Goal: Transaction & Acquisition: Purchase product/service

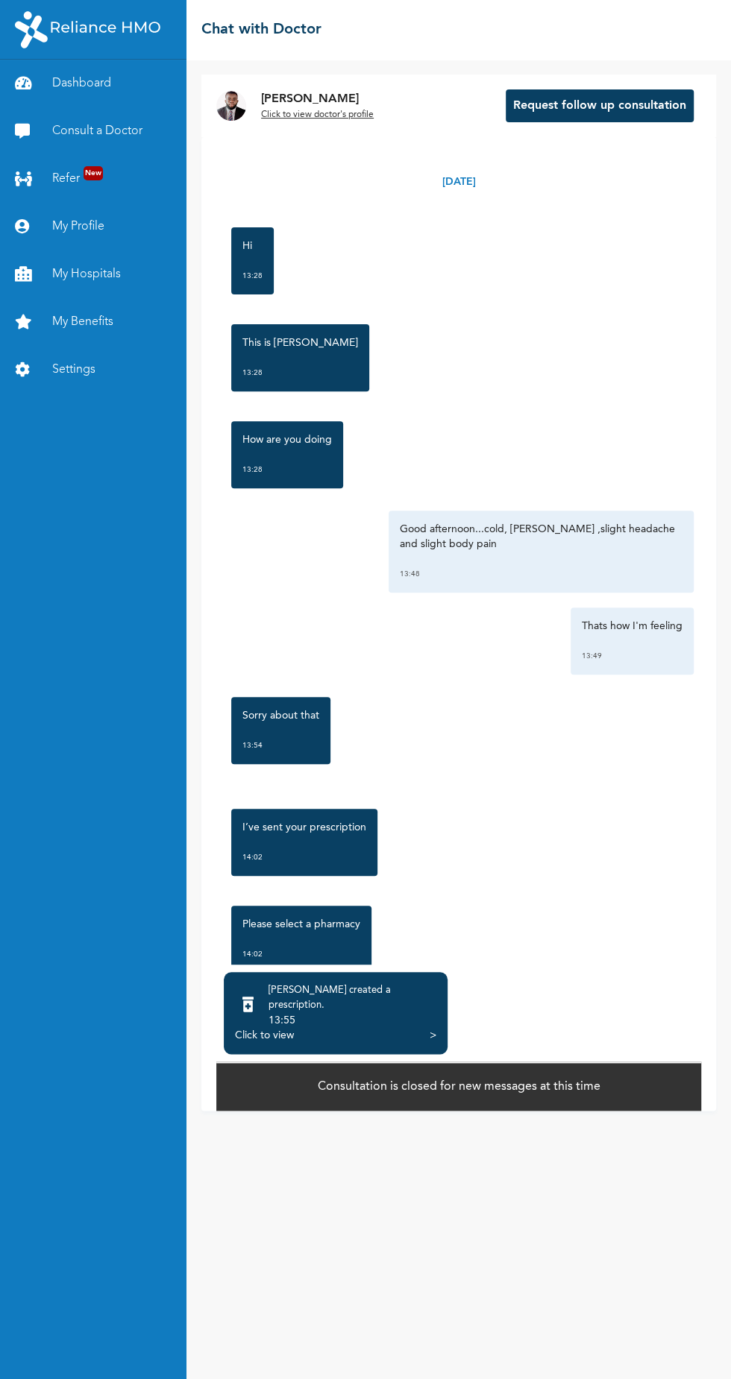
click at [125, 125] on link "Consult a Doctor" at bounding box center [93, 131] width 186 height 48
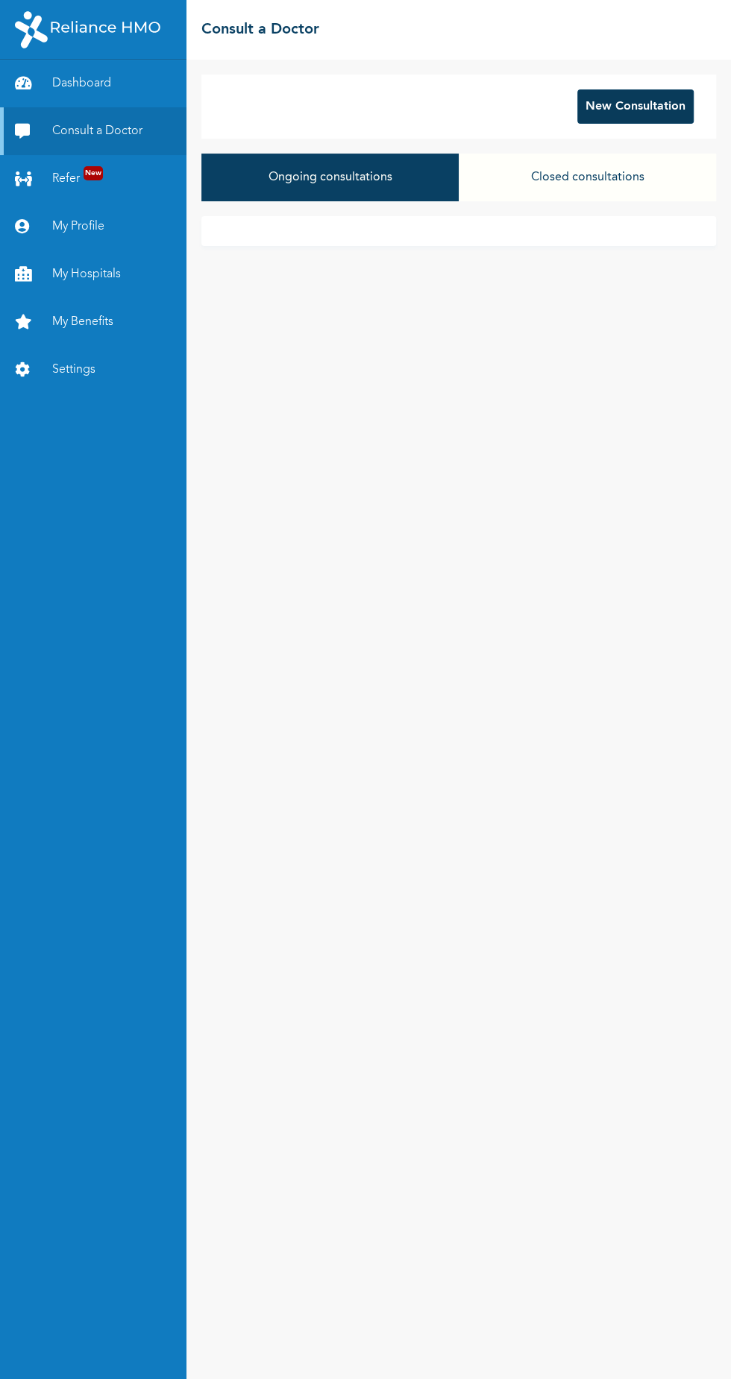
click at [629, 104] on button "New Consultation" at bounding box center [635, 106] width 116 height 34
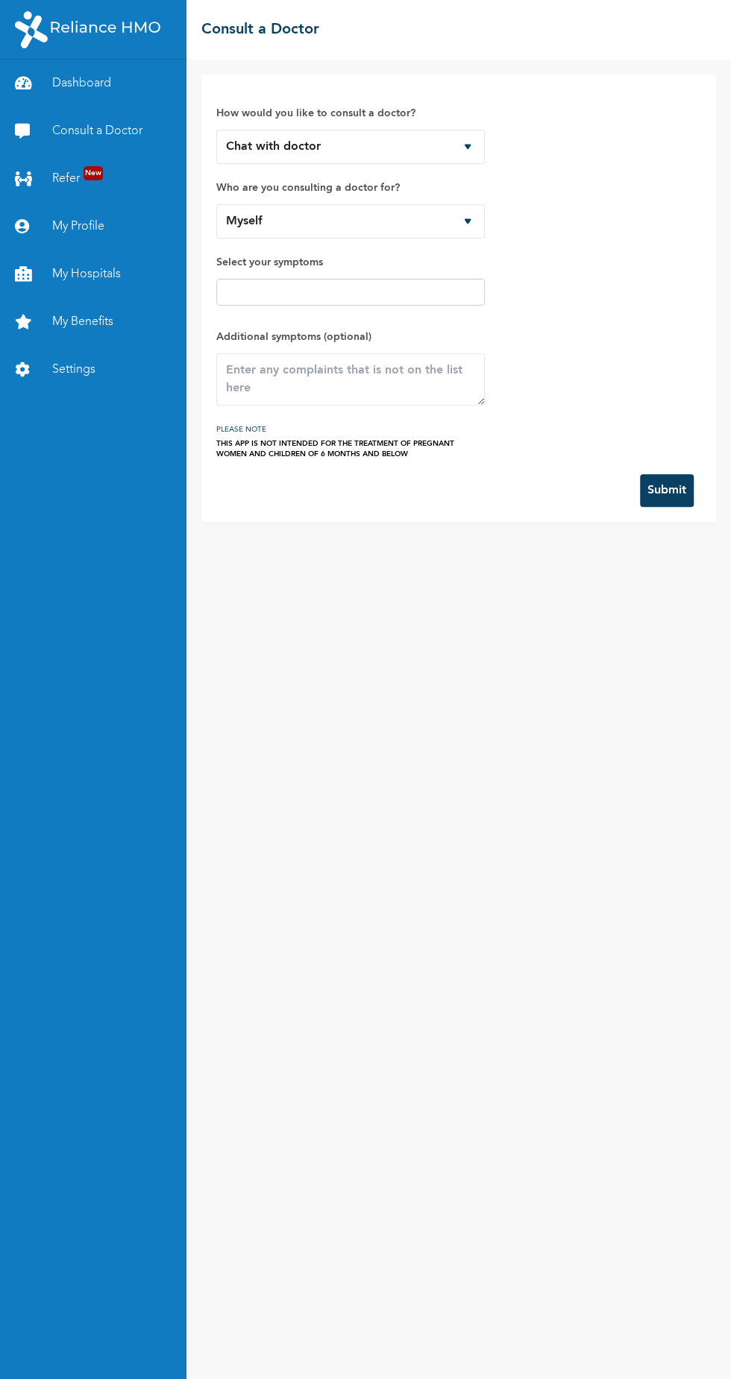
click at [361, 294] on input "text" at bounding box center [350, 292] width 259 height 18
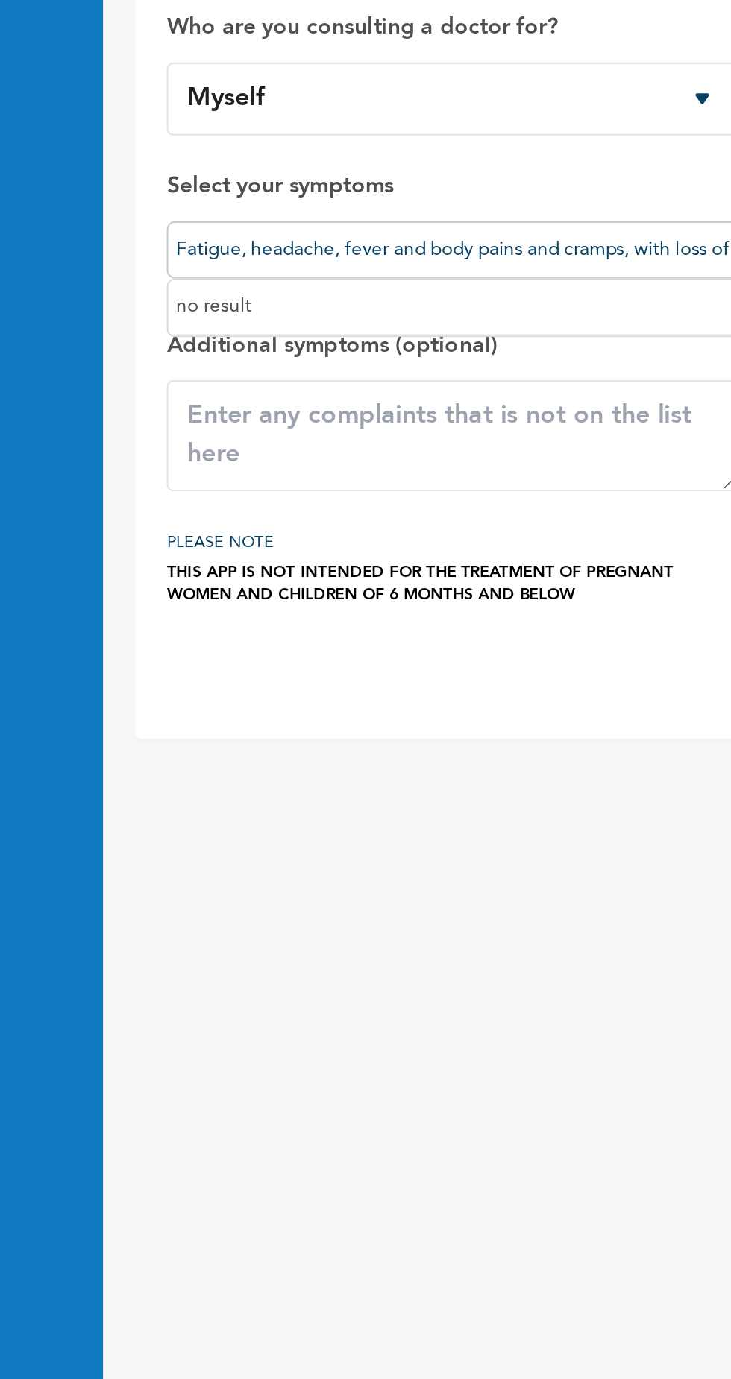
scroll to position [0, 41]
type input "Fatigue, headache, fever and body pains and cramps, with loss of appetite."
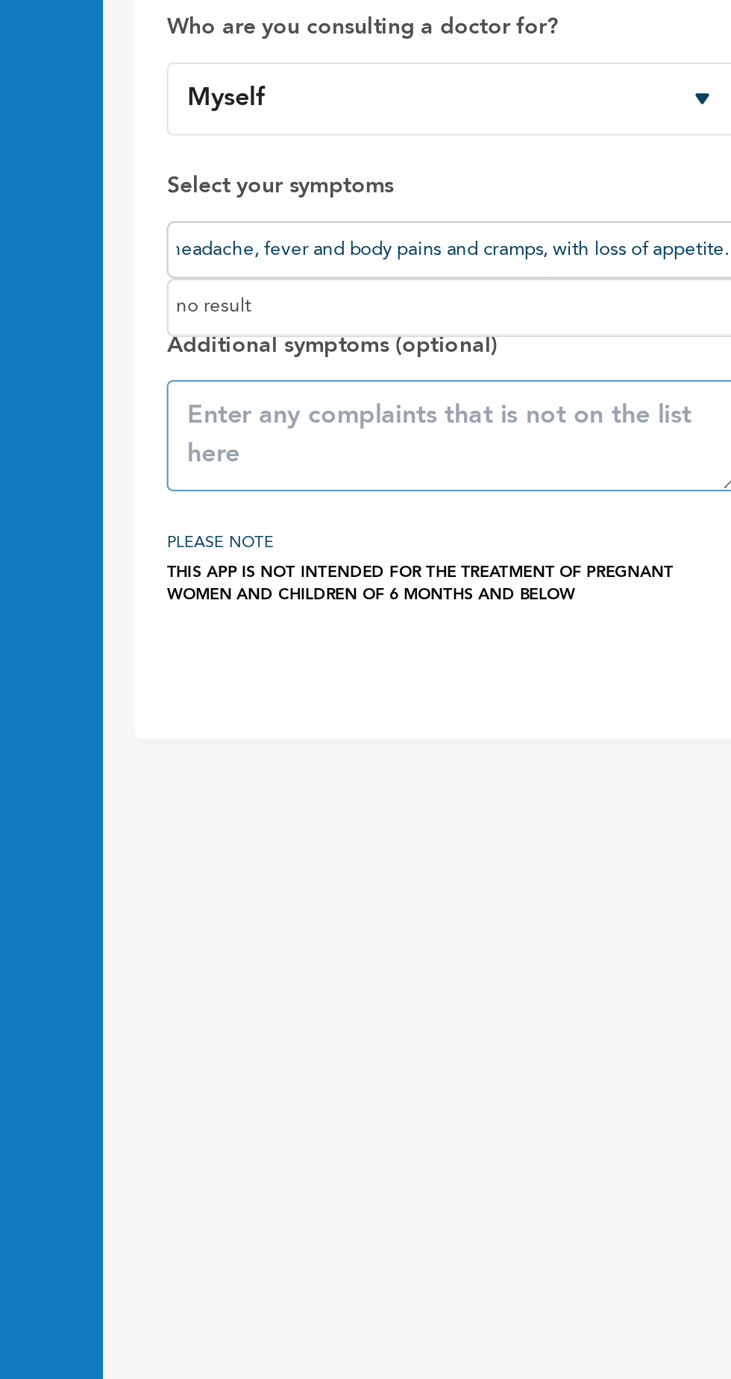
click at [384, 365] on textarea at bounding box center [350, 379] width 268 height 52
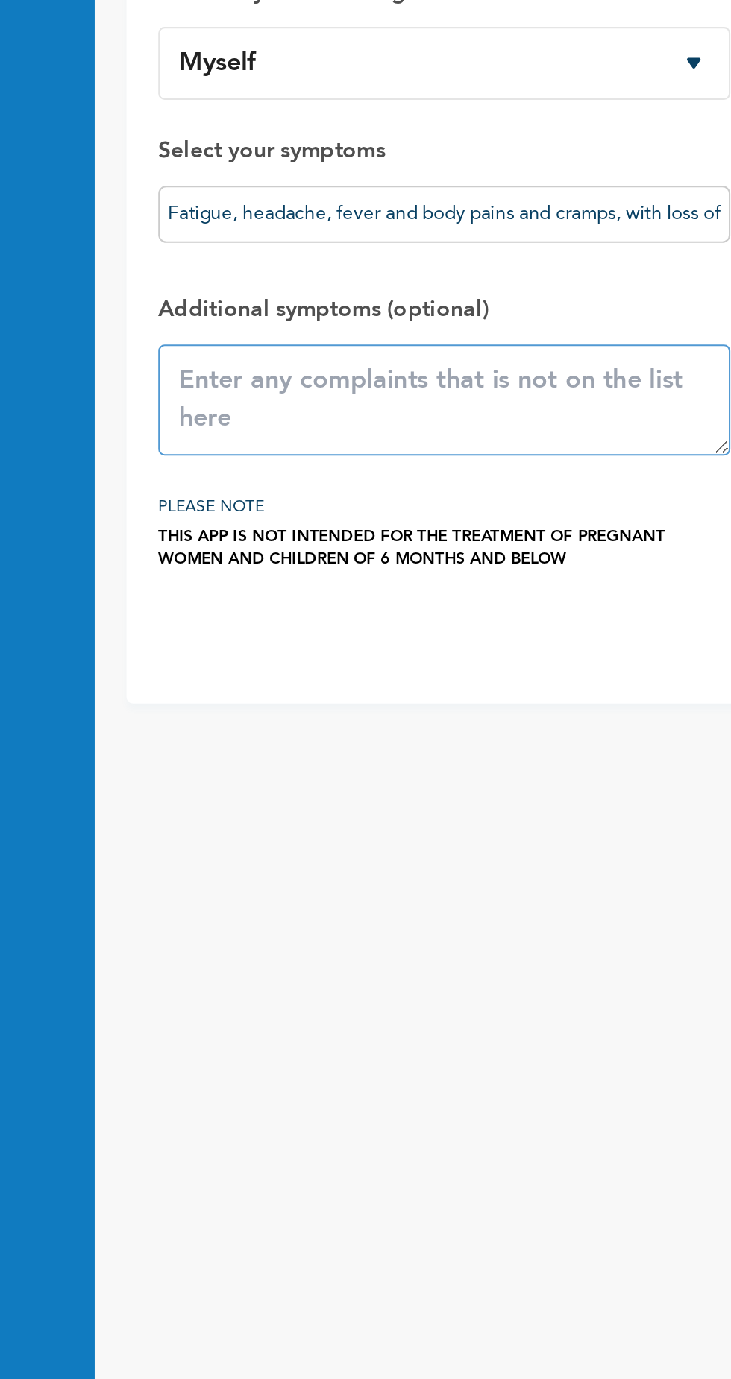
paste textarea "Fatigue, headache, fever and body pains and cramps, with loss of appetite."
type textarea "Fatigue, headache, fever and body pains and cramps, with loss of appetite."
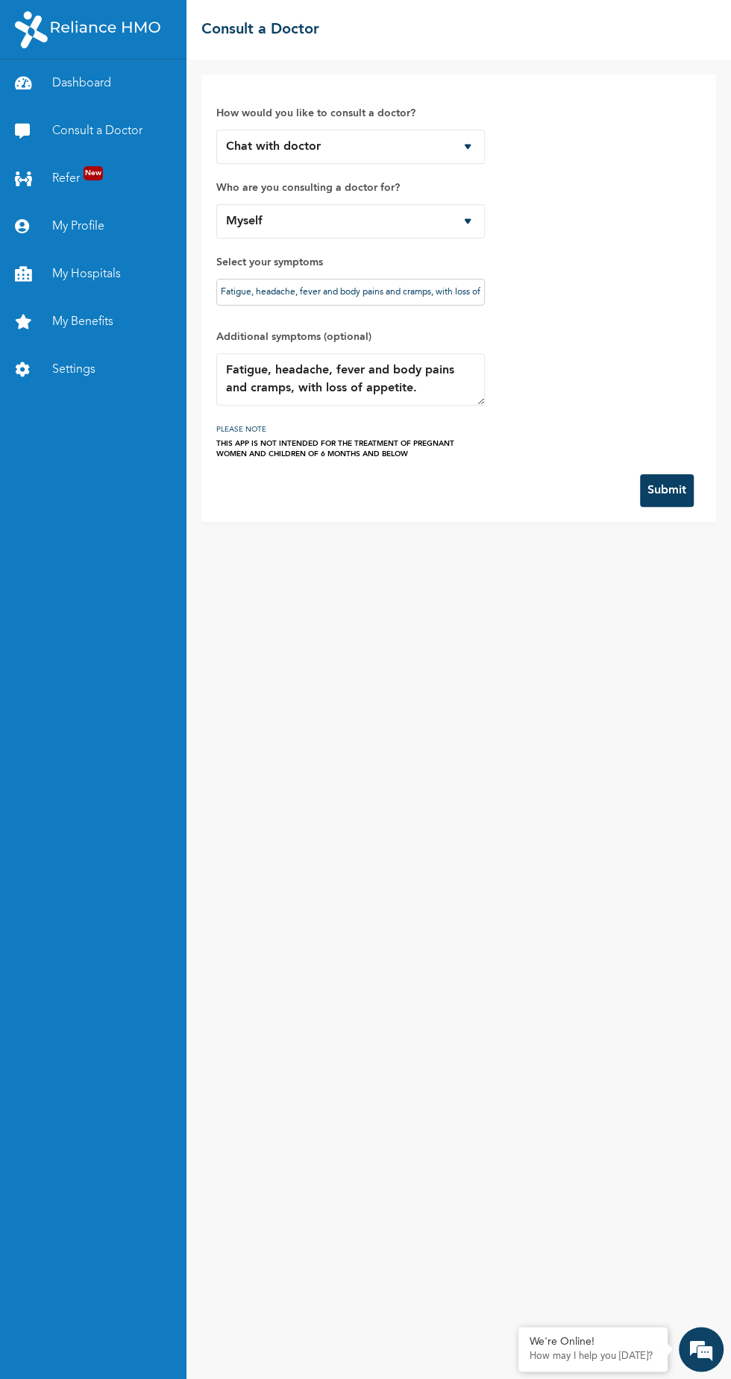
click at [693, 491] on button "Submit" at bounding box center [667, 490] width 54 height 33
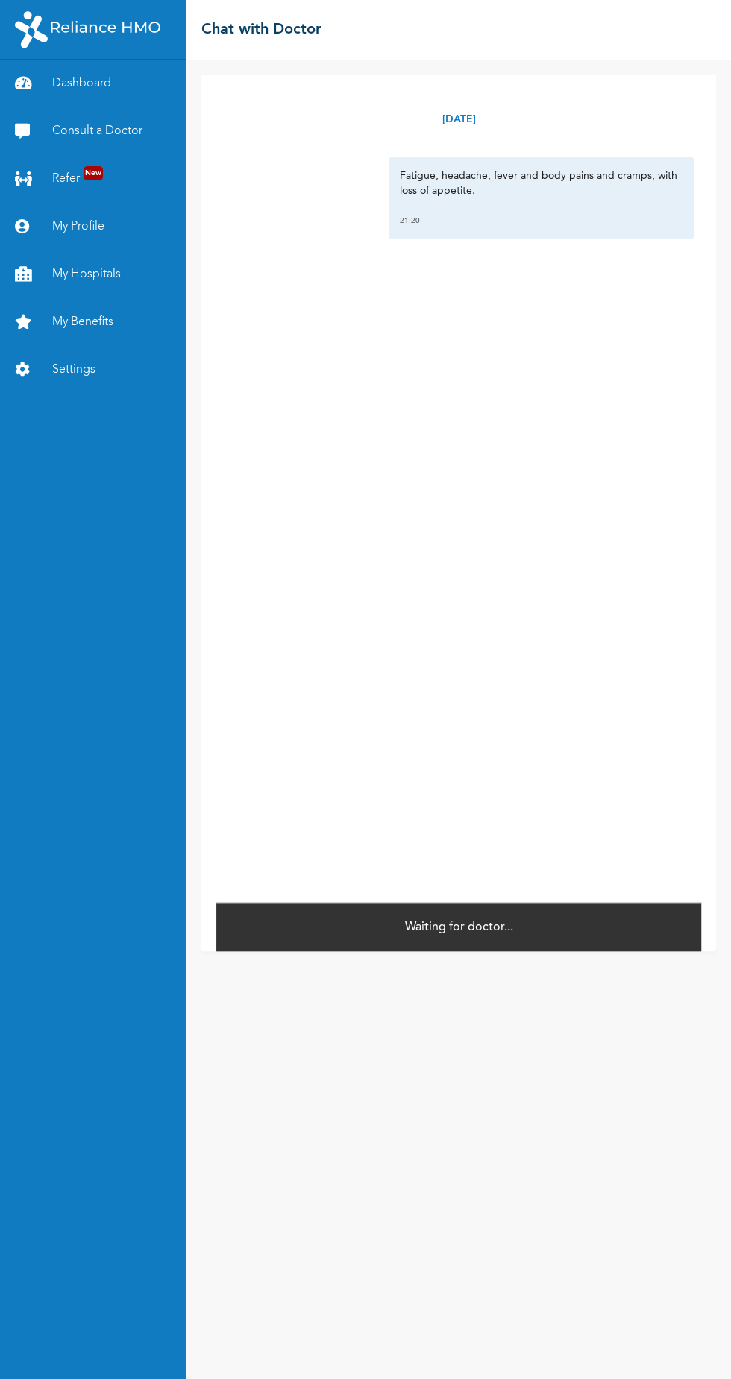
click at [107, 274] on link "My Hospitals" at bounding box center [93, 275] width 186 height 48
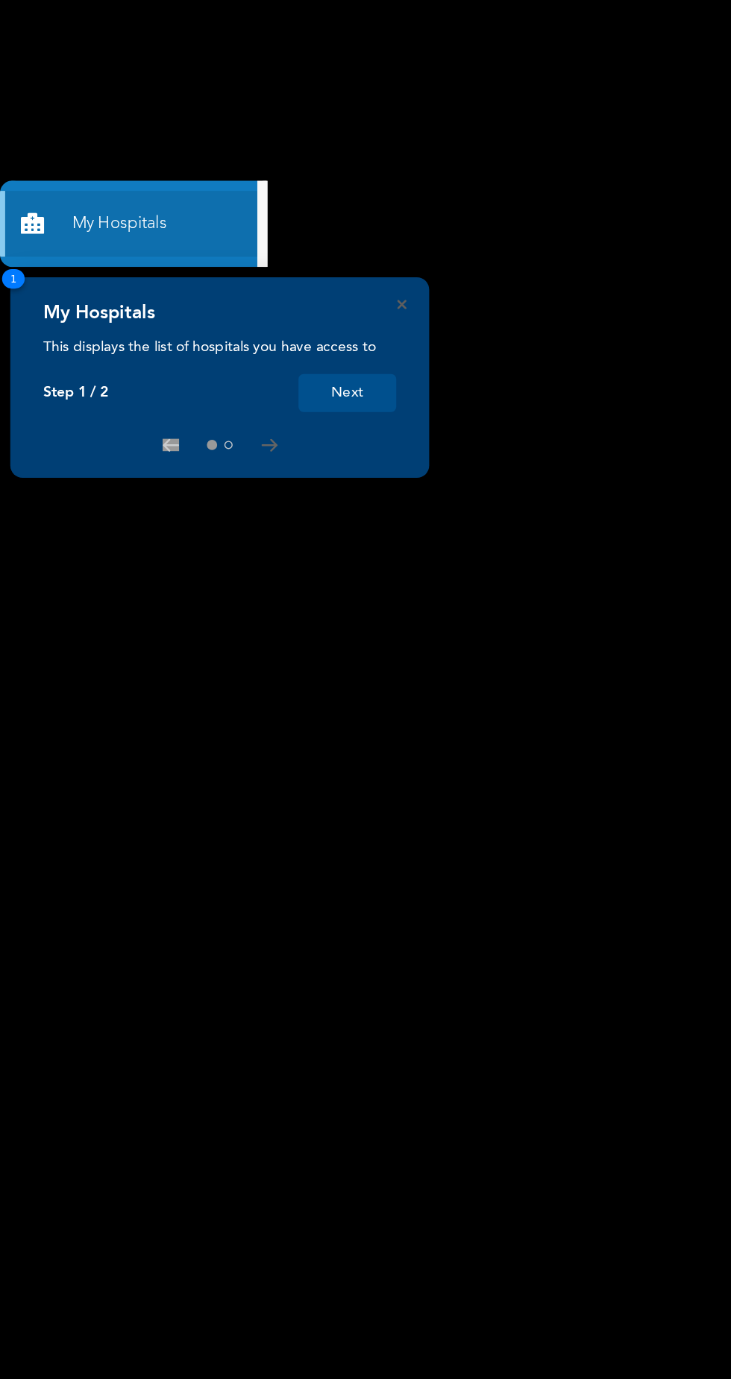
click at [251, 396] on button "Next" at bounding box center [251, 397] width 71 height 28
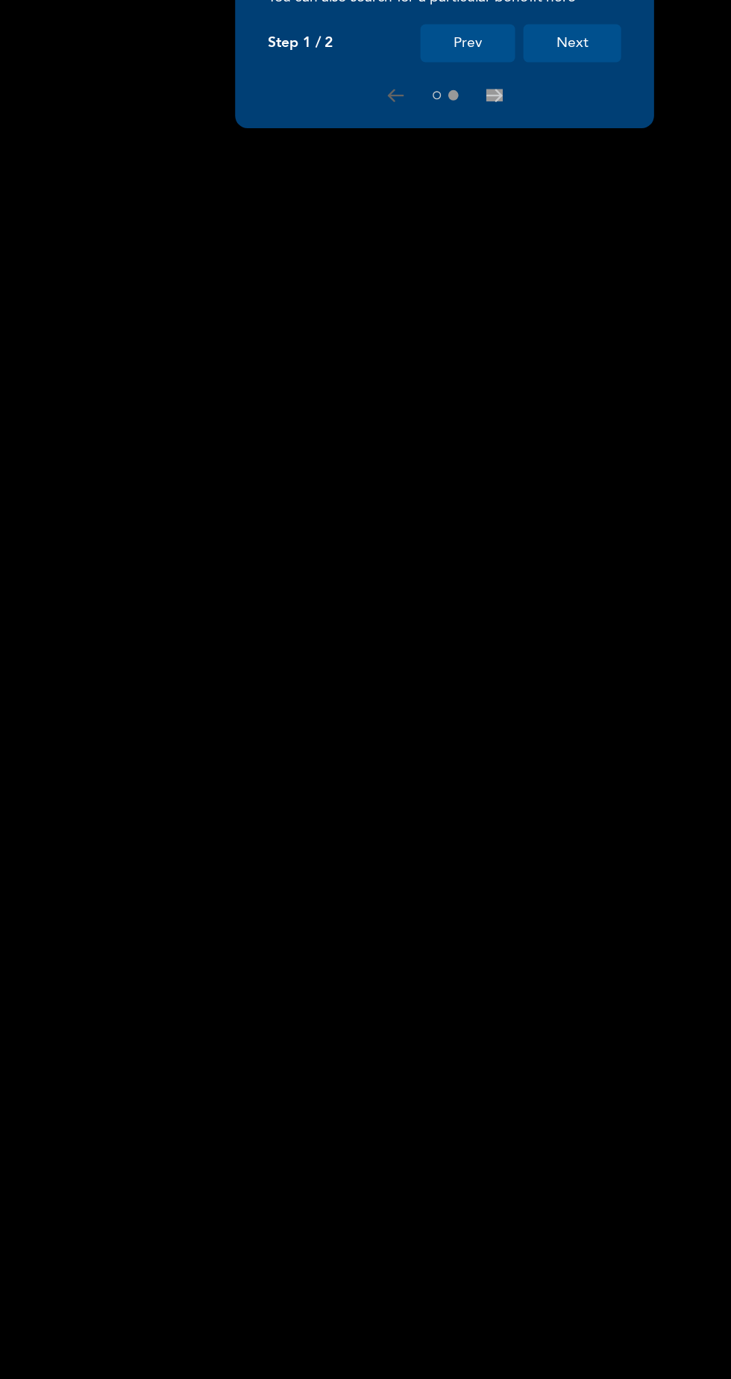
click at [595, 148] on button "Next" at bounding box center [582, 144] width 71 height 28
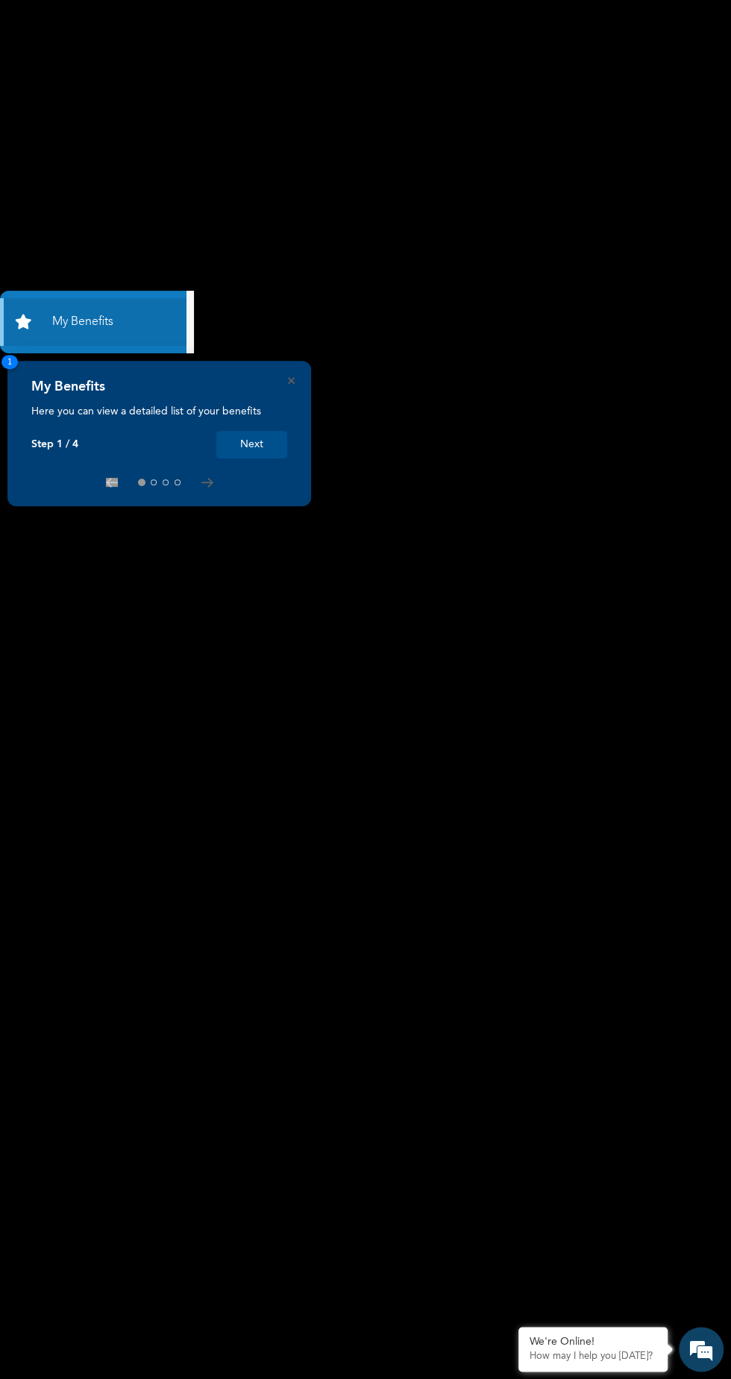
click at [263, 445] on button "Next" at bounding box center [251, 445] width 71 height 28
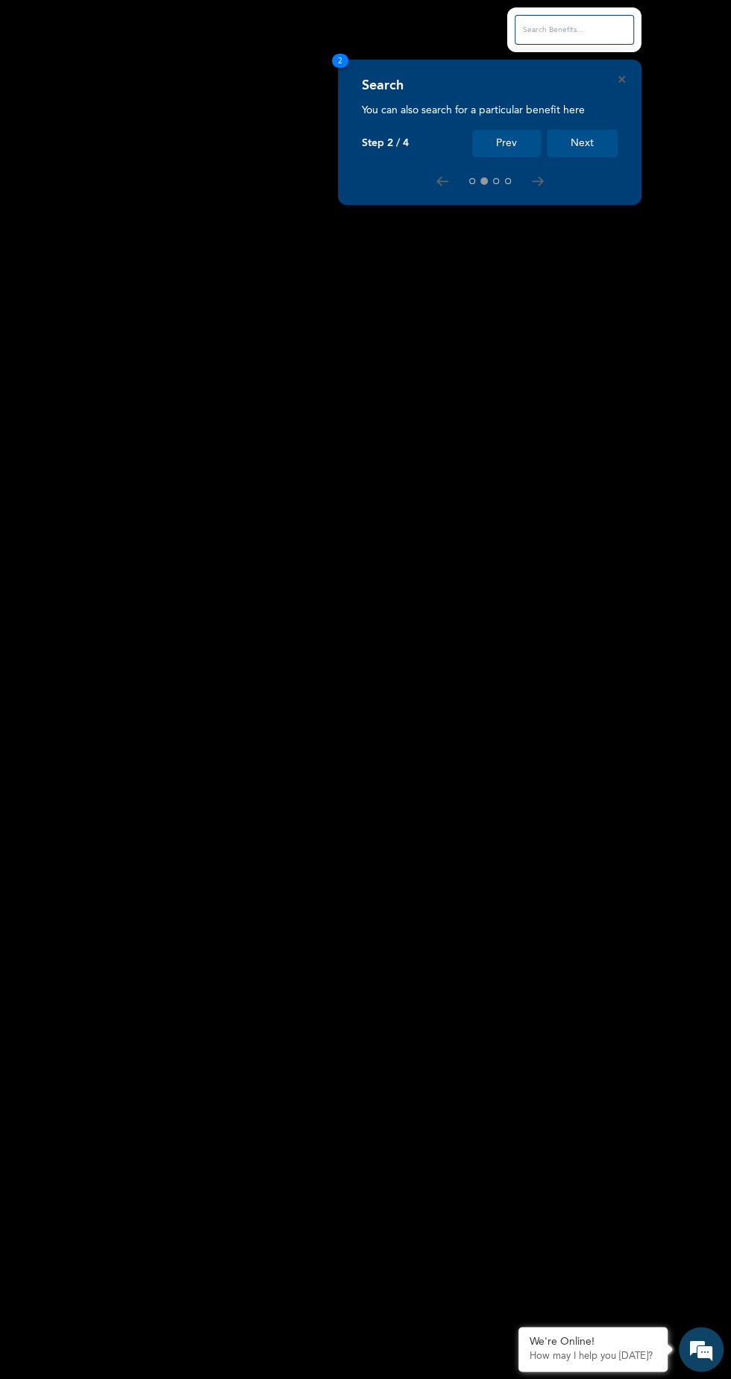
click at [621, 79] on icon "Close" at bounding box center [621, 79] width 7 height 7
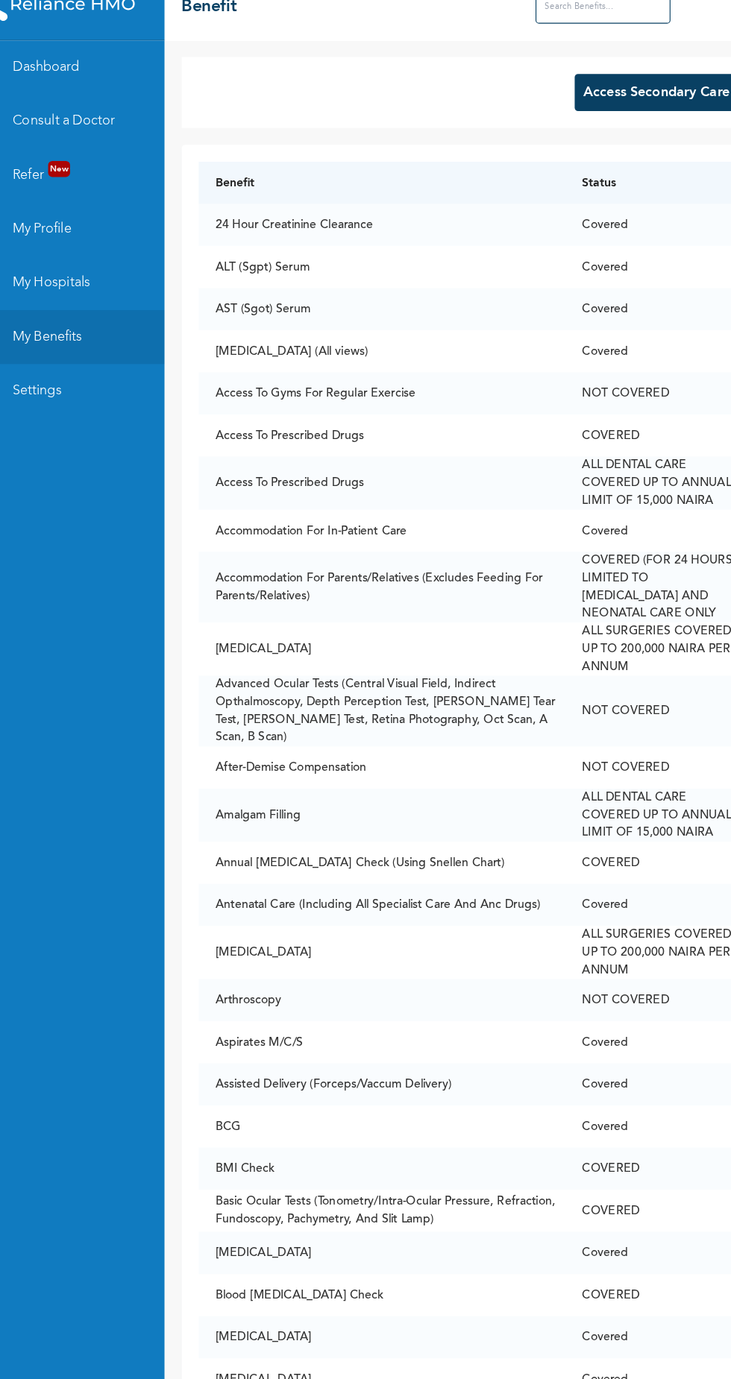
click at [125, 130] on link "Consult a Doctor" at bounding box center [93, 131] width 186 height 48
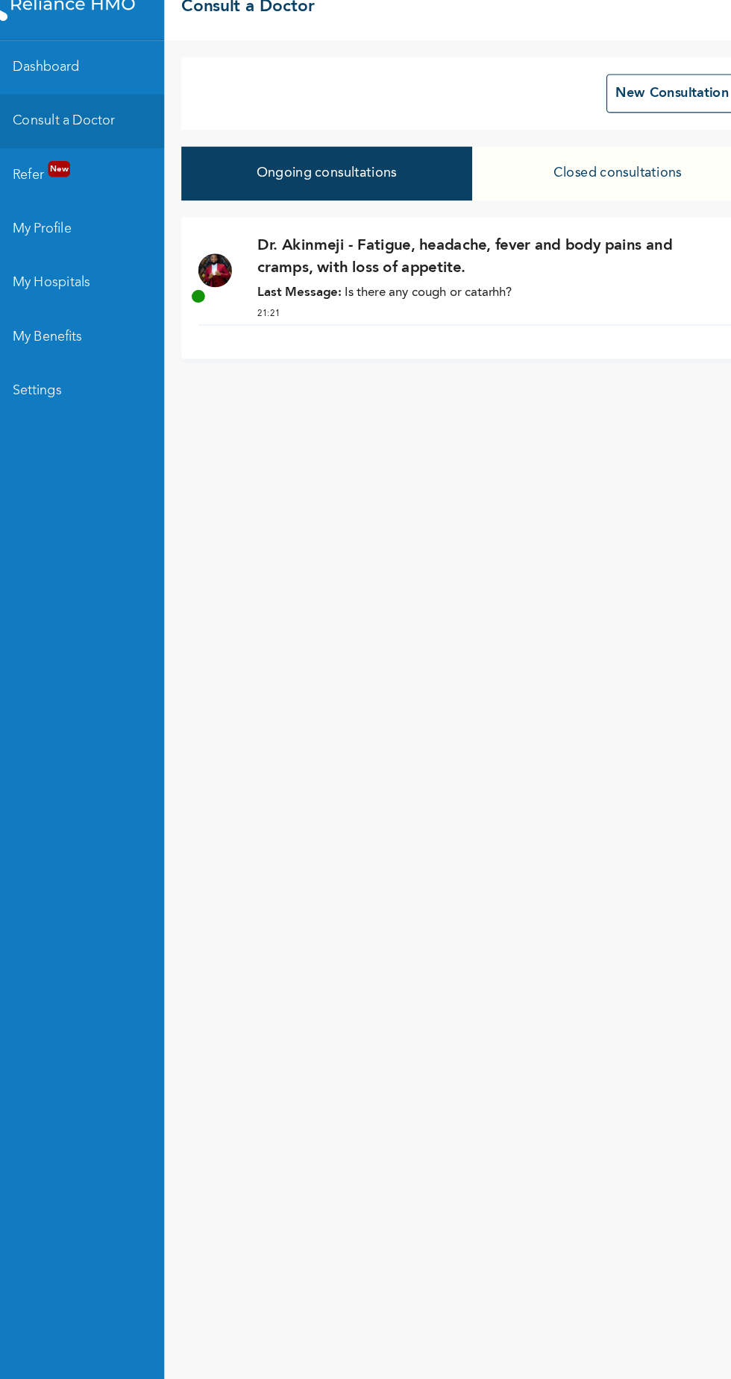
click at [492, 294] on div "Dr. Akinmeji - Fatigue, headache, fever and body pains and cramps, with loss of…" at bounding box center [474, 271] width 413 height 80
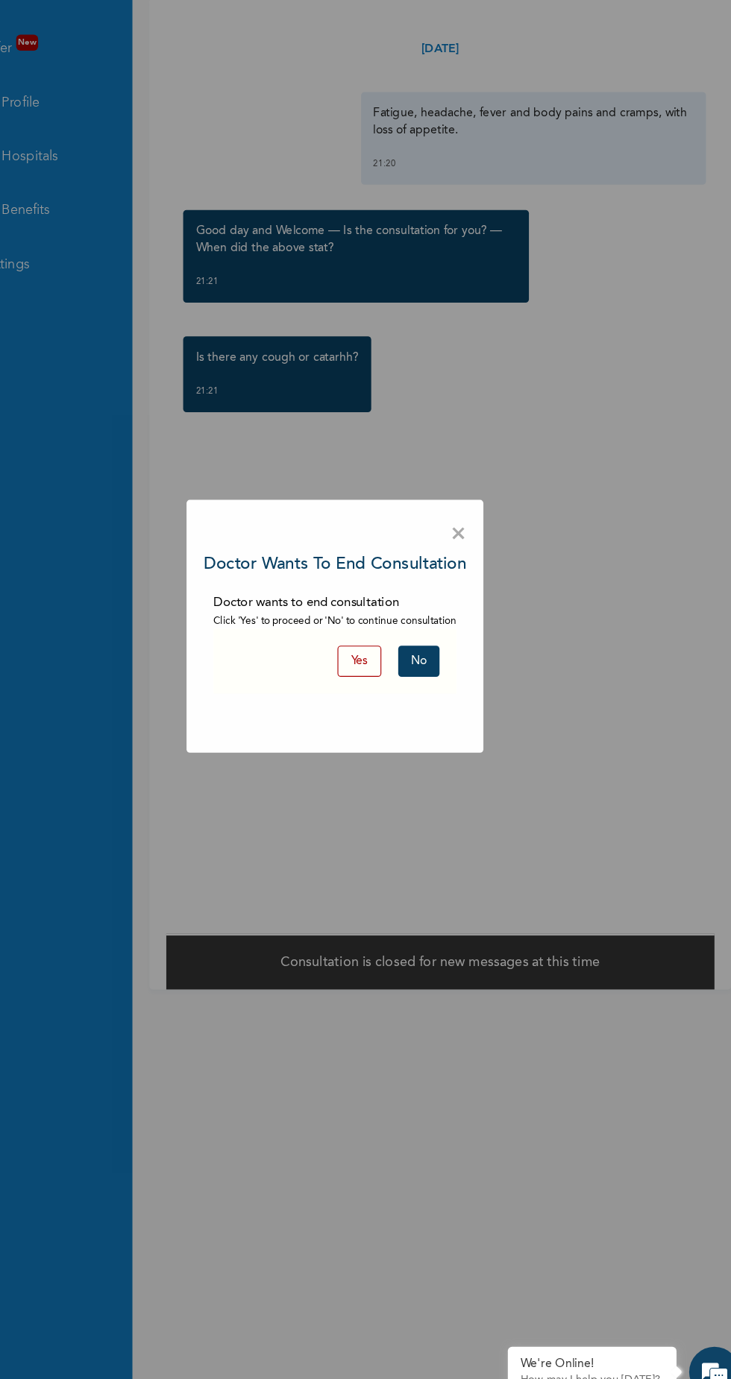
click at [441, 719] on button "No" at bounding box center [439, 721] width 37 height 28
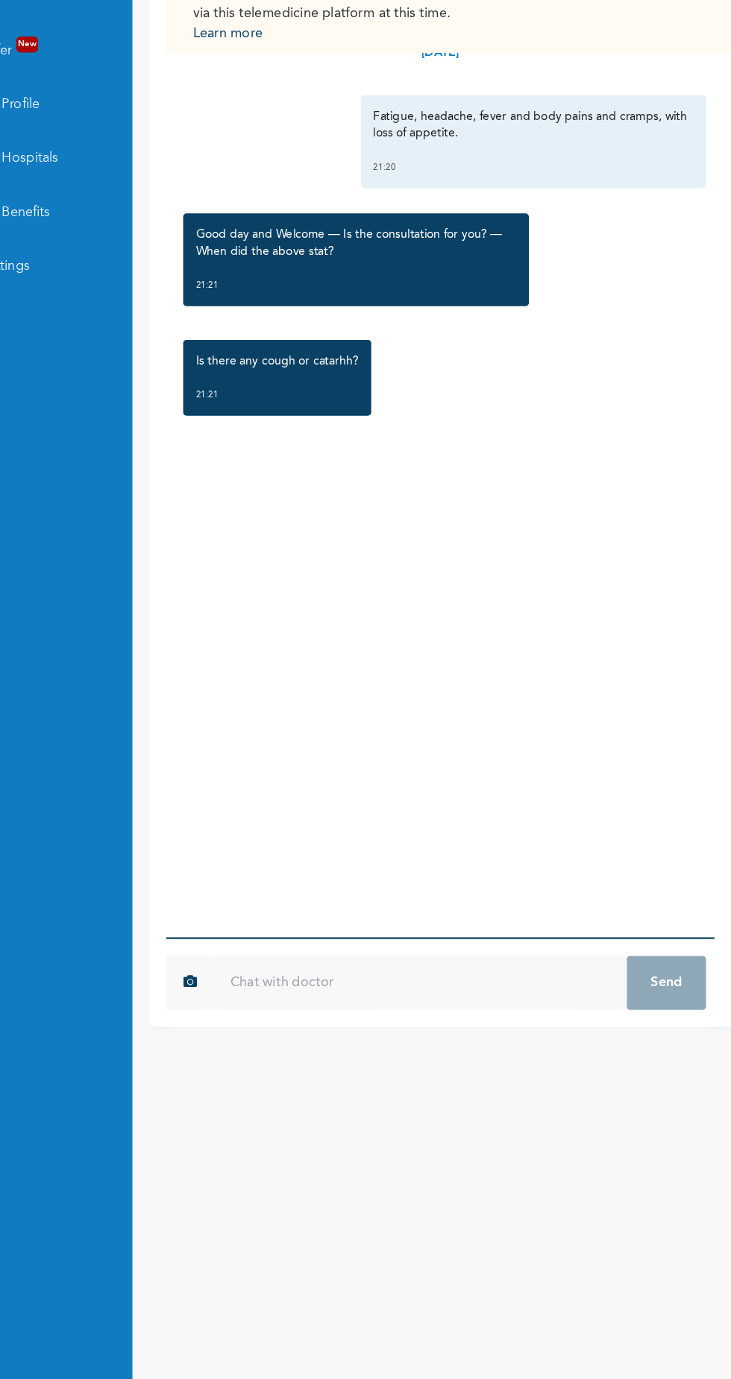
click at [385, 1027] on input "text" at bounding box center [440, 1004] width 365 height 48
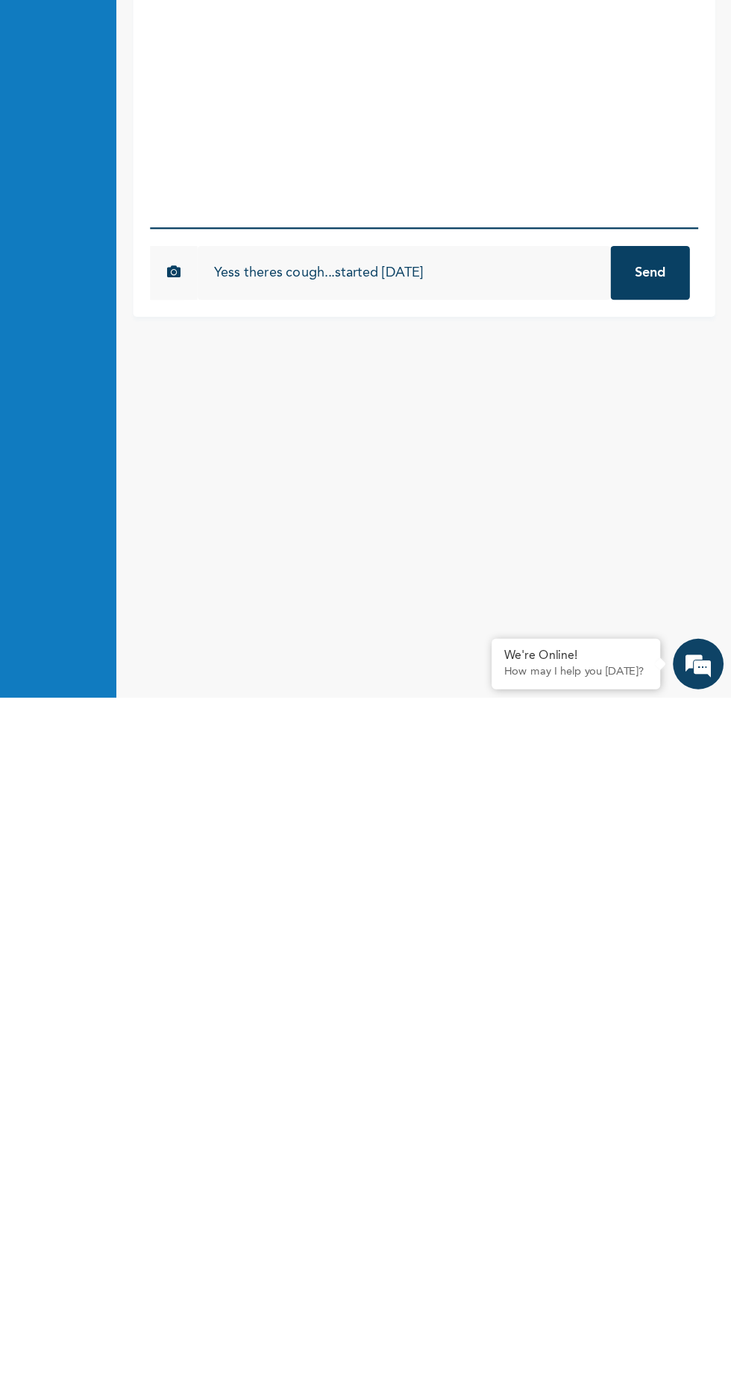
type input "Yess theres cough...started [DATE]"
click at [663, 1027] on button "Send" at bounding box center [658, 1004] width 70 height 48
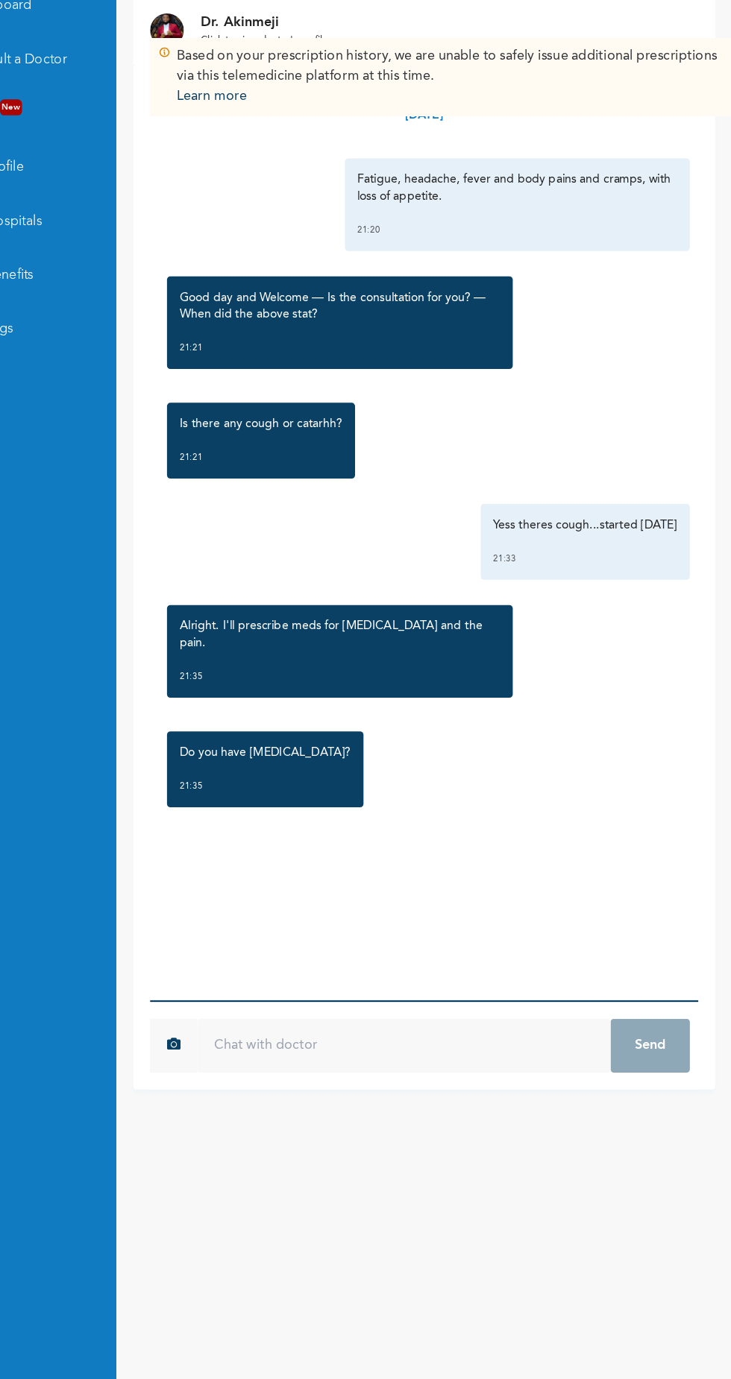
click at [376, 1027] on input "text" at bounding box center [440, 1004] width 365 height 48
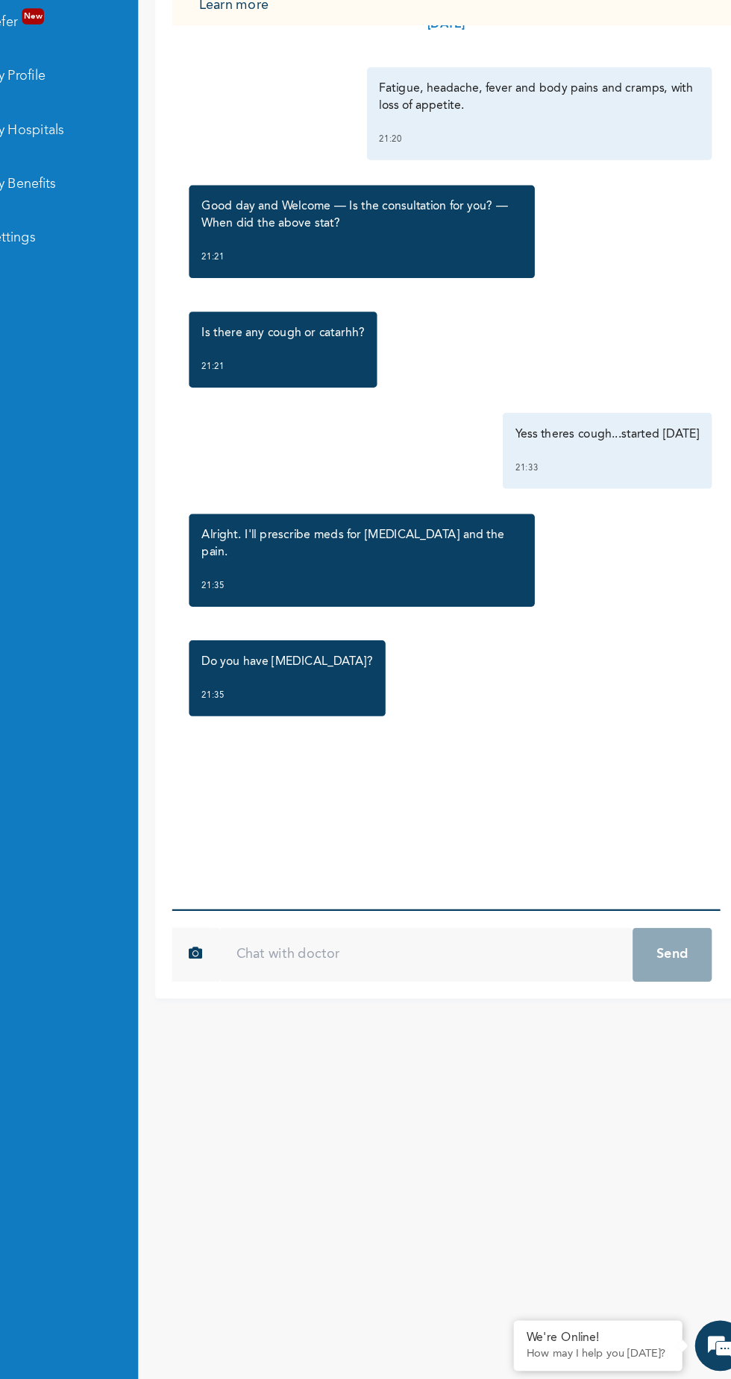
click at [397, 1027] on input "text" at bounding box center [440, 1004] width 365 height 48
click at [445, 1027] on input "Ulcer...." at bounding box center [440, 1004] width 365 height 48
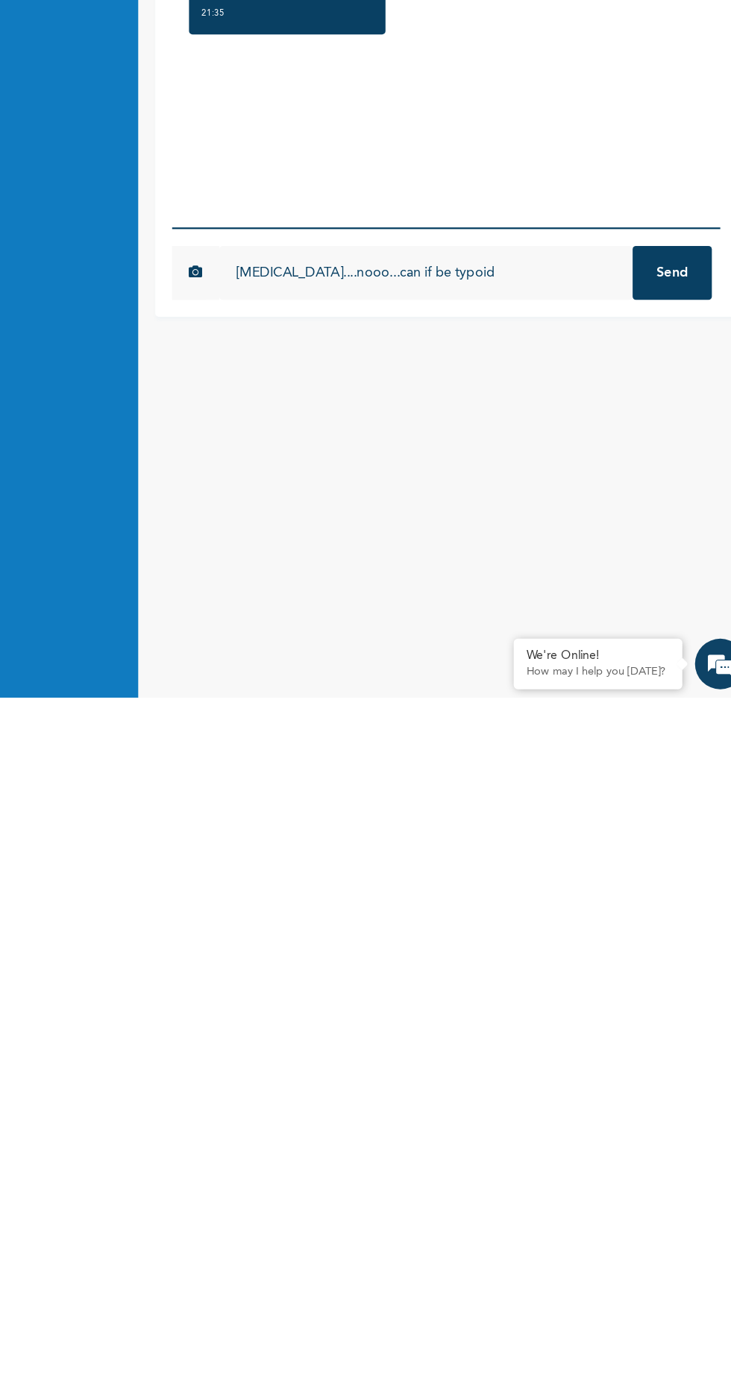
type input "[MEDICAL_DATA]....nooo...can if be typoid"
click at [664, 1027] on button "Send" at bounding box center [658, 1004] width 70 height 48
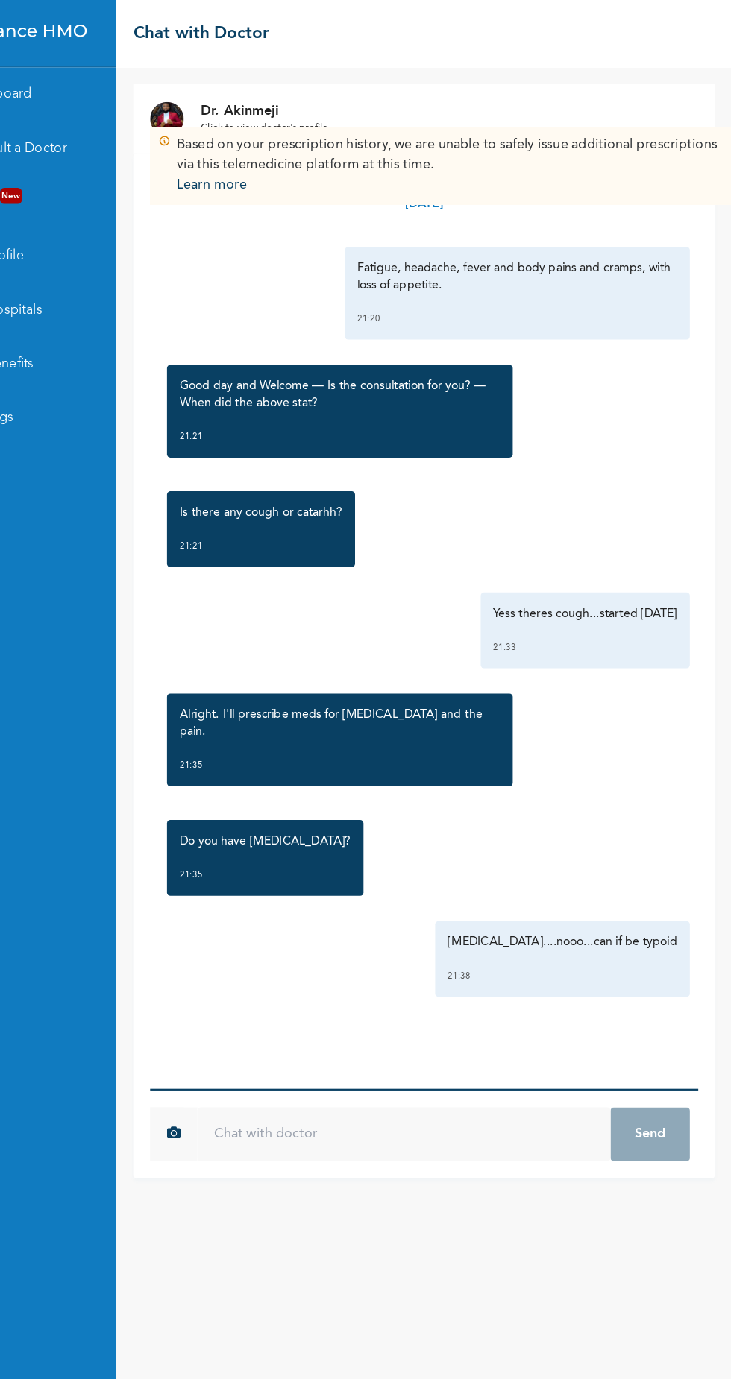
click at [605, 161] on p "Learn more" at bounding box center [483, 164] width 486 height 18
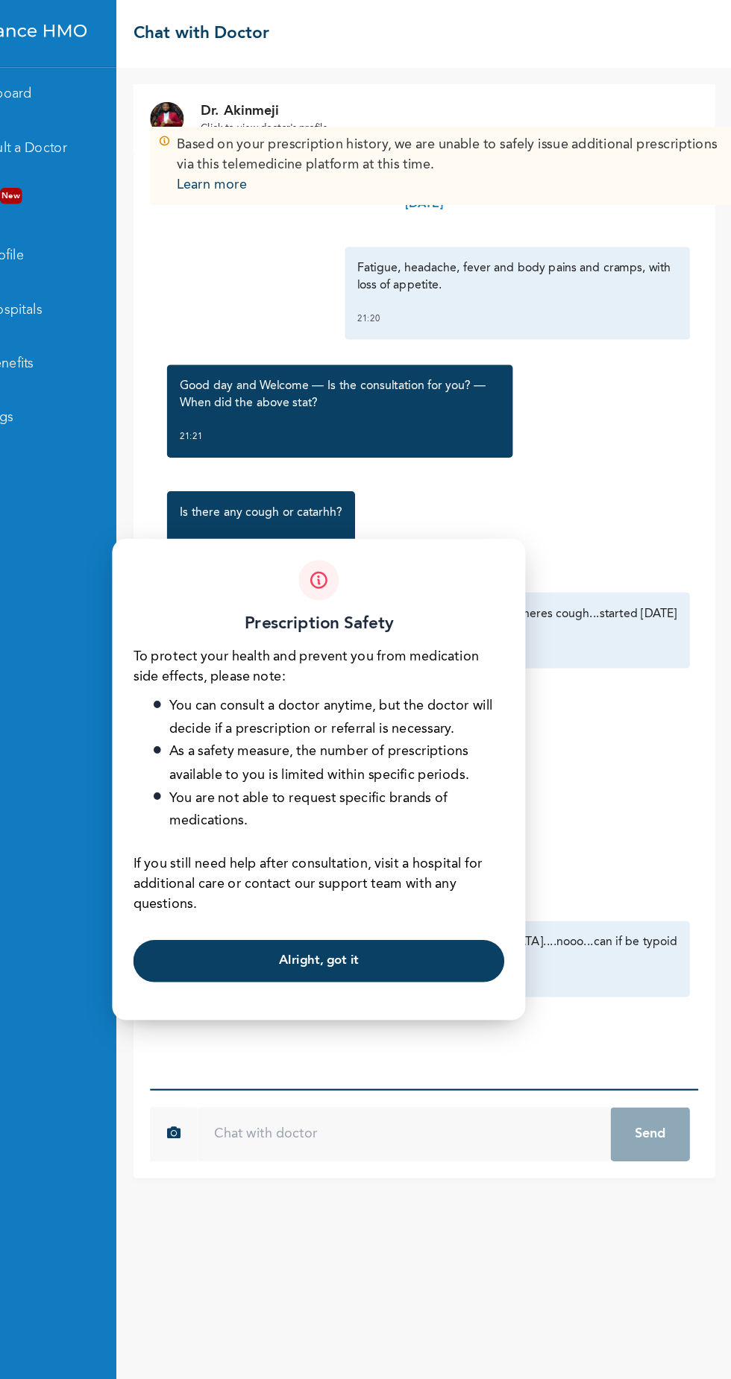
click at [444, 856] on button "Alright, got it" at bounding box center [365, 850] width 328 height 37
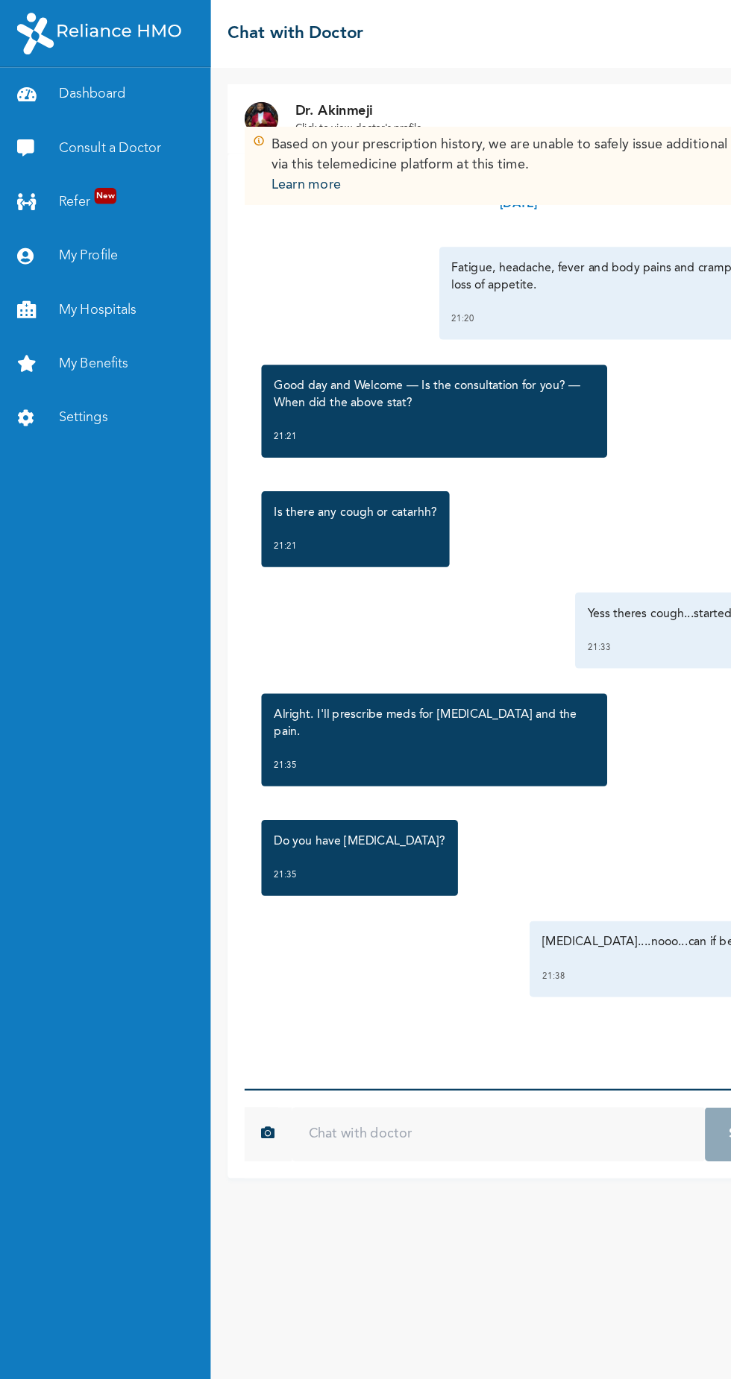
click at [384, 1027] on input "text" at bounding box center [440, 1004] width 365 height 48
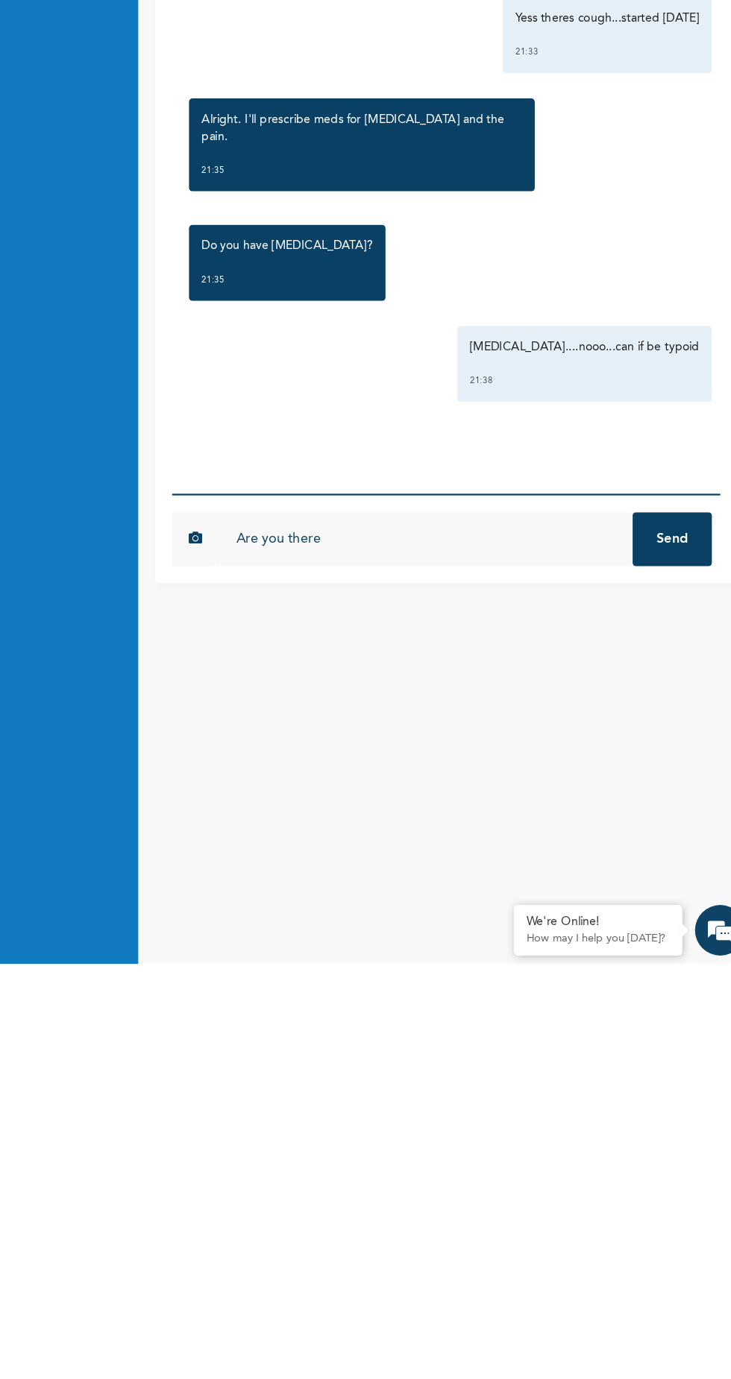
type input "Are you there"
click at [661, 1027] on button "Send" at bounding box center [658, 1004] width 70 height 48
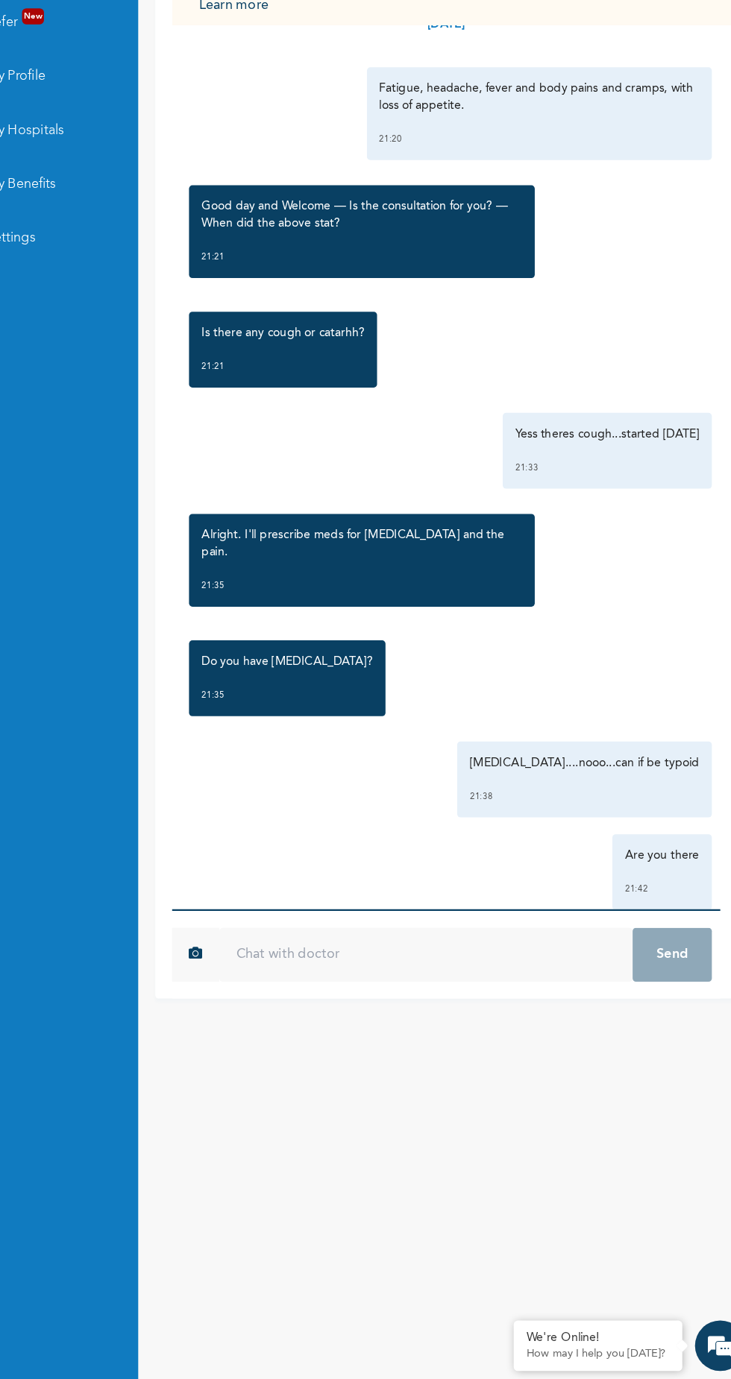
click at [398, 1027] on input "text" at bounding box center [440, 1004] width 365 height 48
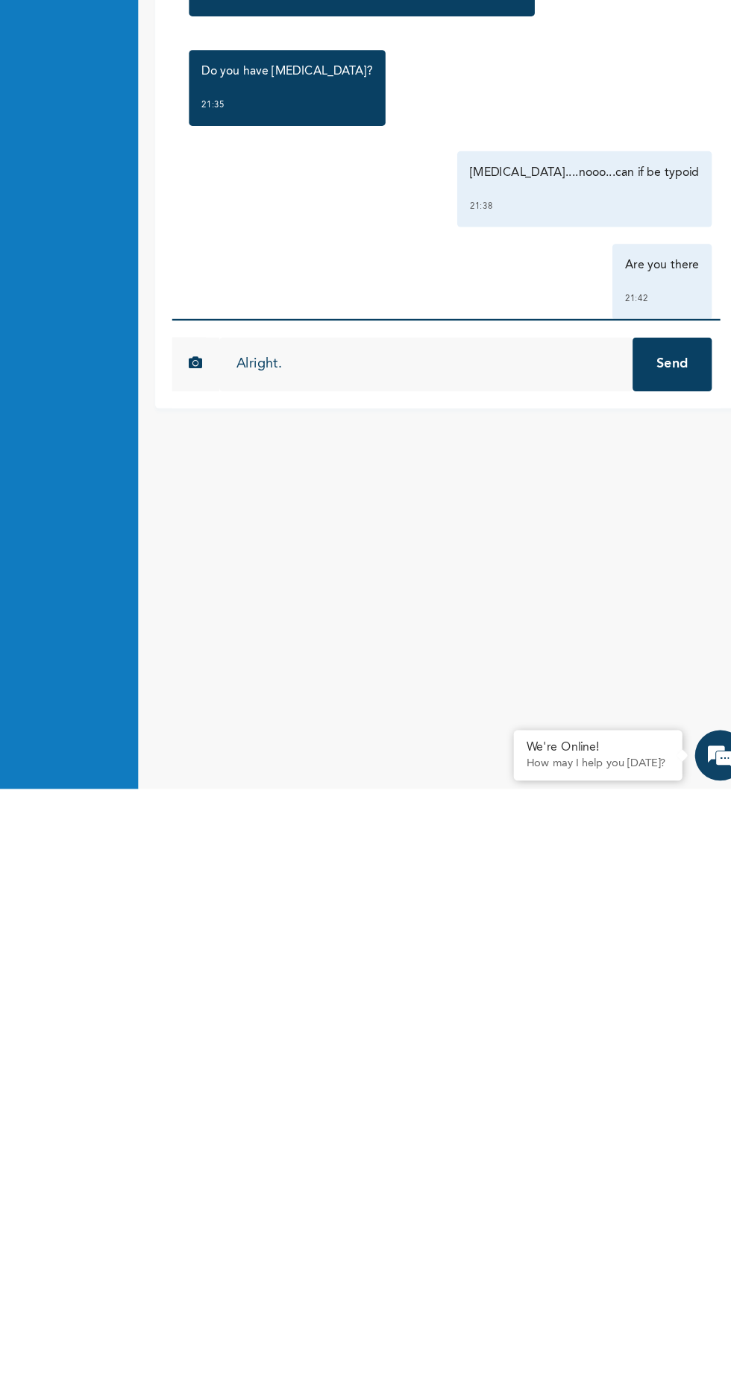
type input "Alright."
click at [656, 1027] on button "Send" at bounding box center [658, 1004] width 70 height 48
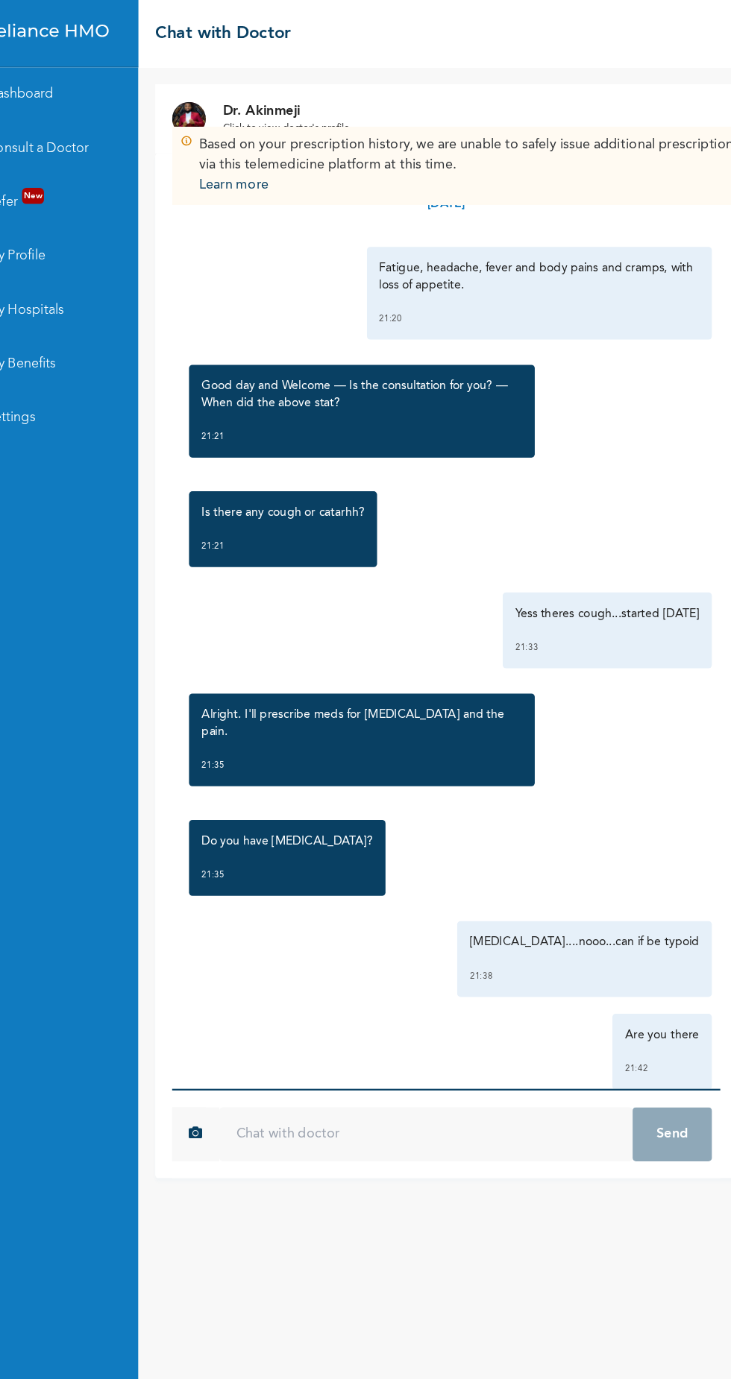
scroll to position [149, 0]
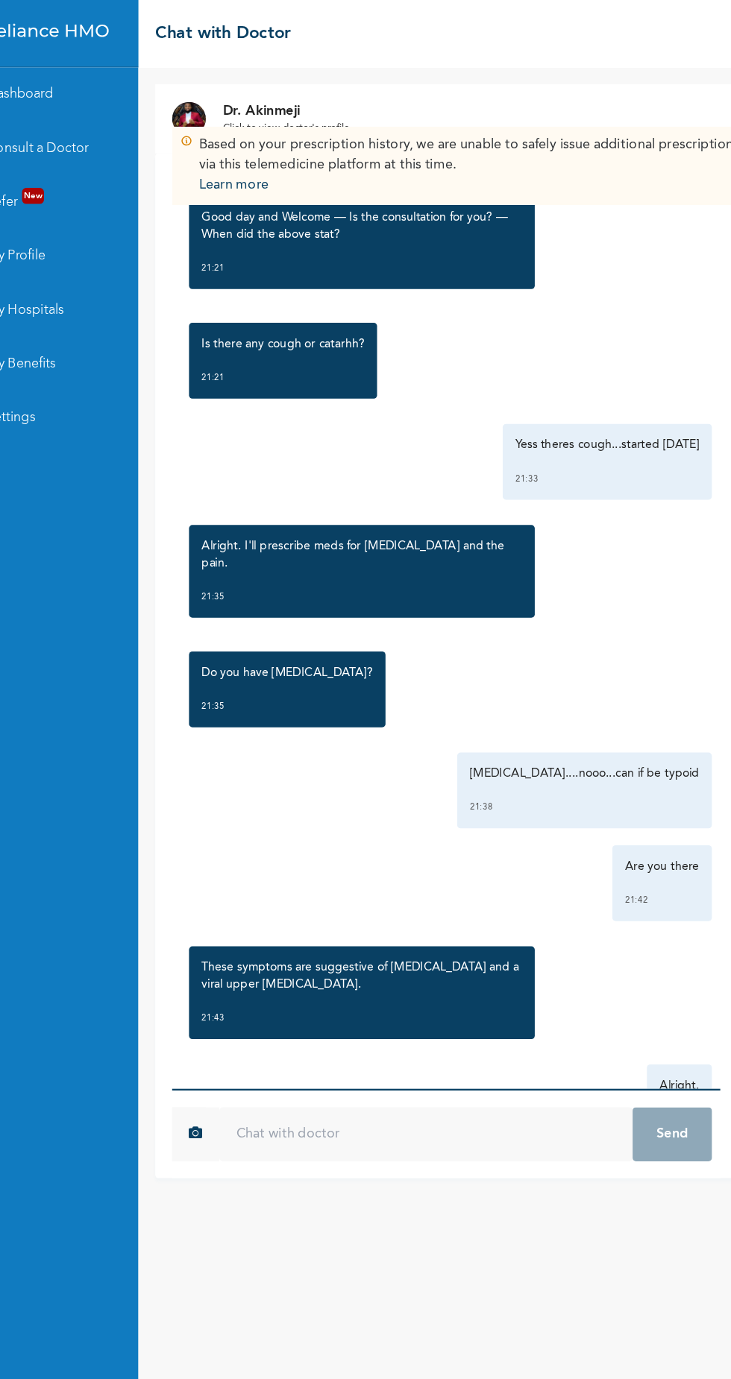
click at [414, 1027] on input "text" at bounding box center [440, 1004] width 365 height 48
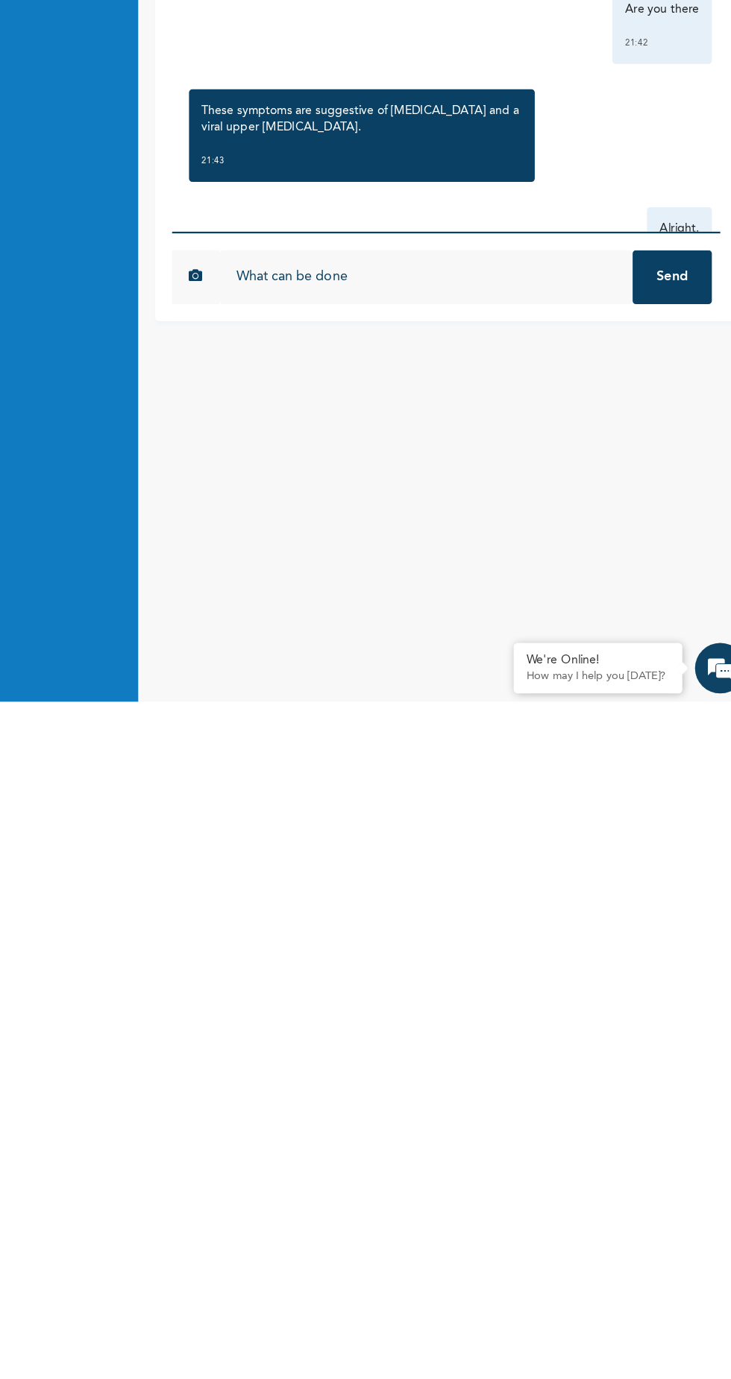
type input "What can be done"
click at [658, 1027] on button "Send" at bounding box center [658, 1004] width 70 height 48
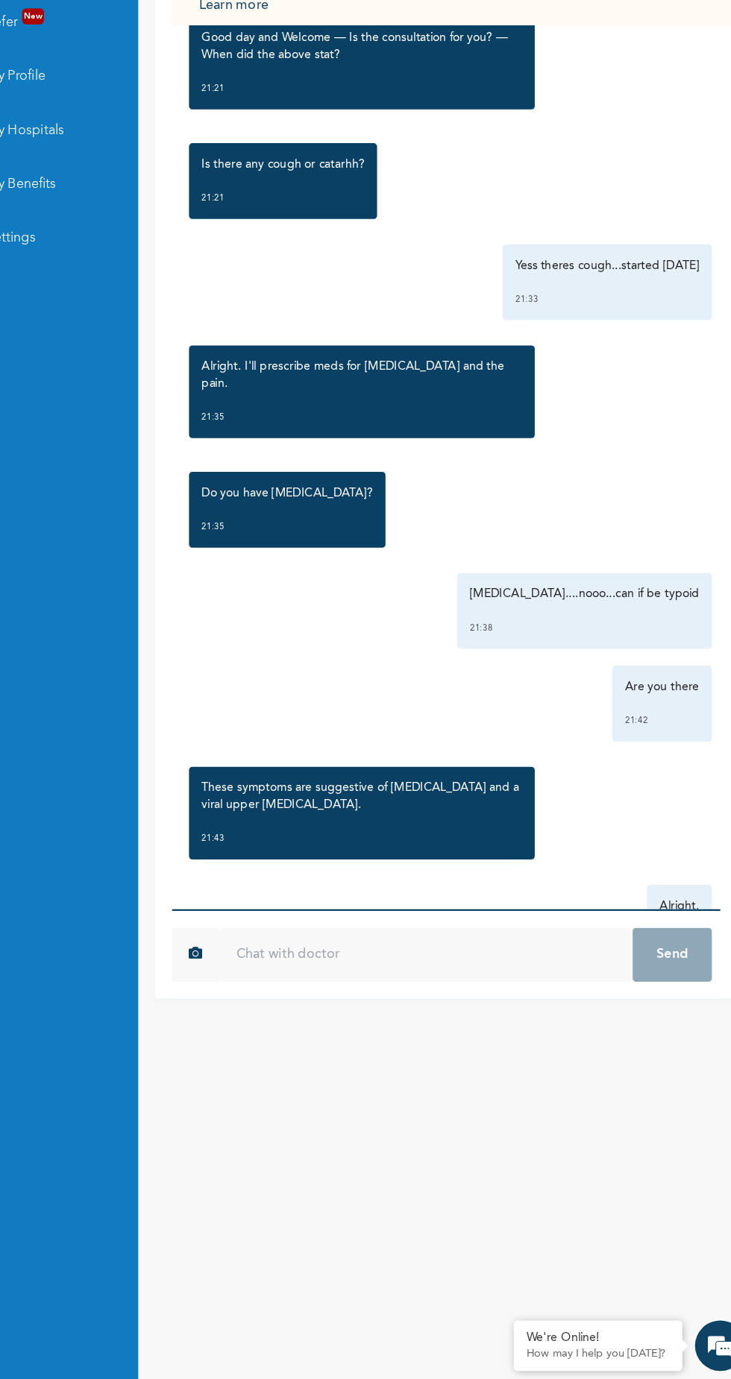
scroll to position [230, 0]
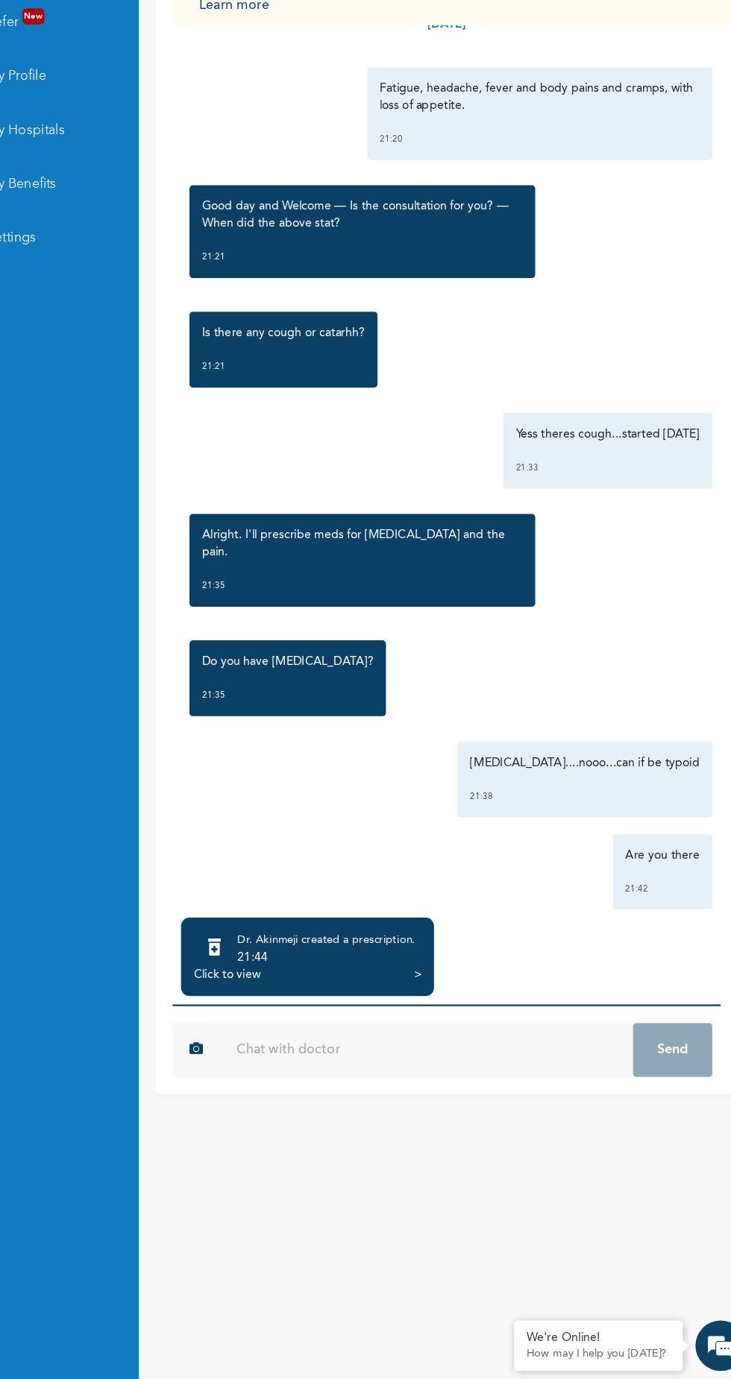
click at [318, 1040] on div "Dr. Akinmeji created a prescription . 21:44 Click to view >" at bounding box center [336, 1005] width 224 height 69
click at [252, 1029] on div "Click to view" at bounding box center [264, 1021] width 59 height 15
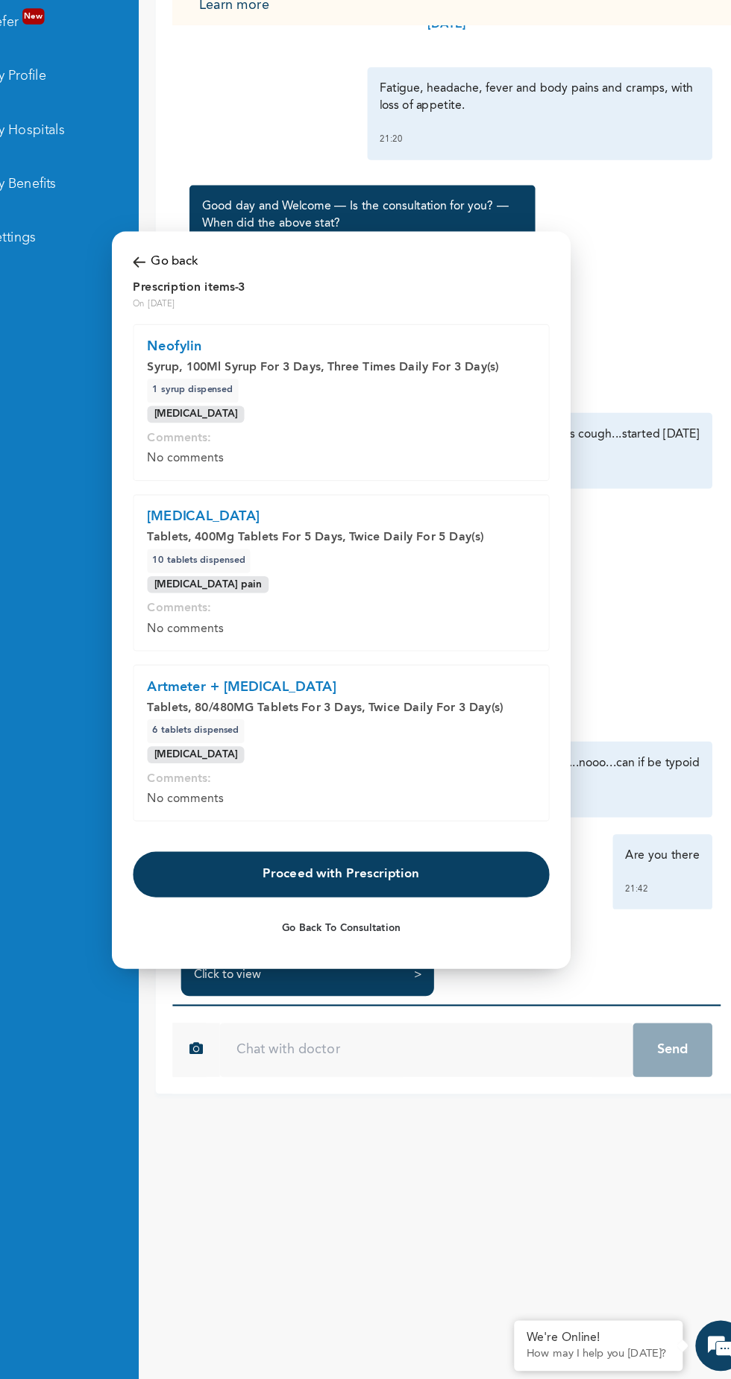
click at [386, 932] on button "Proceed with Prescription" at bounding box center [365, 932] width 368 height 40
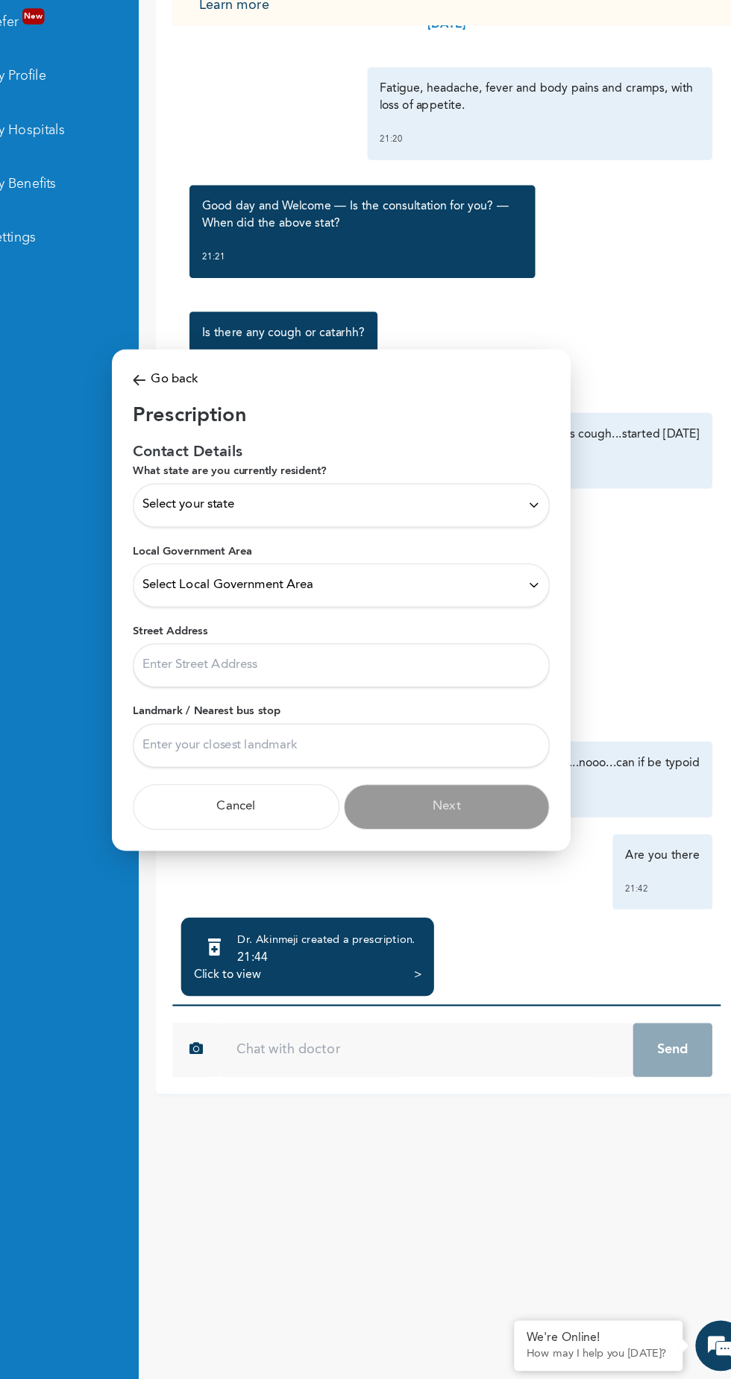
click at [307, 1074] on div at bounding box center [365, 689] width 731 height 1379
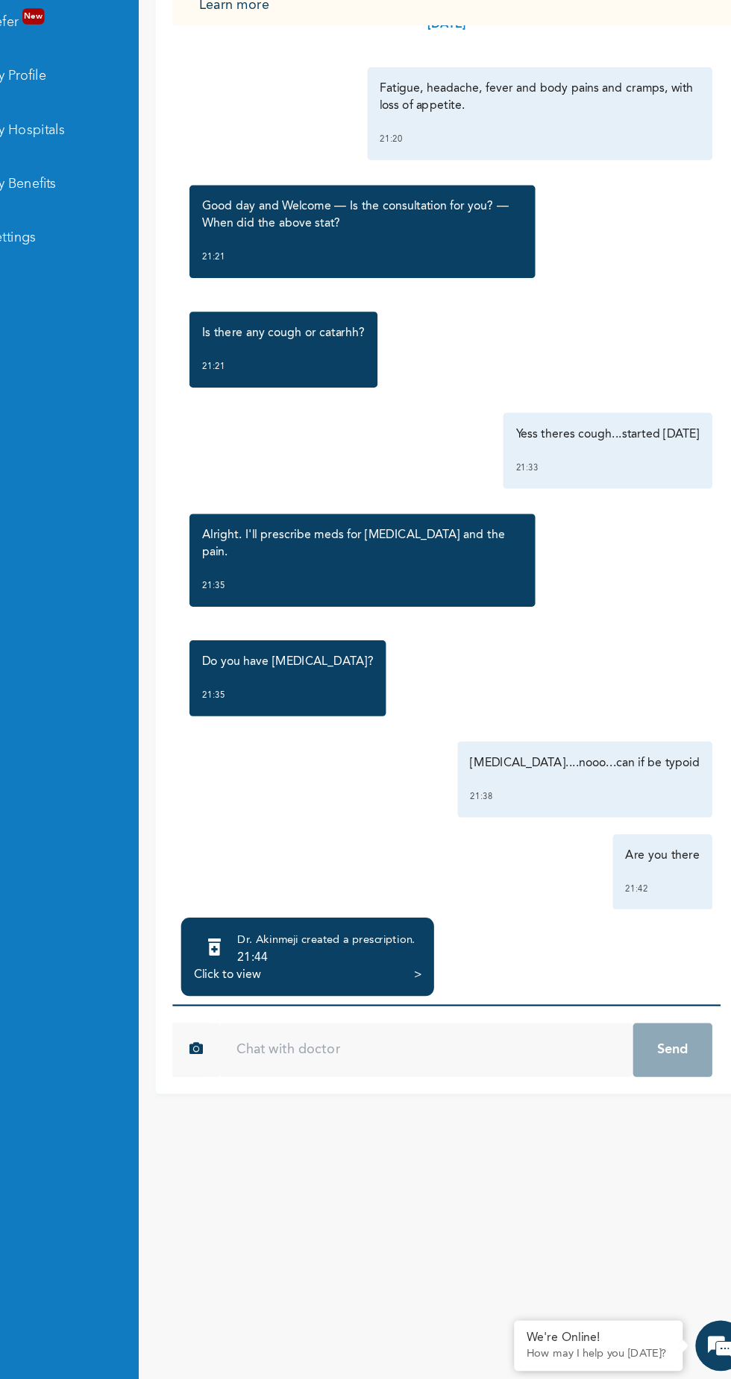
click at [275, 1029] on div "Click to view" at bounding box center [264, 1021] width 59 height 15
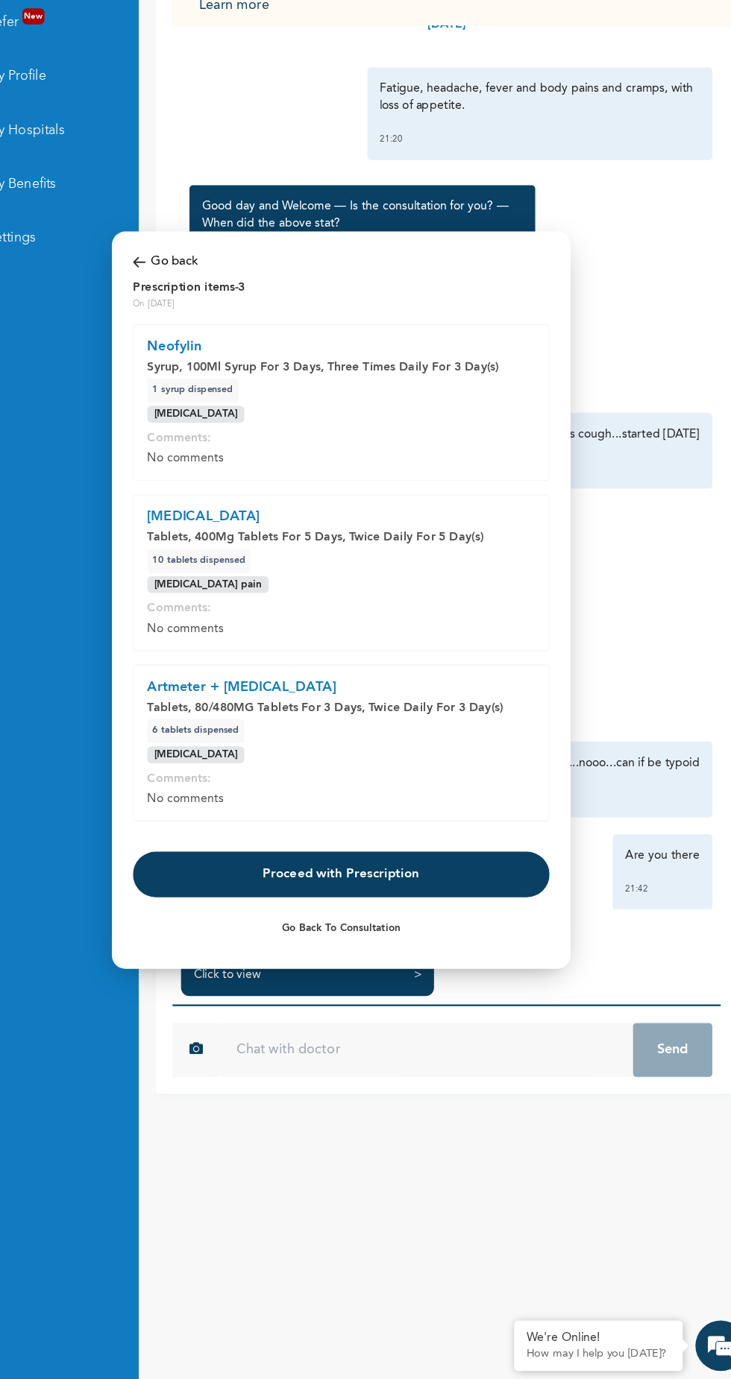
click at [307, 925] on button "Proceed with Prescription" at bounding box center [365, 932] width 368 height 40
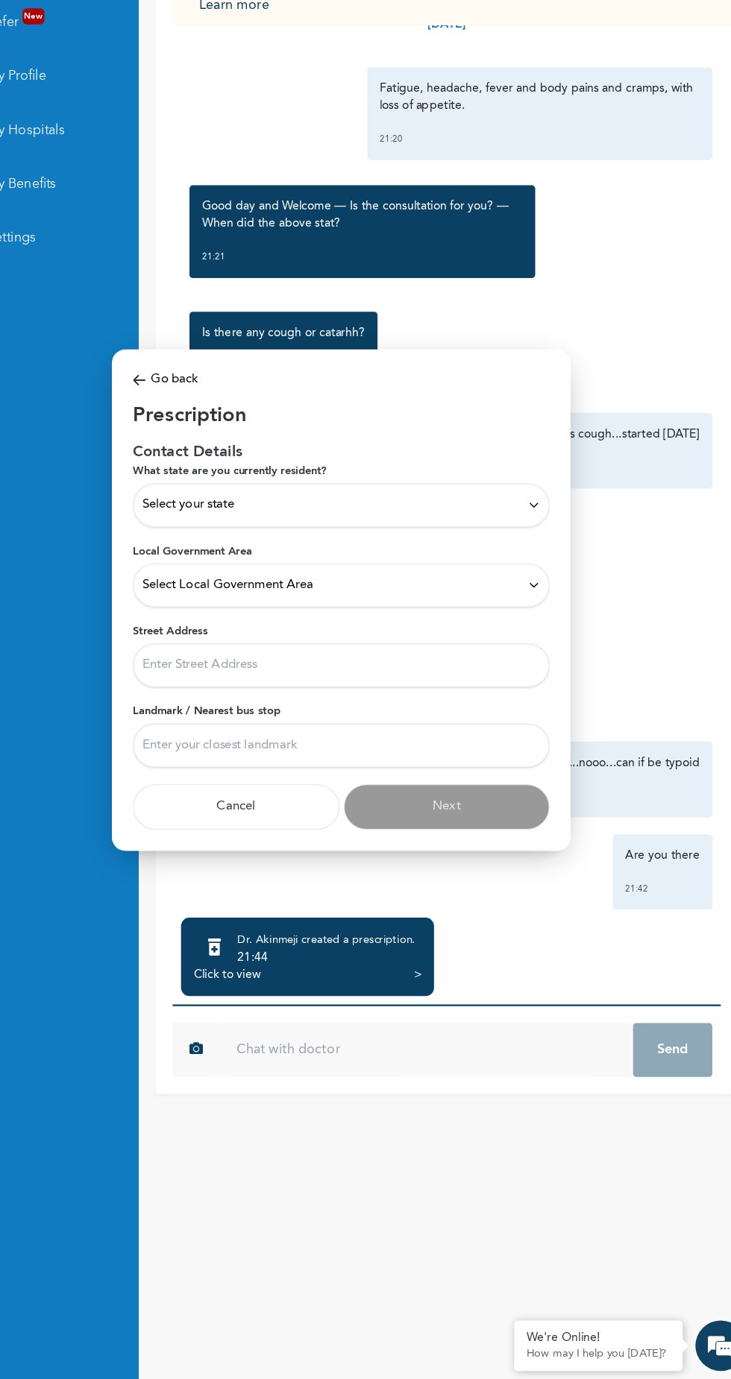
click at [491, 610] on div "Select your state" at bounding box center [365, 605] width 352 height 16
click at [642, 389] on div at bounding box center [365, 689] width 731 height 1379
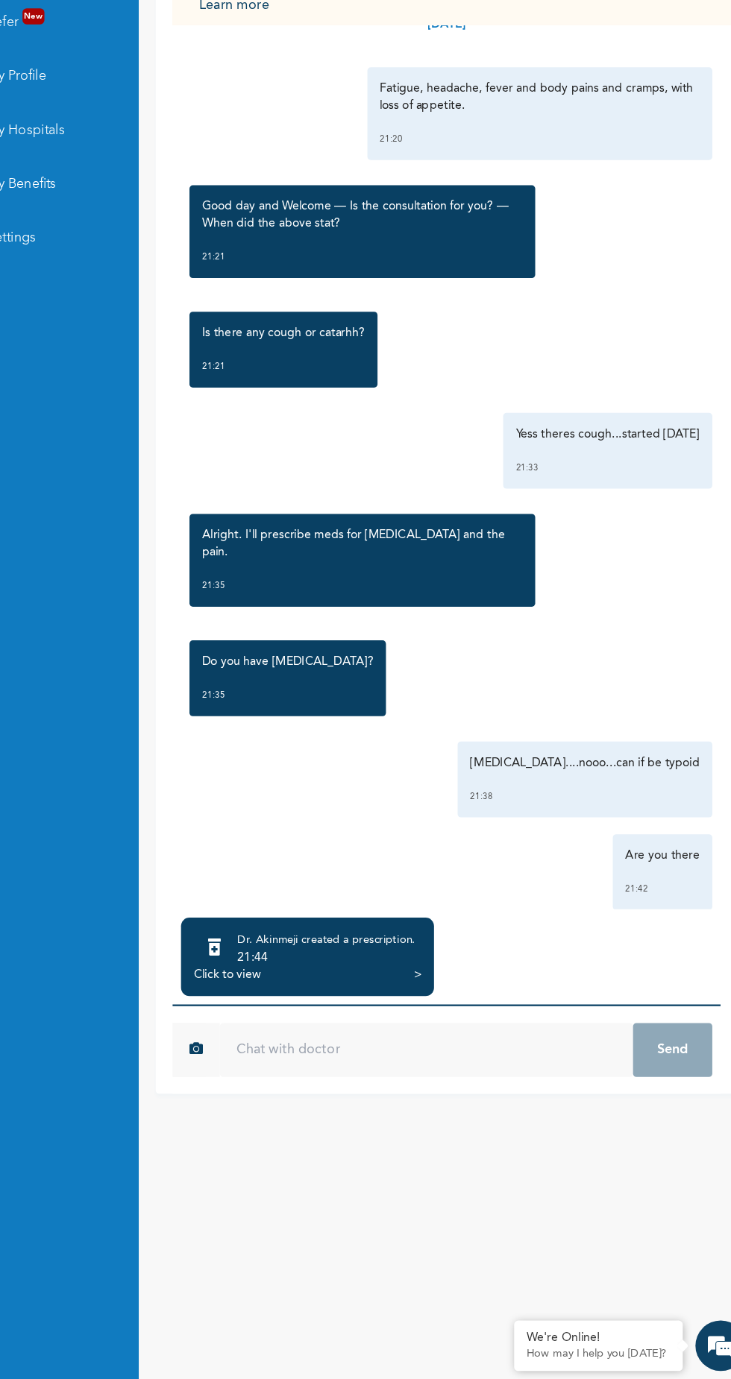
click at [360, 1013] on div "21:44" at bounding box center [352, 1005] width 157 height 15
click at [280, 1029] on div "Click to view" at bounding box center [264, 1021] width 59 height 15
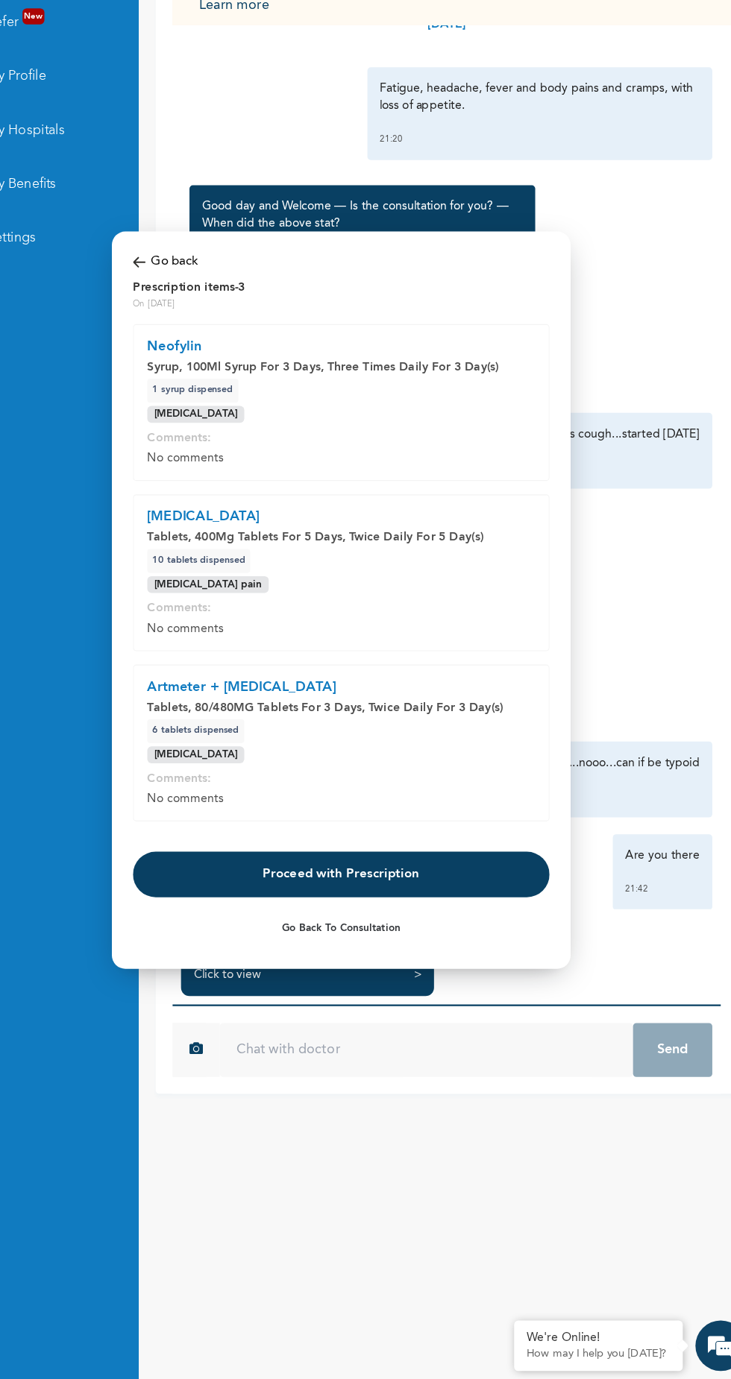
click at [409, 929] on button "Proceed with Prescription" at bounding box center [365, 932] width 368 height 40
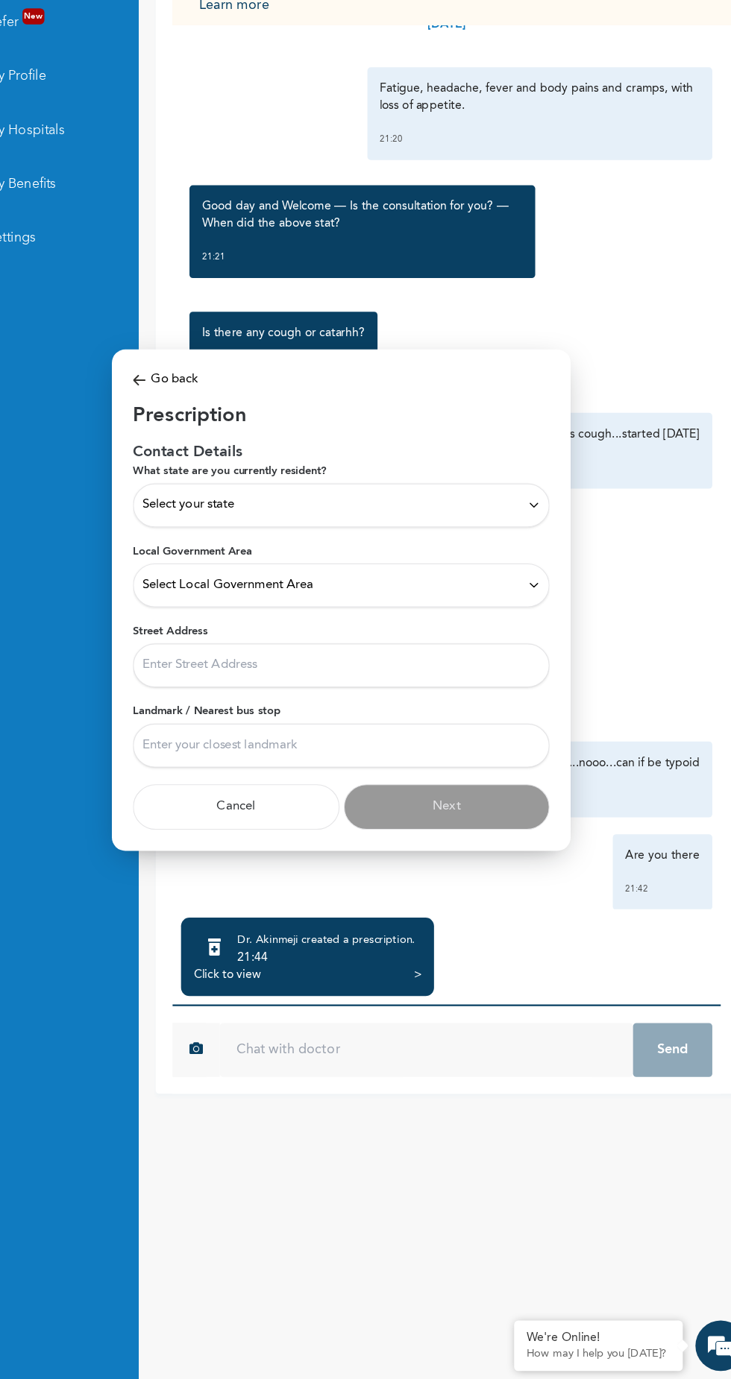
click at [514, 607] on div "Select your state" at bounding box center [365, 605] width 352 height 16
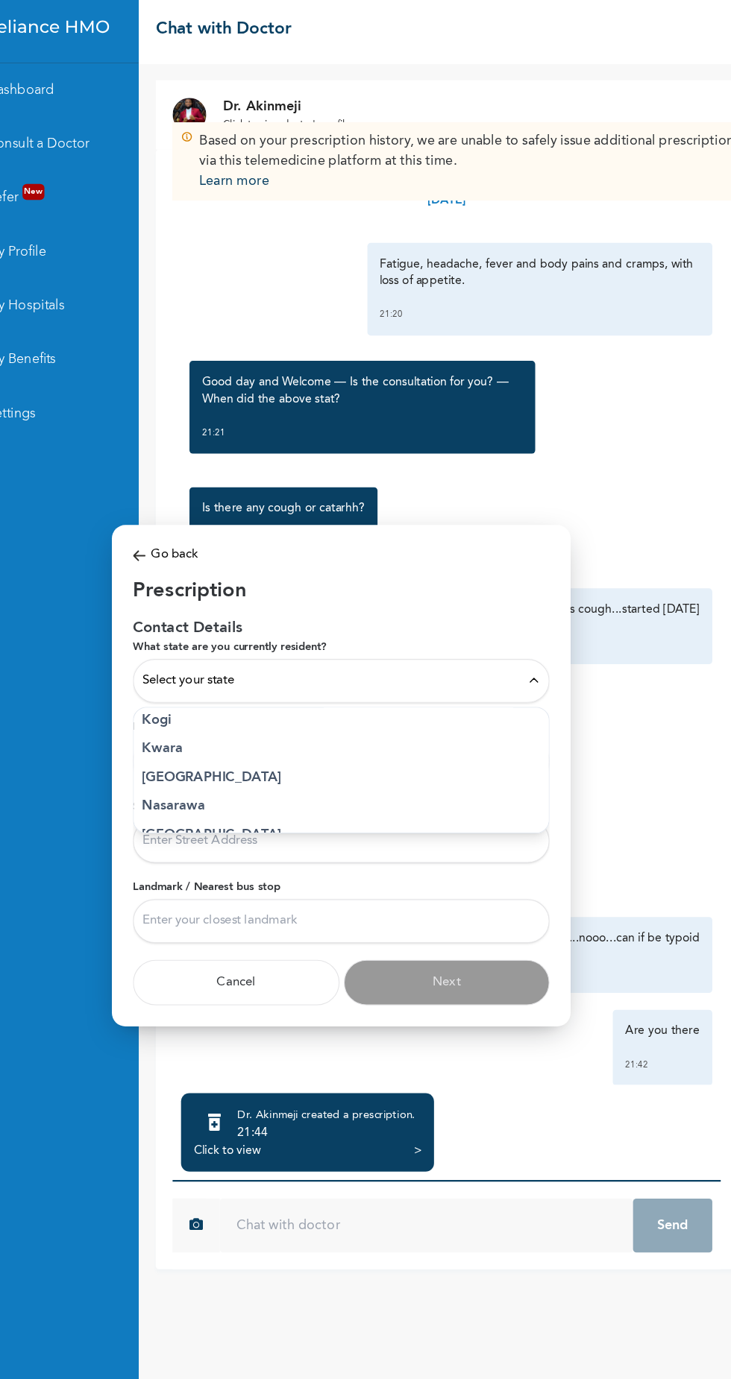
scroll to position [564, 0]
click at [210, 702] on p "[GEOGRAPHIC_DATA]" at bounding box center [365, 693] width 352 height 18
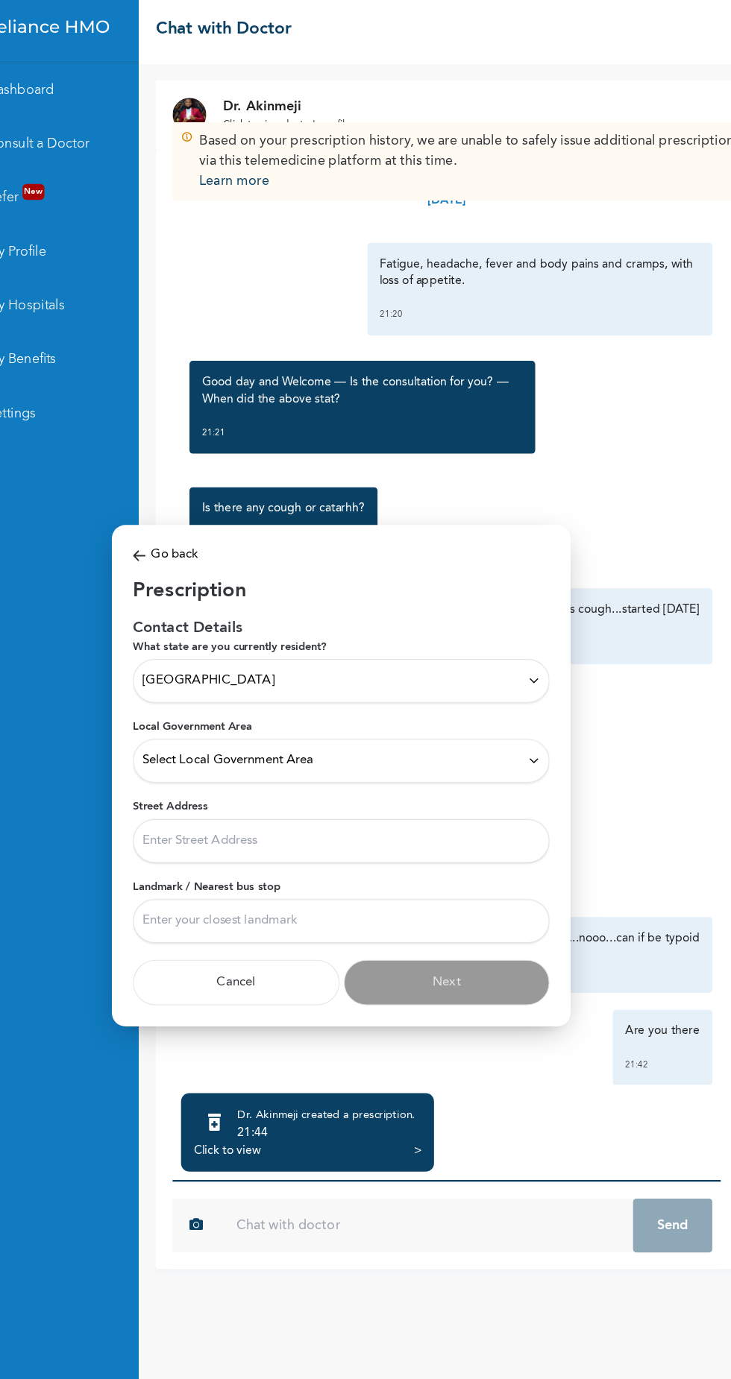
click at [409, 684] on div "Select Local Government Area" at bounding box center [365, 676] width 352 height 16
click at [205, 769] on p "Ikeja" at bounding box center [365, 761] width 352 height 18
click at [413, 766] on input "Street Address" at bounding box center [365, 747] width 368 height 39
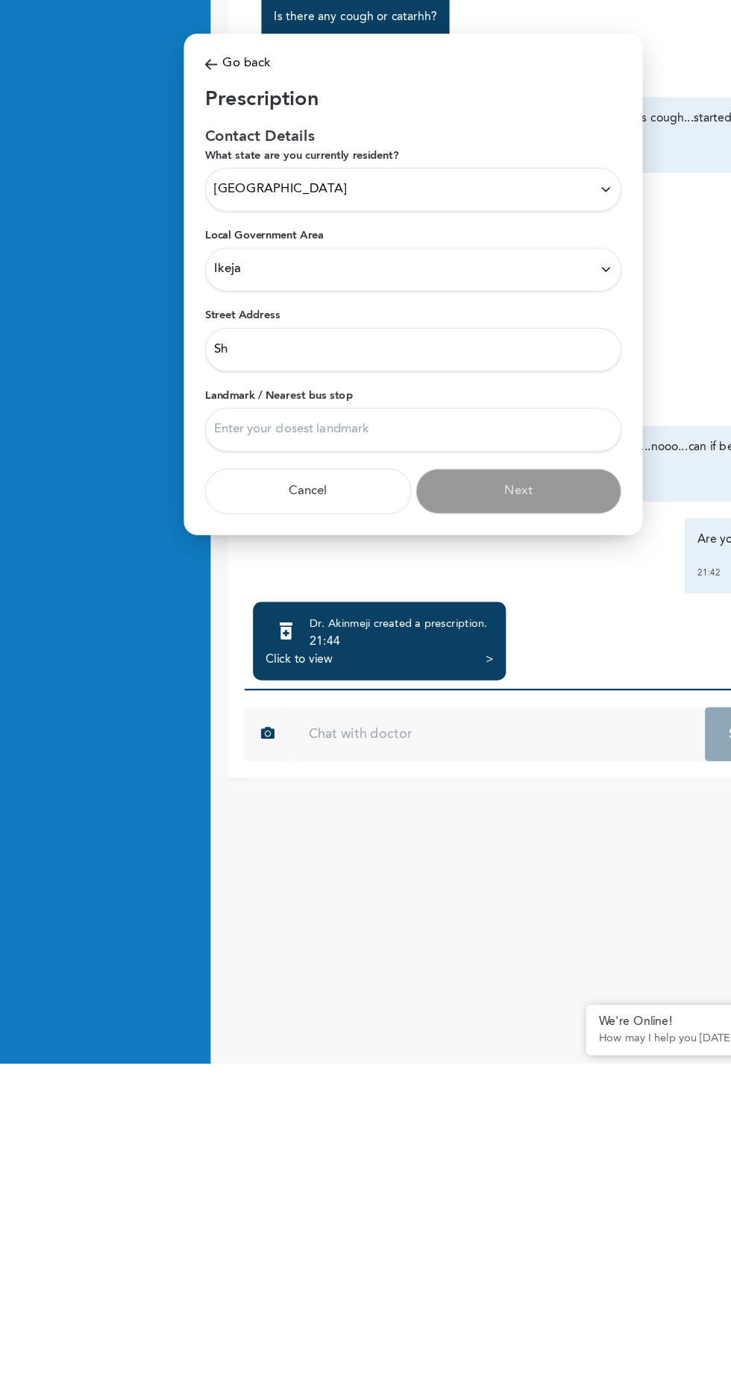
type input "S"
type input "I"
type input "Silverbird Cinemas, icm"
click at [302, 808] on input "Landmark / Nearest bus stop" at bounding box center [365, 818] width 368 height 39
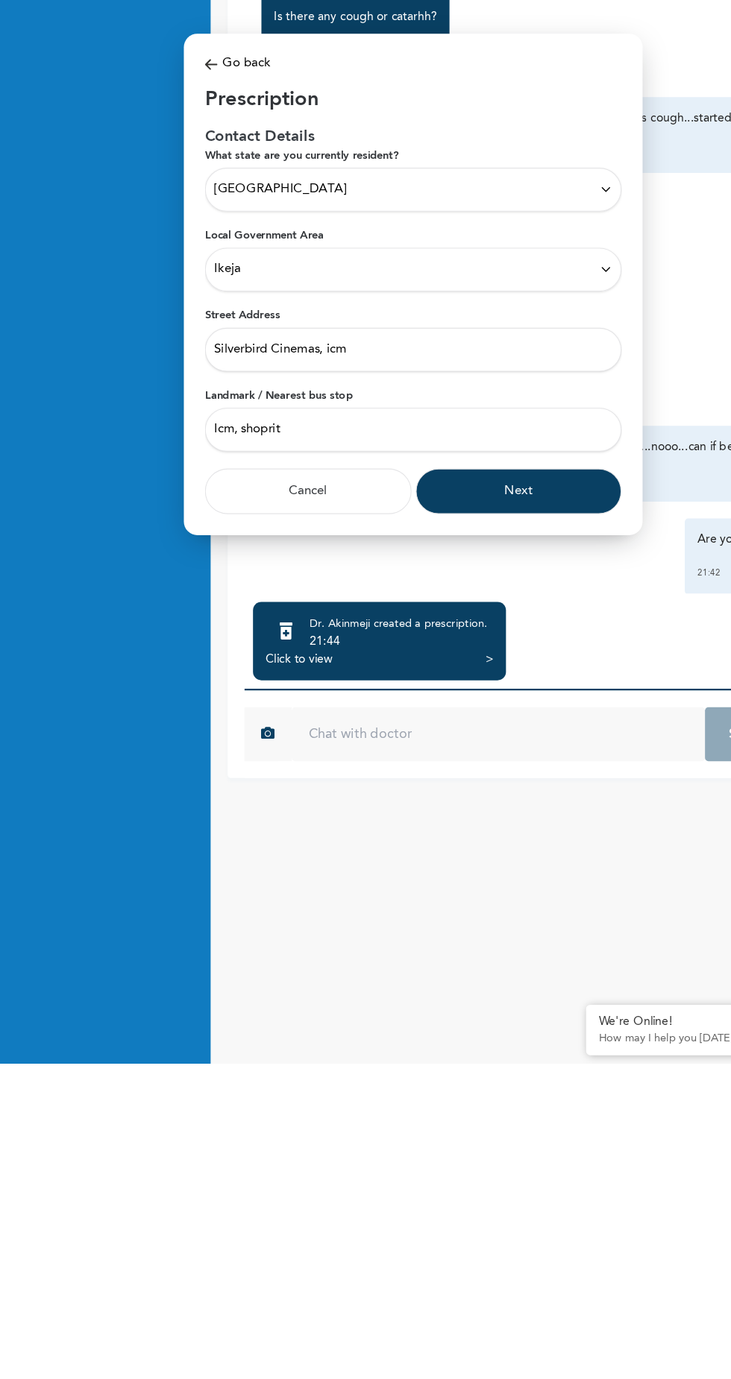
type input "Icm, shoprite"
click at [458, 871] on button "Next" at bounding box center [459, 872] width 183 height 40
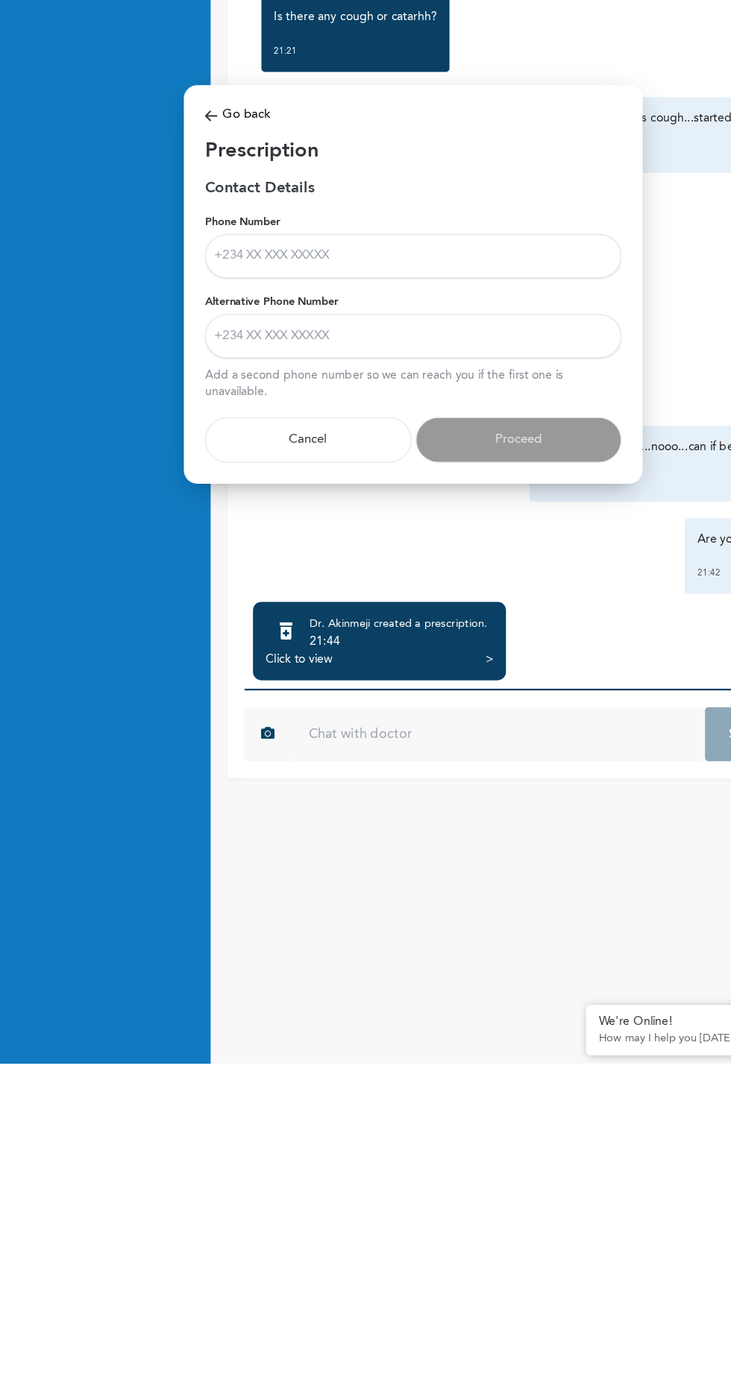
scroll to position [0, 0]
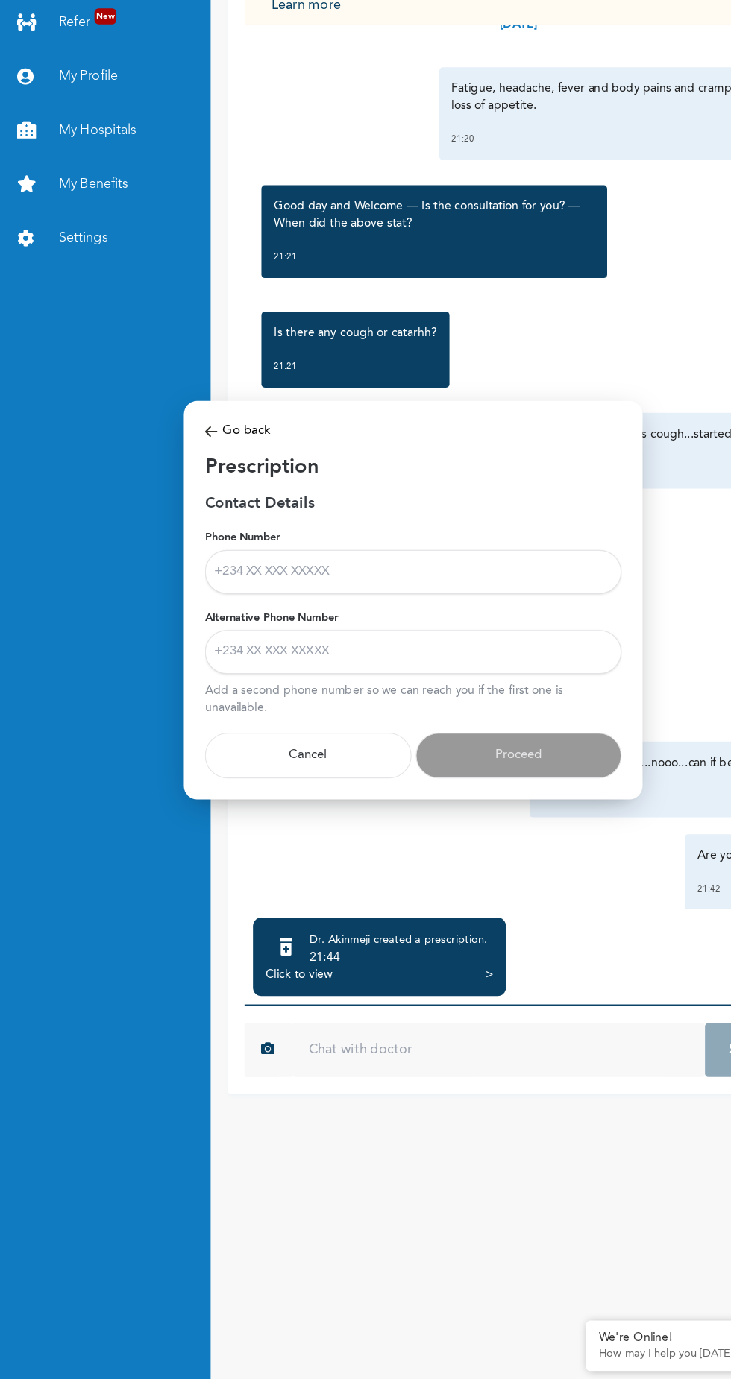
click at [341, 665] on input "Phone Number" at bounding box center [365, 664] width 368 height 39
type input "08113028605"
click at [324, 737] on input "Alternative Phone Number" at bounding box center [365, 735] width 368 height 39
type input "09134170425"
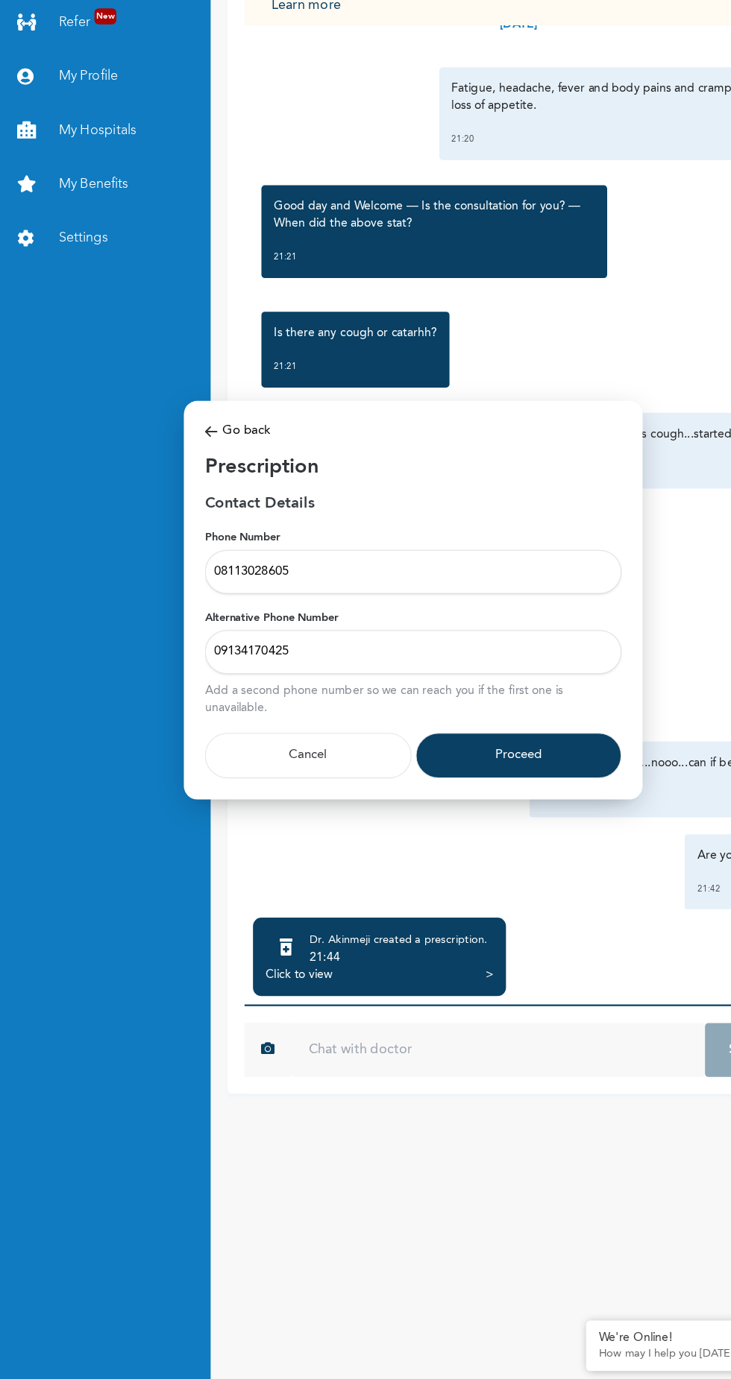
click at [431, 831] on button "Proceed" at bounding box center [459, 827] width 183 height 40
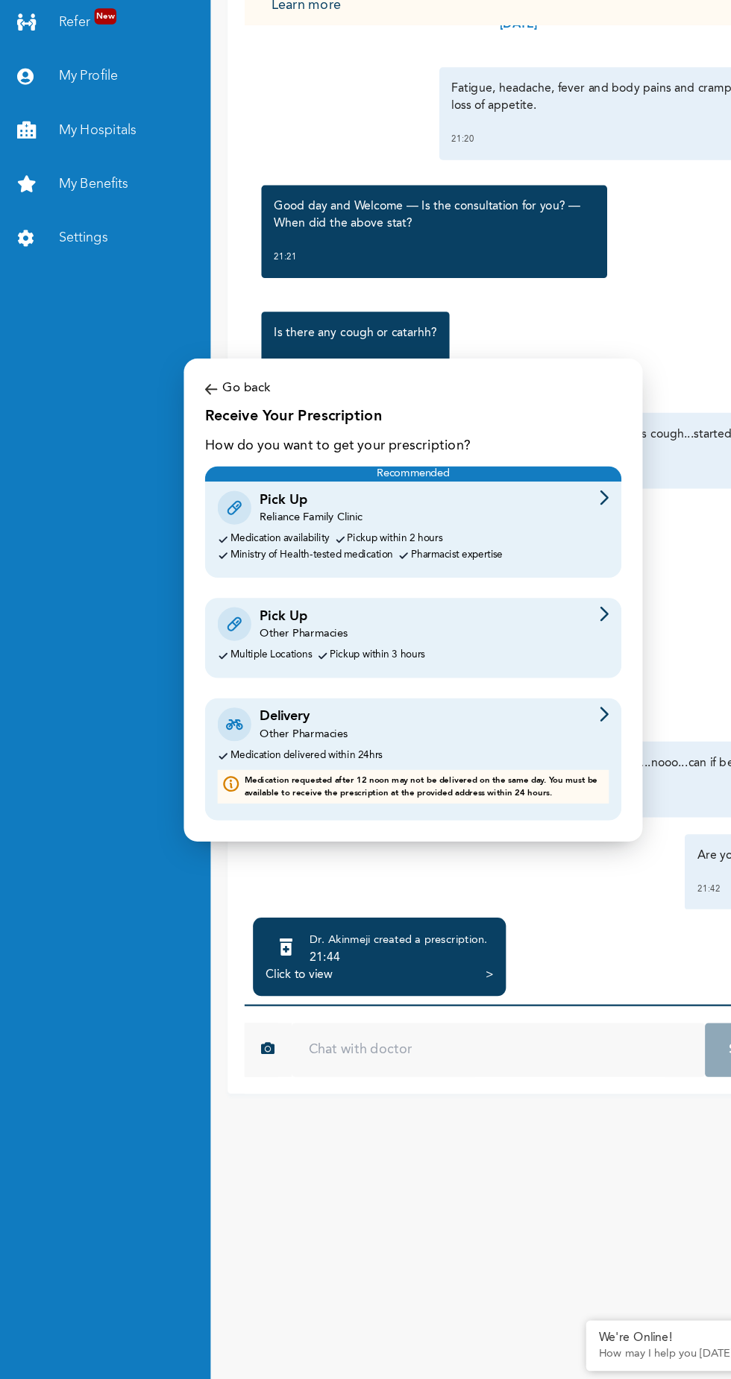
click at [461, 831] on div "Medication delivered within 24hrs" at bounding box center [365, 827] width 346 height 10
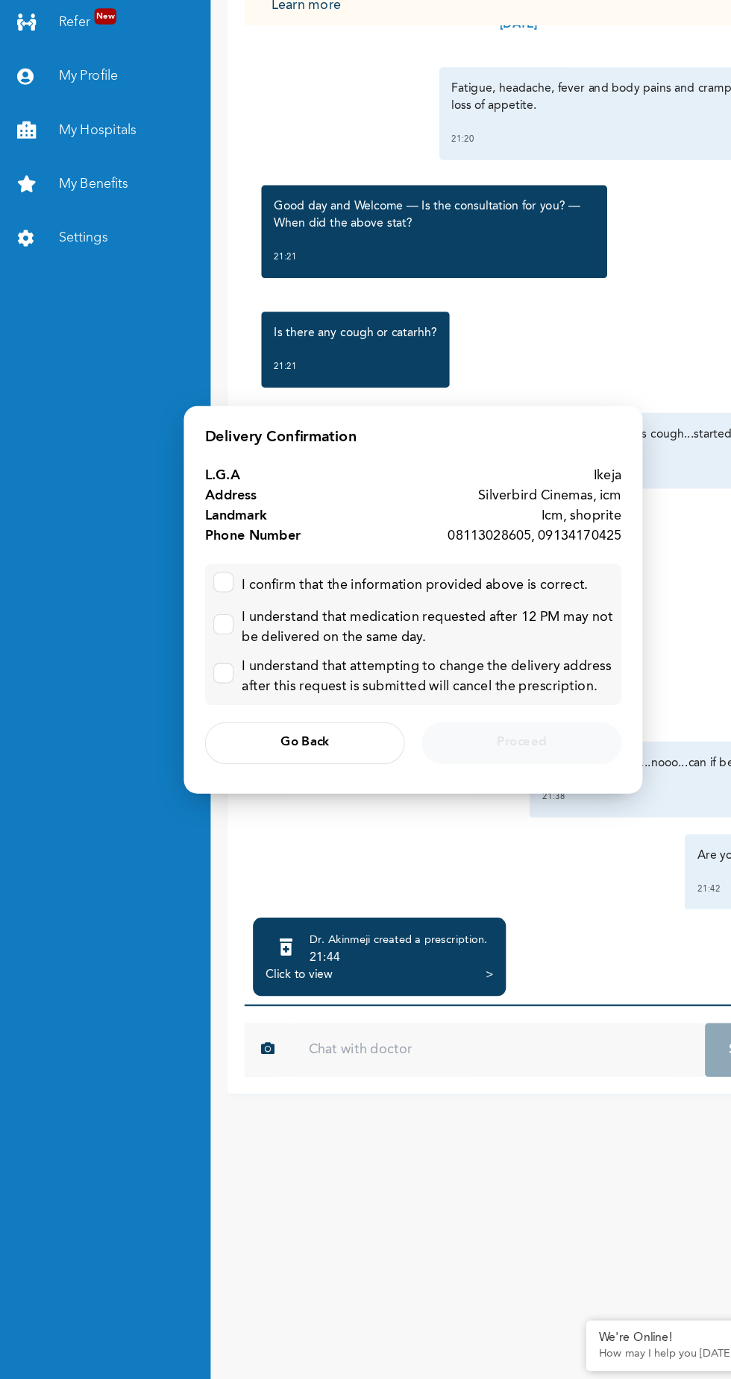
click at [198, 667] on input "checkbox" at bounding box center [194, 671] width 10 height 10
checkbox input "true"
click at [195, 710] on input "checkbox" at bounding box center [194, 708] width 10 height 10
checkbox input "true"
click at [198, 752] on input "checkbox" at bounding box center [194, 751] width 10 height 10
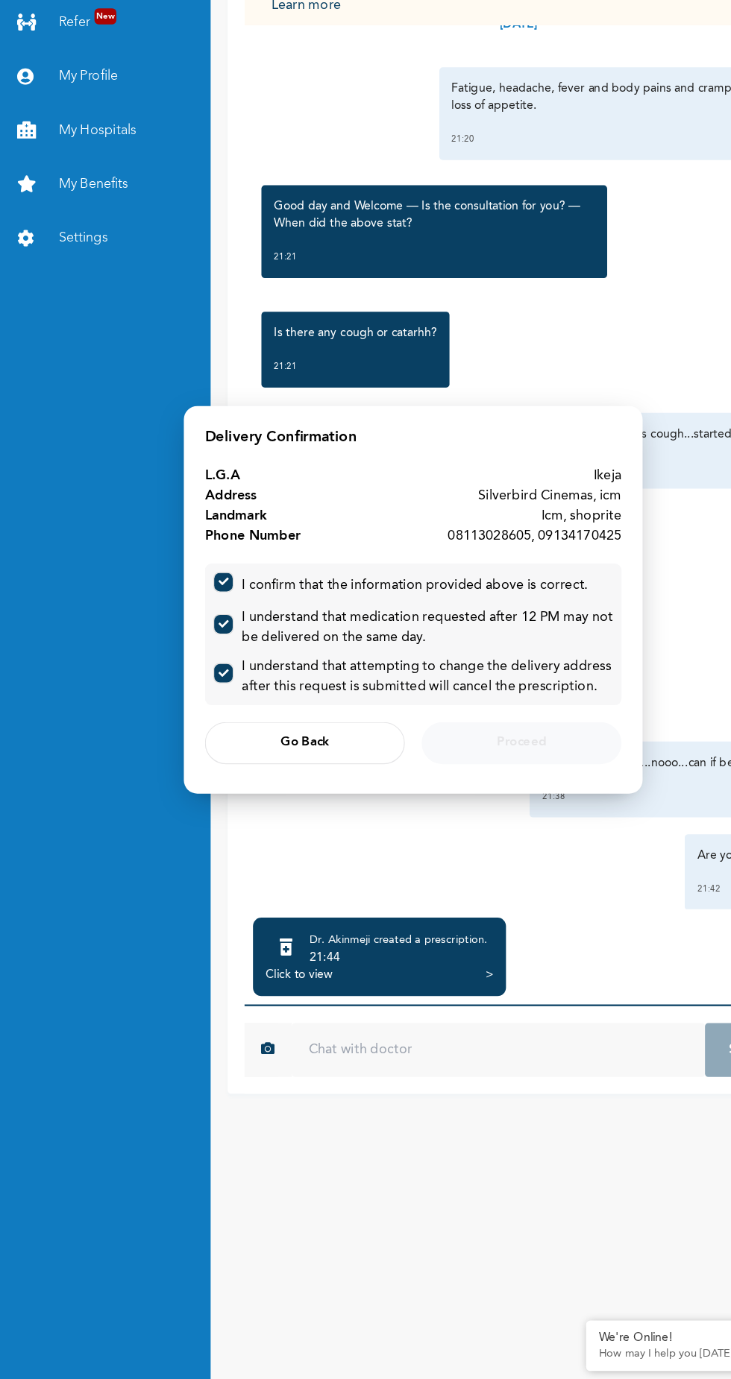
checkbox input "true"
click at [442, 812] on span "Proceed" at bounding box center [460, 817] width 43 height 10
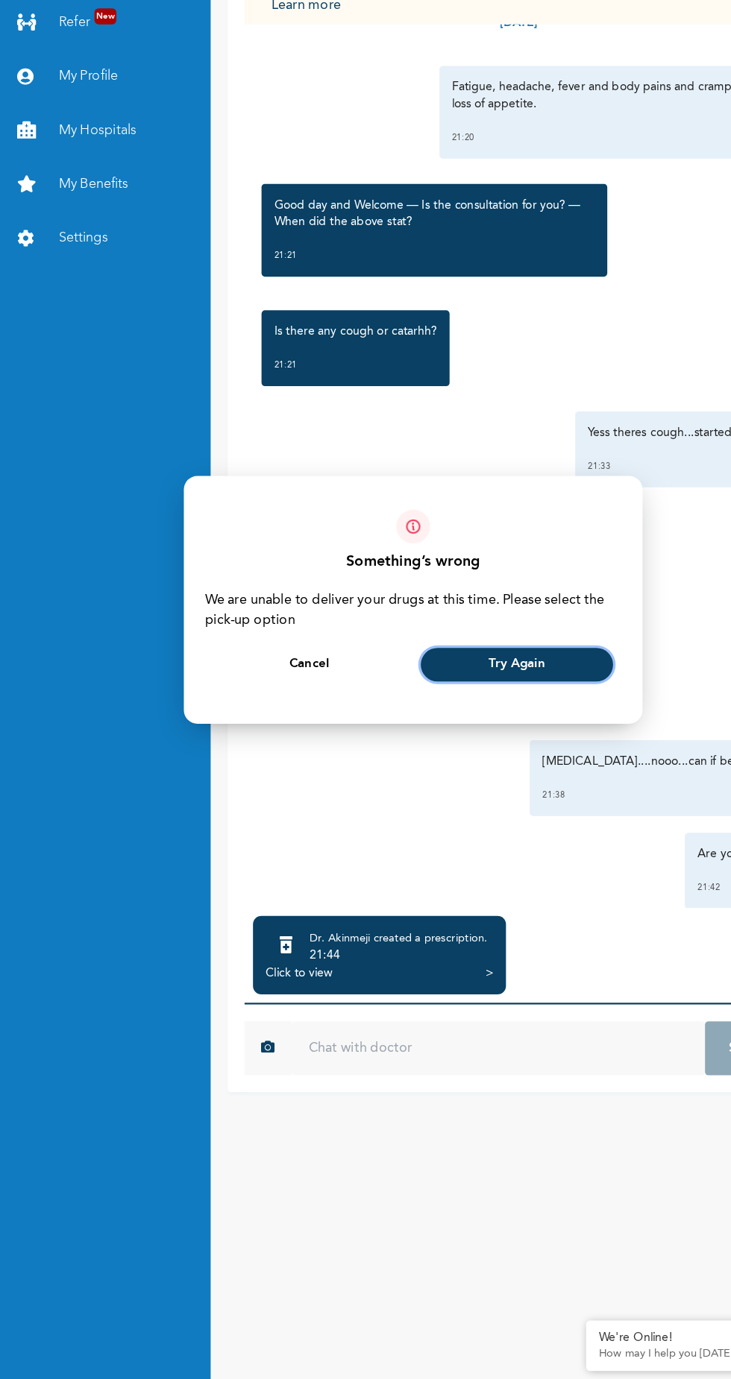
click at [441, 749] on span "Try Again" at bounding box center [457, 748] width 50 height 10
click at [272, 746] on span "Cancel" at bounding box center [273, 748] width 35 height 10
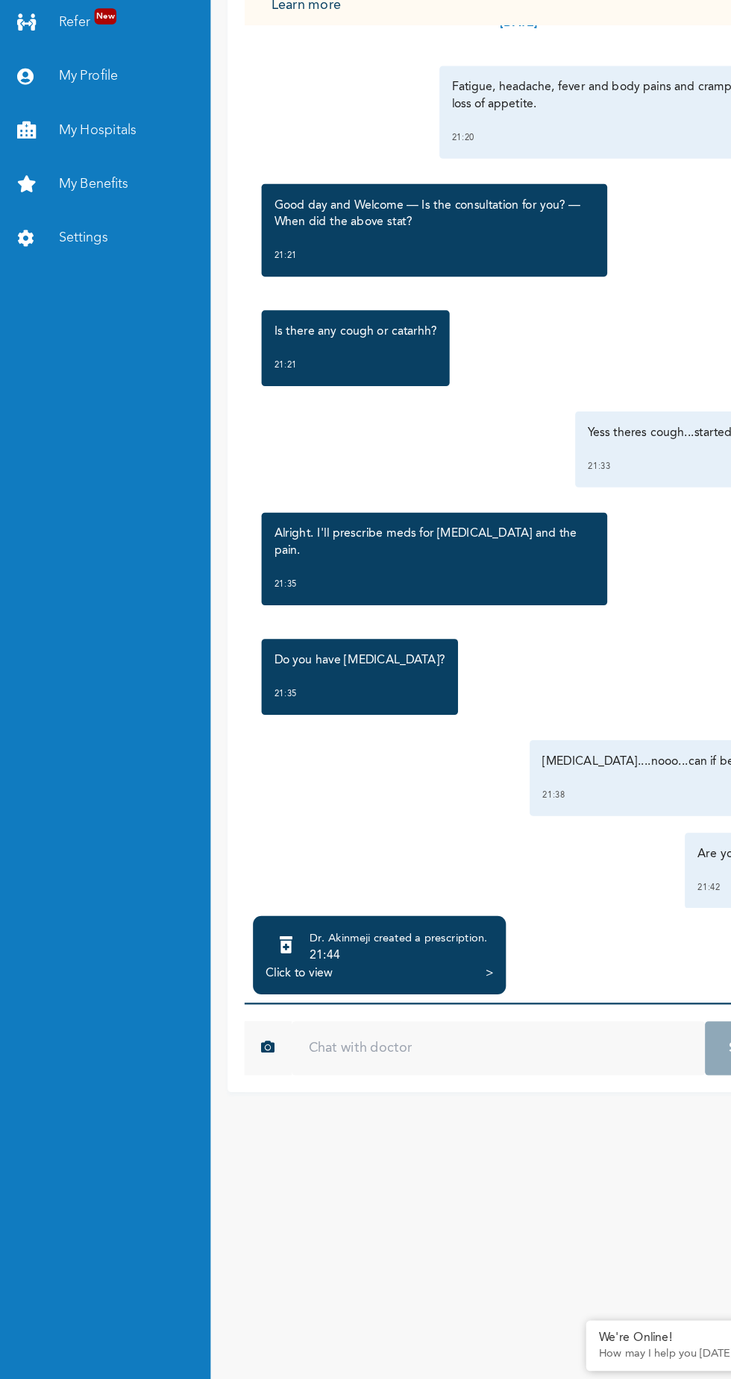
click at [330, 1027] on div "Click to view >" at bounding box center [335, 1020] width 201 height 15
click at [269, 1027] on div "Click to view" at bounding box center [264, 1020] width 59 height 15
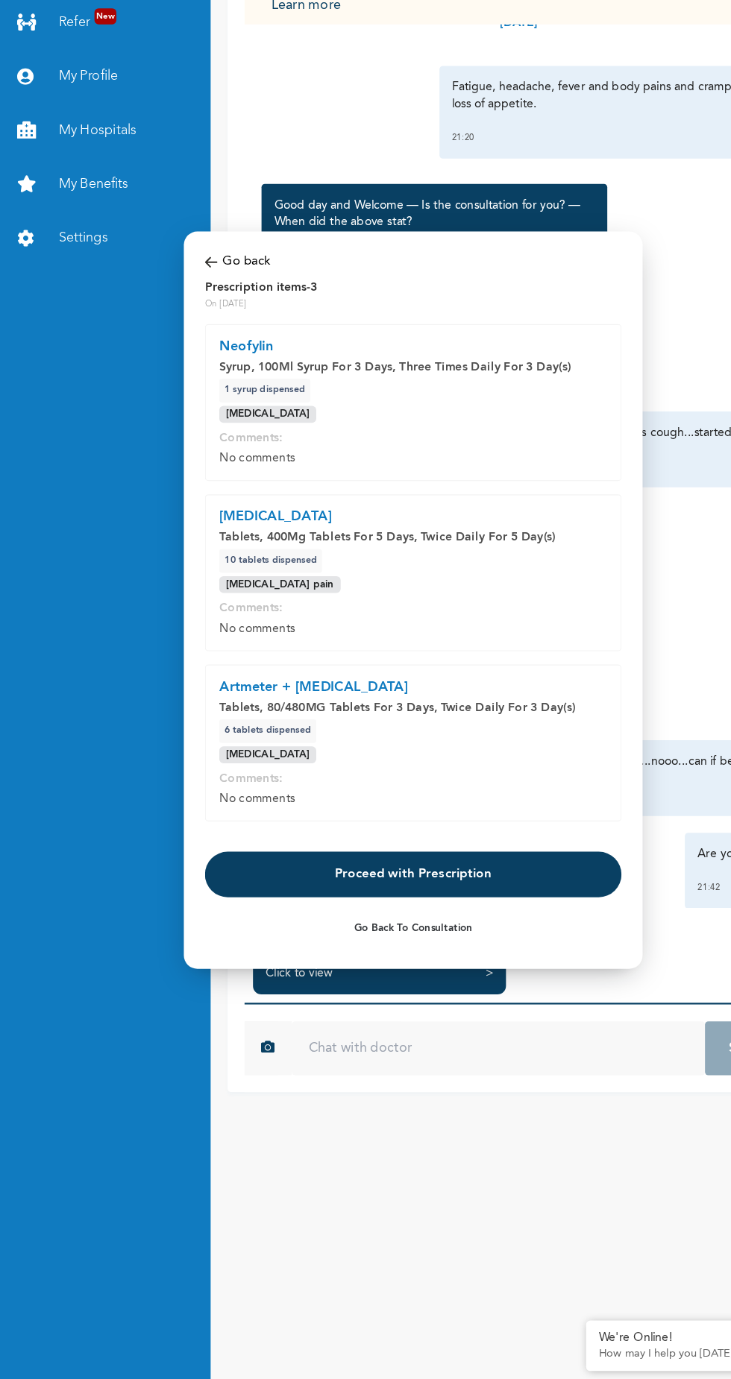
click at [394, 933] on button "Proceed with Prescription" at bounding box center [365, 932] width 368 height 40
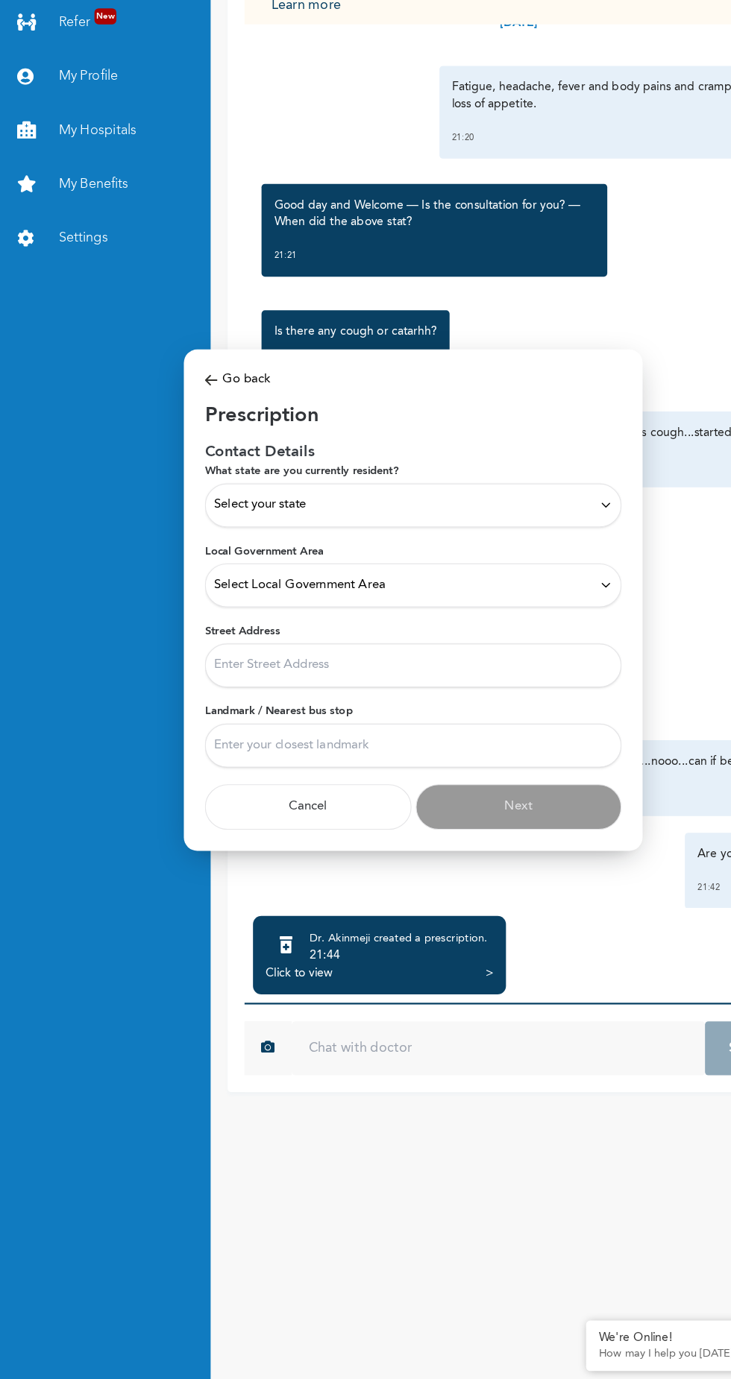
click at [512, 672] on div "Select Local Government Area" at bounding box center [365, 676] width 352 height 16
click at [485, 714] on ul at bounding box center [365, 707] width 368 height 16
click at [520, 610] on div "Select your state" at bounding box center [365, 605] width 352 height 16
click at [276, 816] on input "Landmark / Nearest bus stop" at bounding box center [365, 818] width 368 height 39
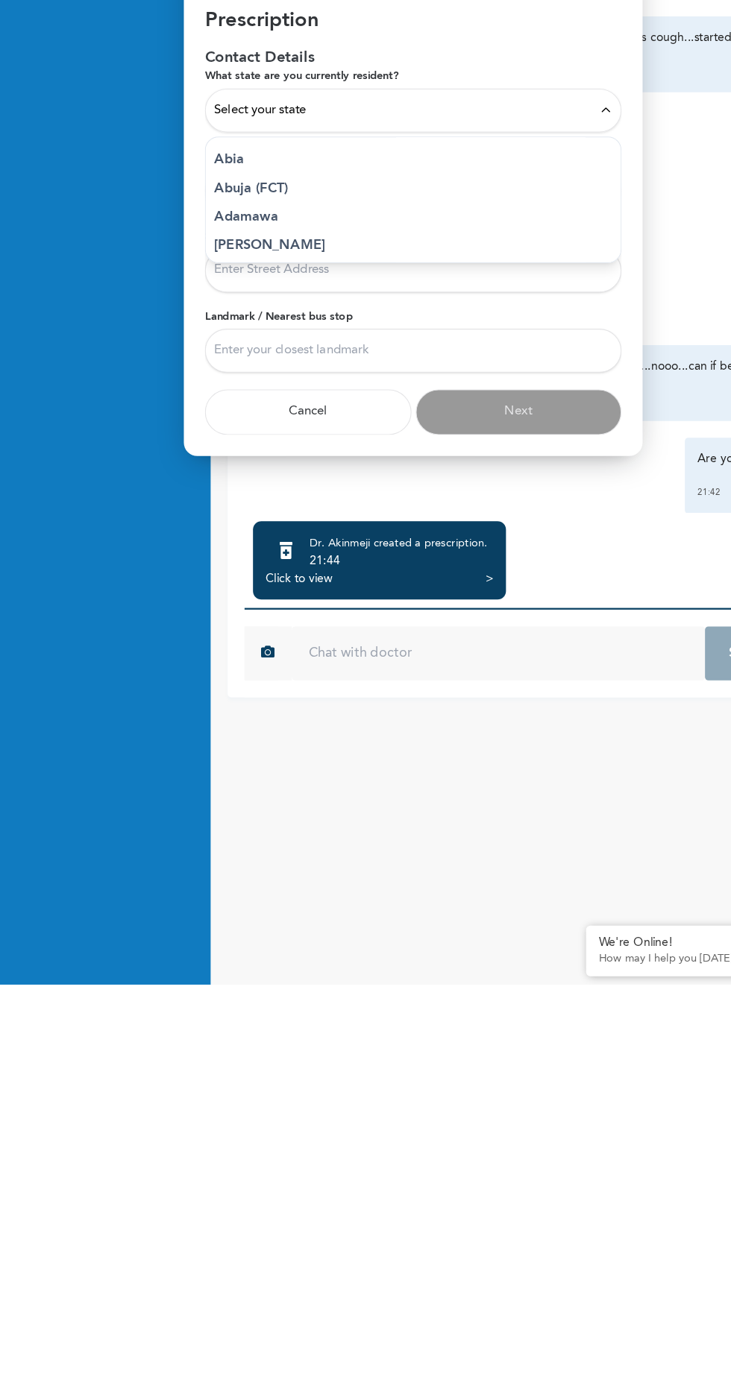
click at [418, 693] on p "Adamawa" at bounding box center [365, 700] width 352 height 18
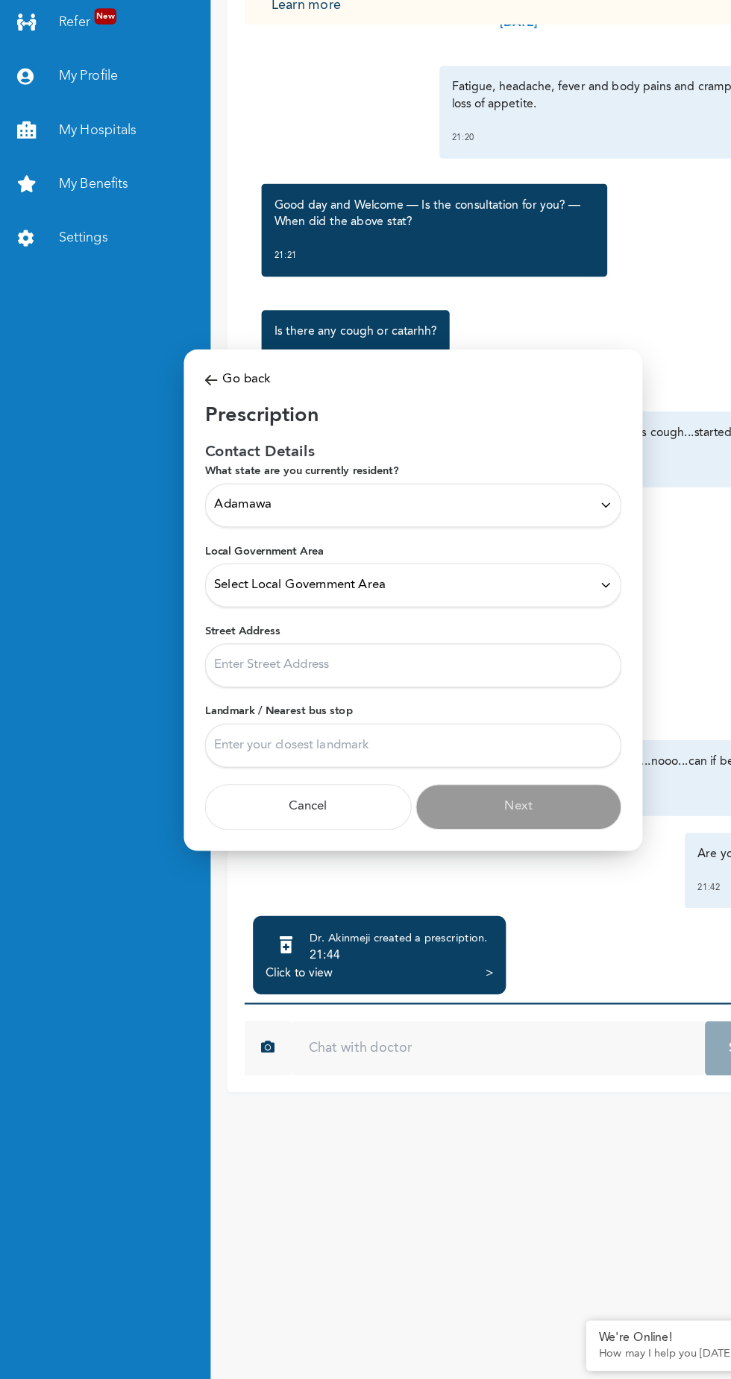
click at [501, 606] on div "Adamawa" at bounding box center [365, 605] width 352 height 16
click at [280, 854] on button "Cancel" at bounding box center [272, 872] width 183 height 40
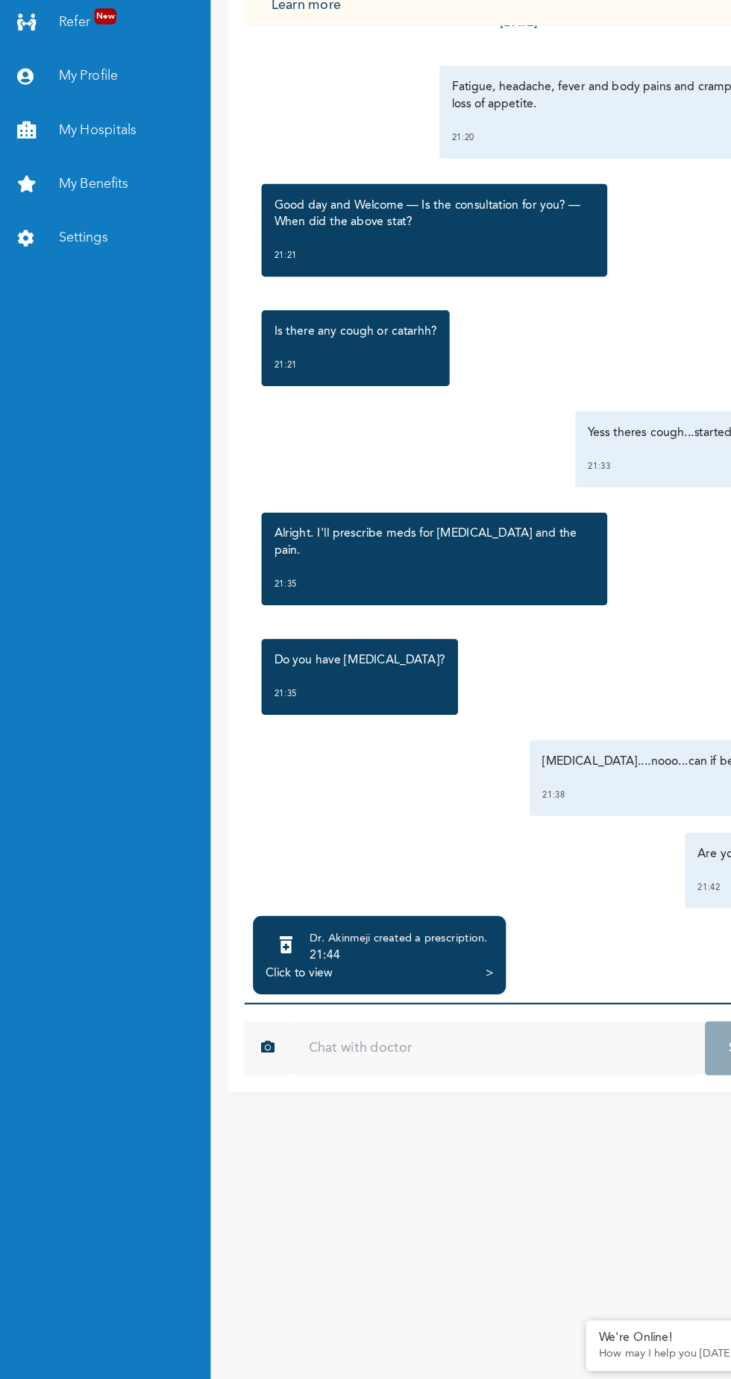
click at [344, 1012] on div "21:44" at bounding box center [352, 1004] width 157 height 15
click at [284, 1027] on div "Click to view" at bounding box center [264, 1020] width 59 height 15
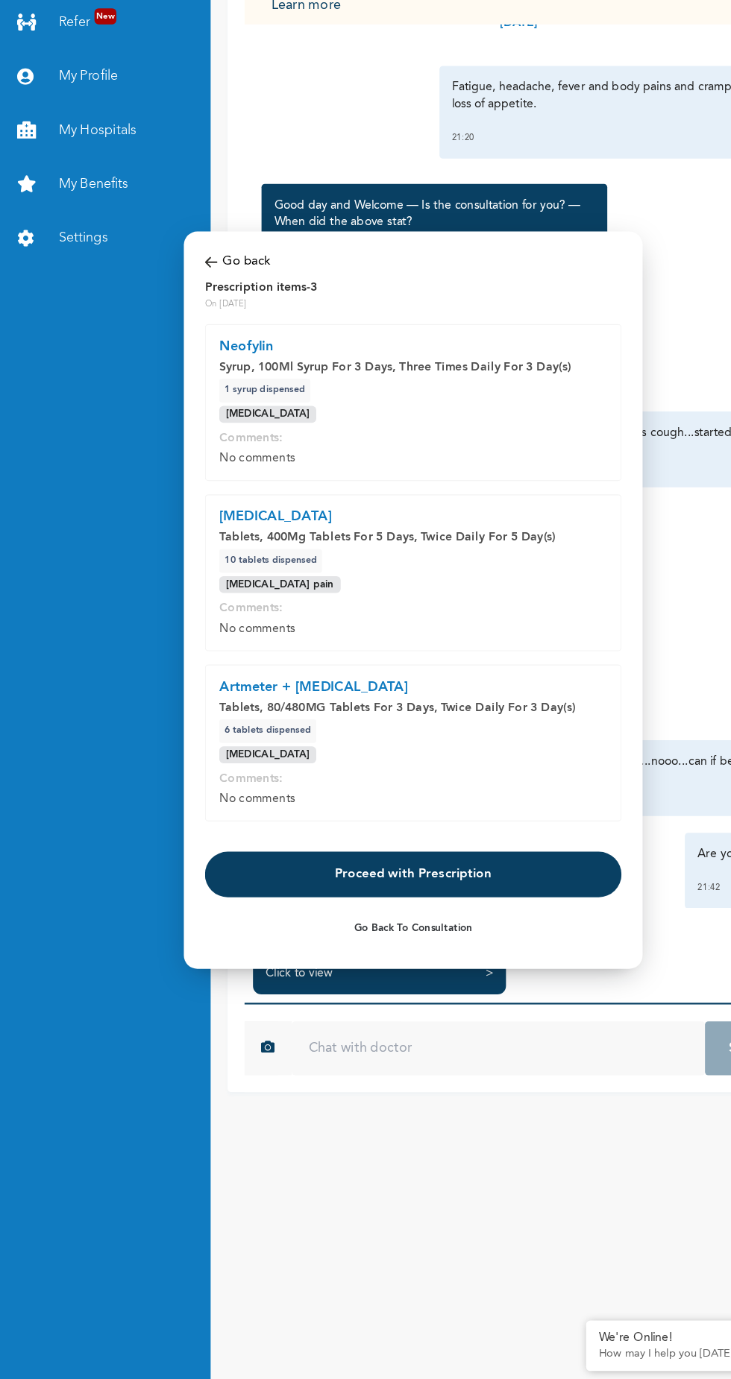
click at [412, 930] on button "Proceed with Prescription" at bounding box center [365, 932] width 368 height 40
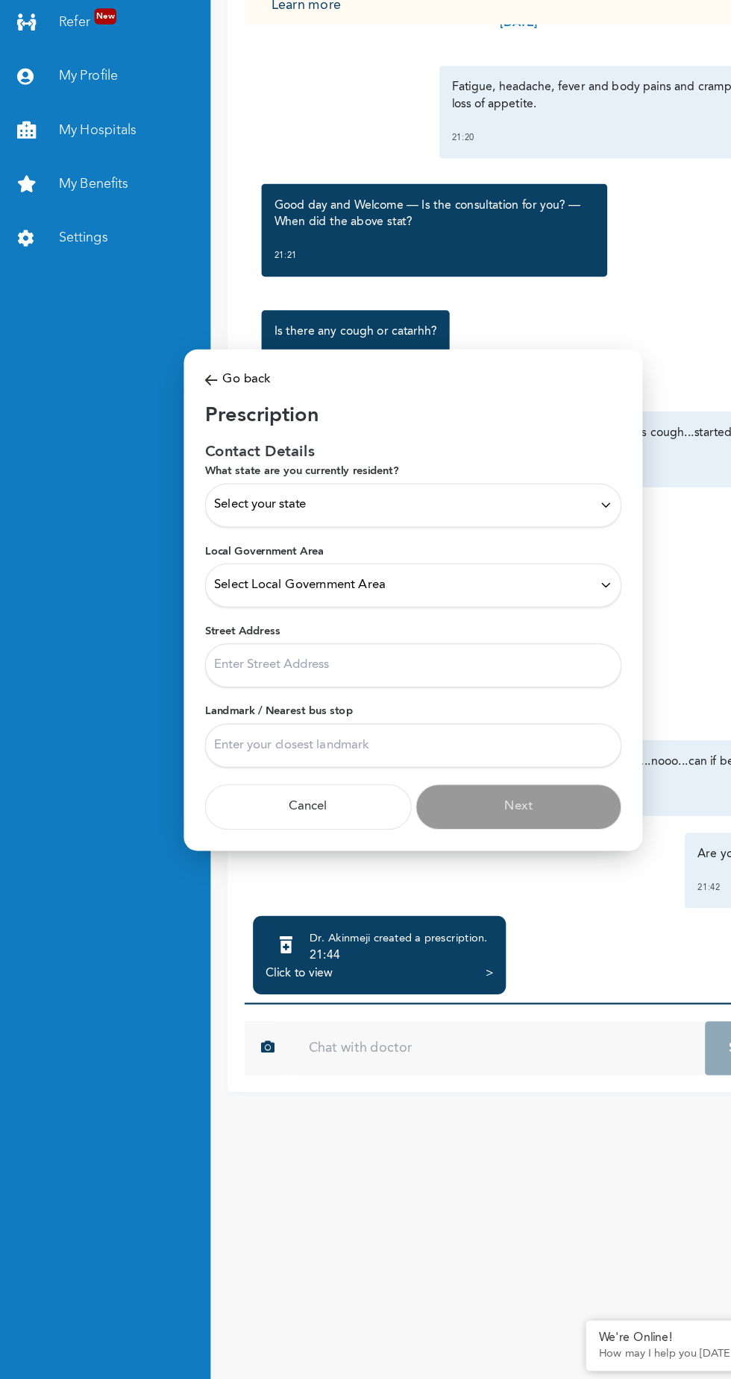
click at [502, 613] on div "Select your state" at bounding box center [365, 605] width 352 height 16
click at [372, 695] on p "Adamawa" at bounding box center [365, 700] width 352 height 18
click at [498, 604] on div "Adamawa" at bounding box center [365, 605] width 352 height 16
click at [324, 814] on input "Landmark / Nearest bus stop" at bounding box center [365, 818] width 368 height 39
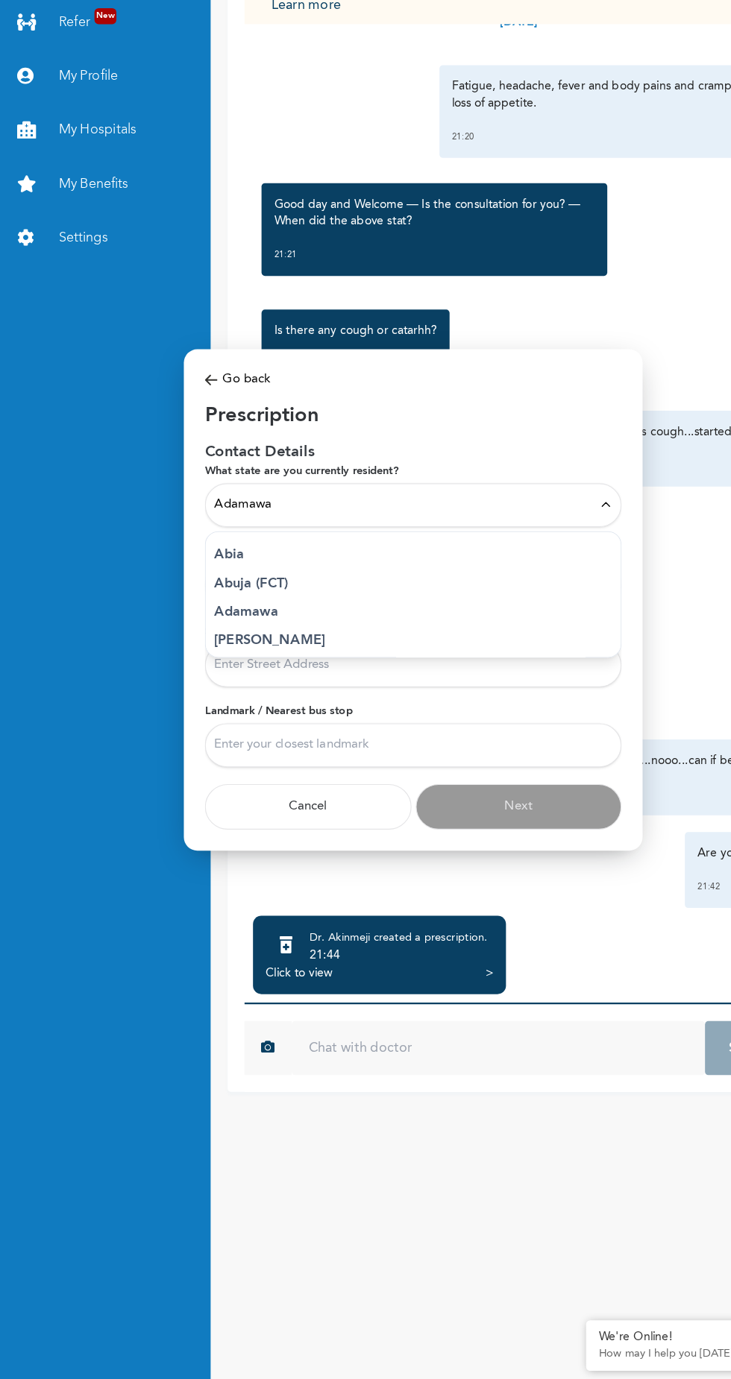
click at [385, 789] on label "Landmark / Nearest bus stop" at bounding box center [365, 787] width 368 height 13
click at [385, 799] on input "Landmark / Nearest bus stop" at bounding box center [365, 818] width 368 height 39
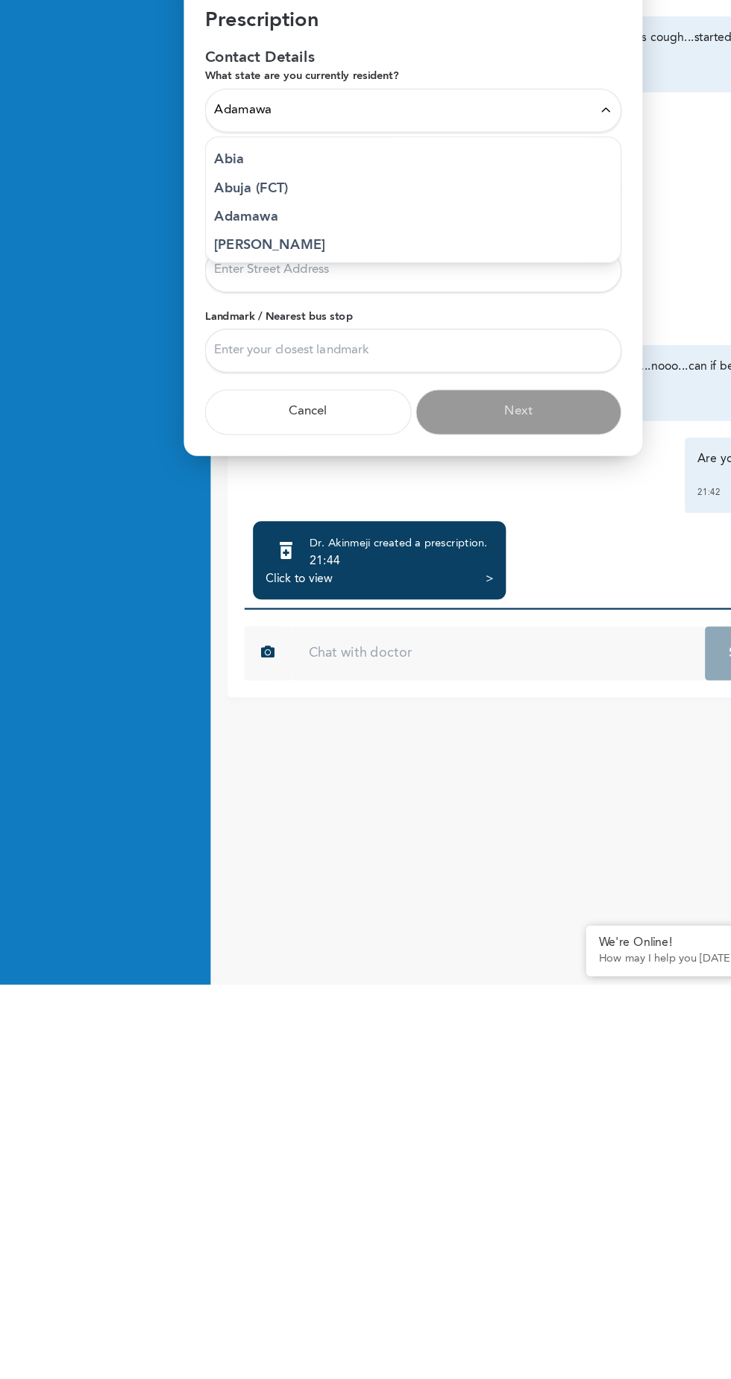
type input "Icm, shoprite"
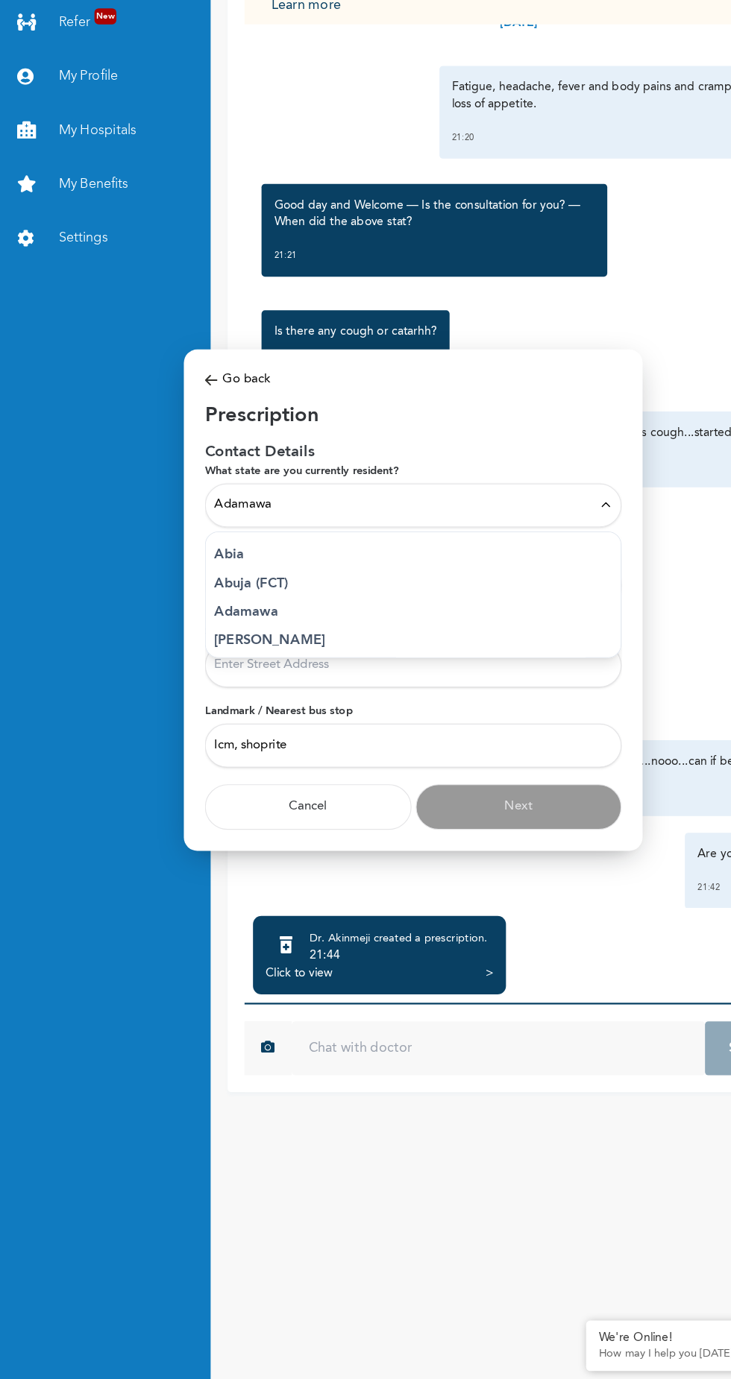
click at [340, 749] on input "Street Address" at bounding box center [365, 747] width 368 height 39
type input "Silverbird Cinemas, icm"
click at [490, 588] on div "Adamawa" at bounding box center [365, 605] width 368 height 39
click at [482, 677] on div "Select Local Government Area" at bounding box center [365, 676] width 352 height 16
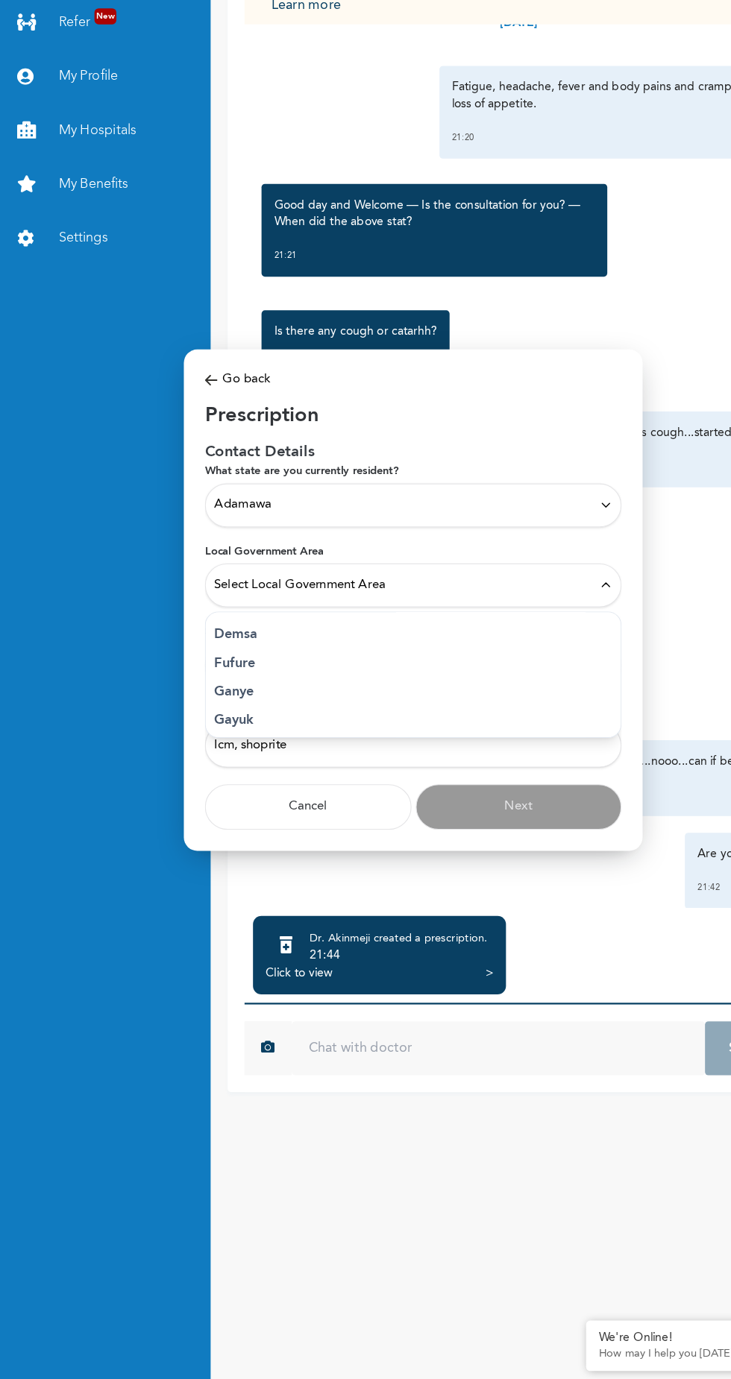
click at [522, 675] on div "Select Local Government Area" at bounding box center [365, 676] width 352 height 16
click at [515, 605] on div "Adamawa" at bounding box center [365, 605] width 352 height 16
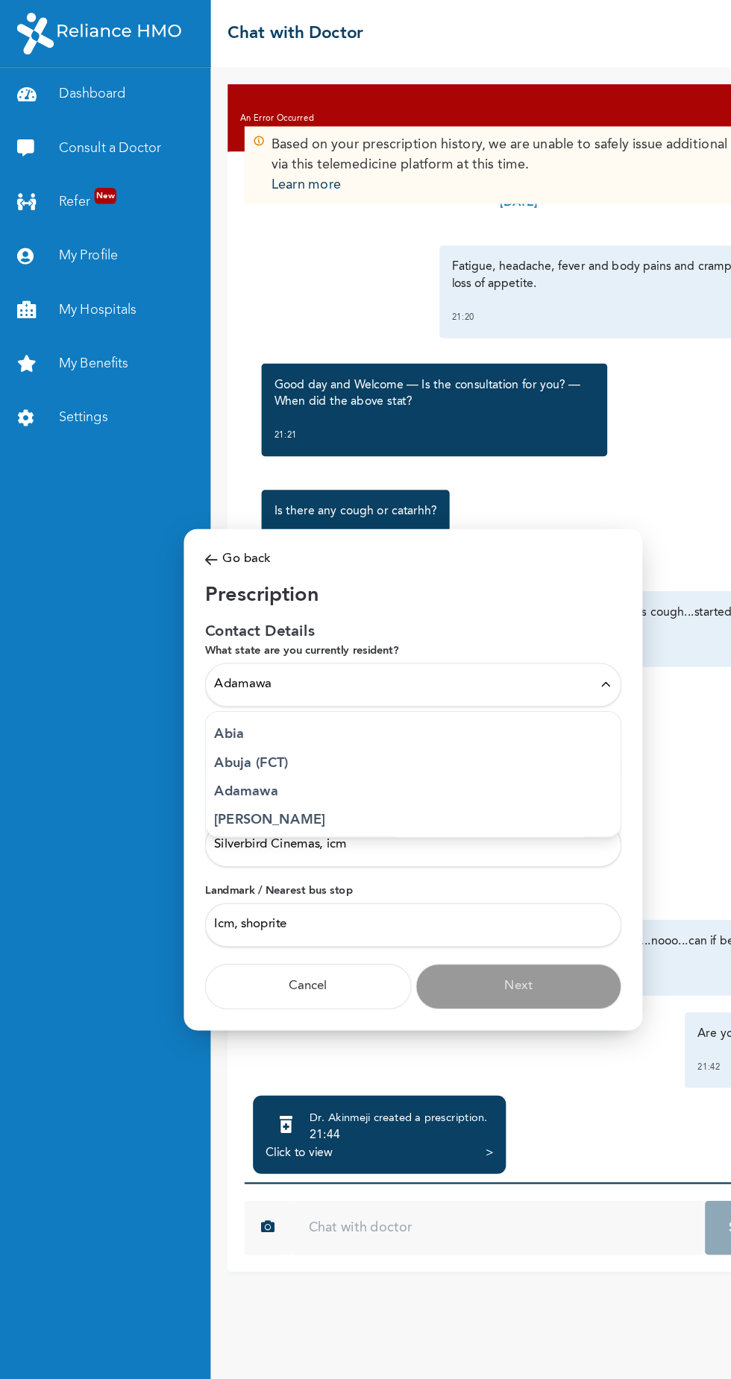
click at [244, 701] on p "Adamawa" at bounding box center [365, 700] width 352 height 18
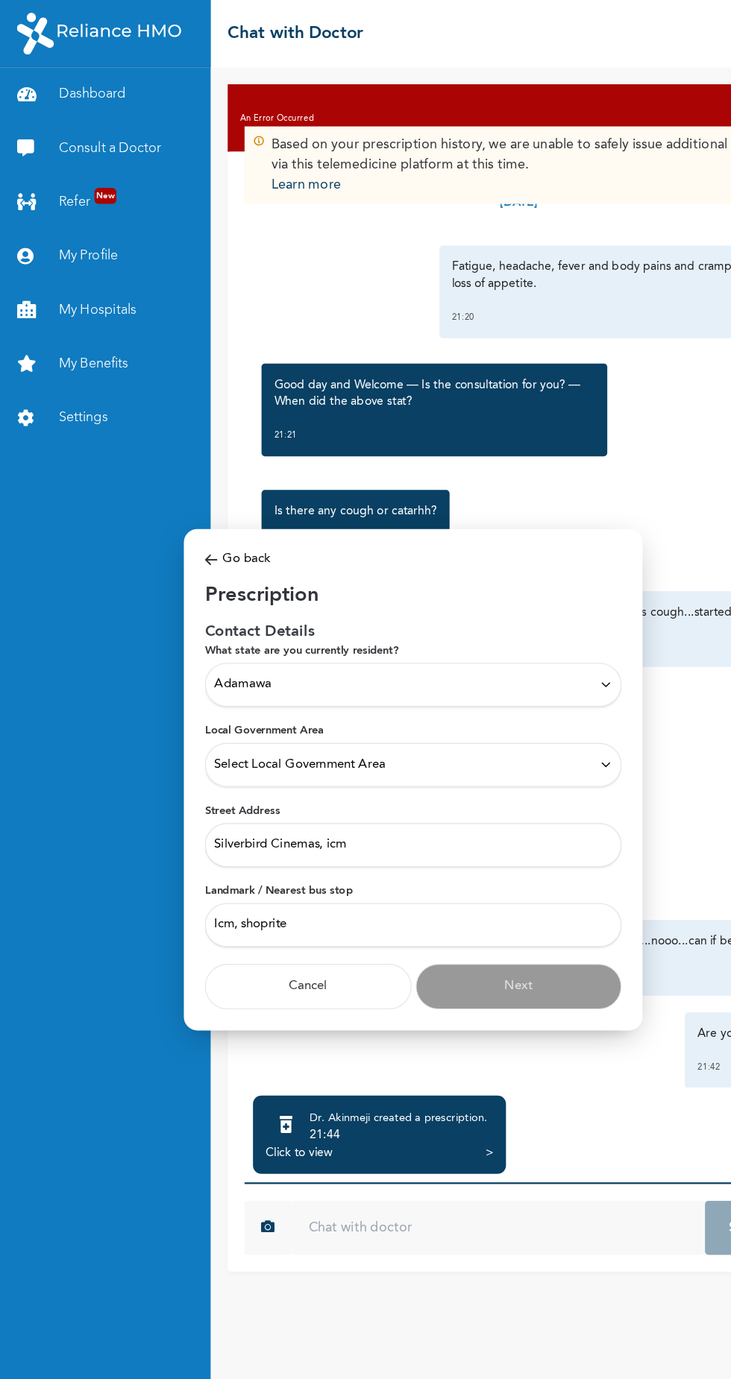
click at [240, 599] on div "Adamawa" at bounding box center [365, 605] width 352 height 16
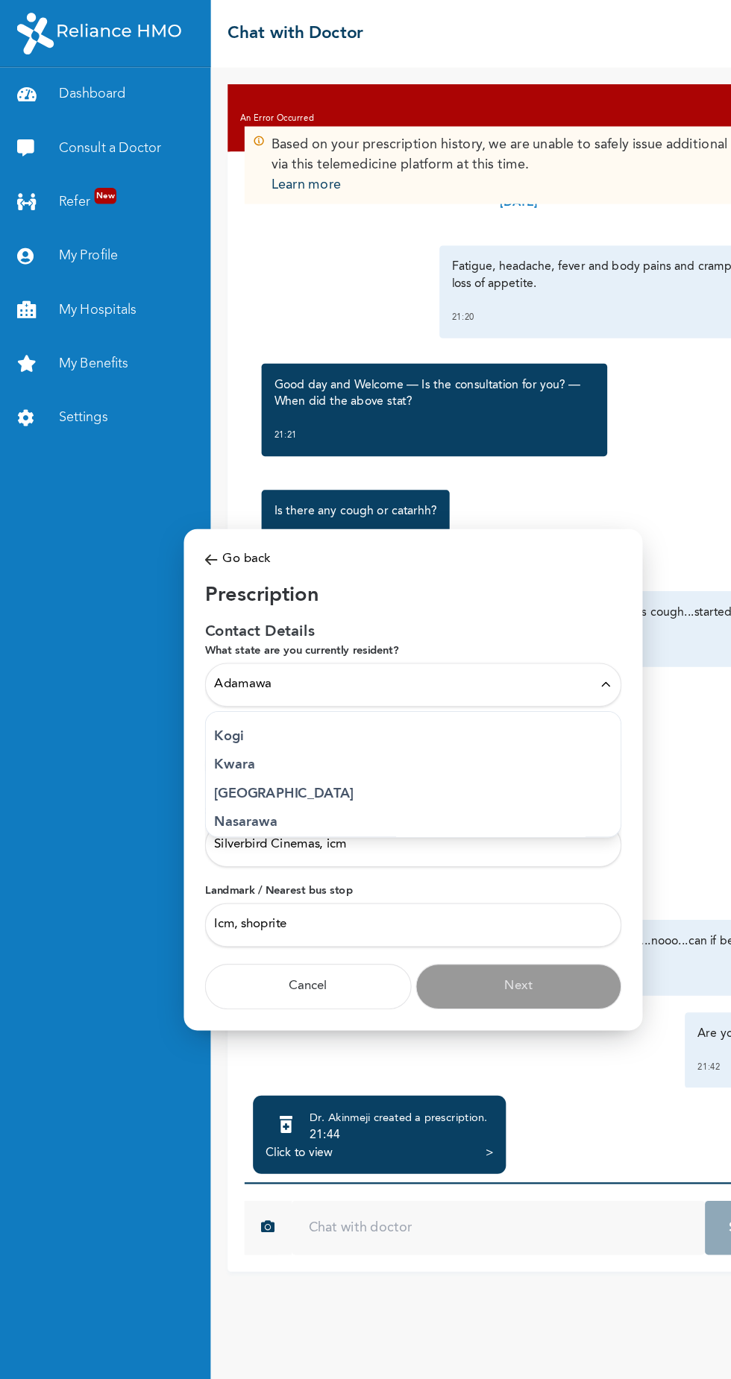
scroll to position [574, 0]
click at [195, 670] on li "Kwara" at bounding box center [365, 658] width 367 height 25
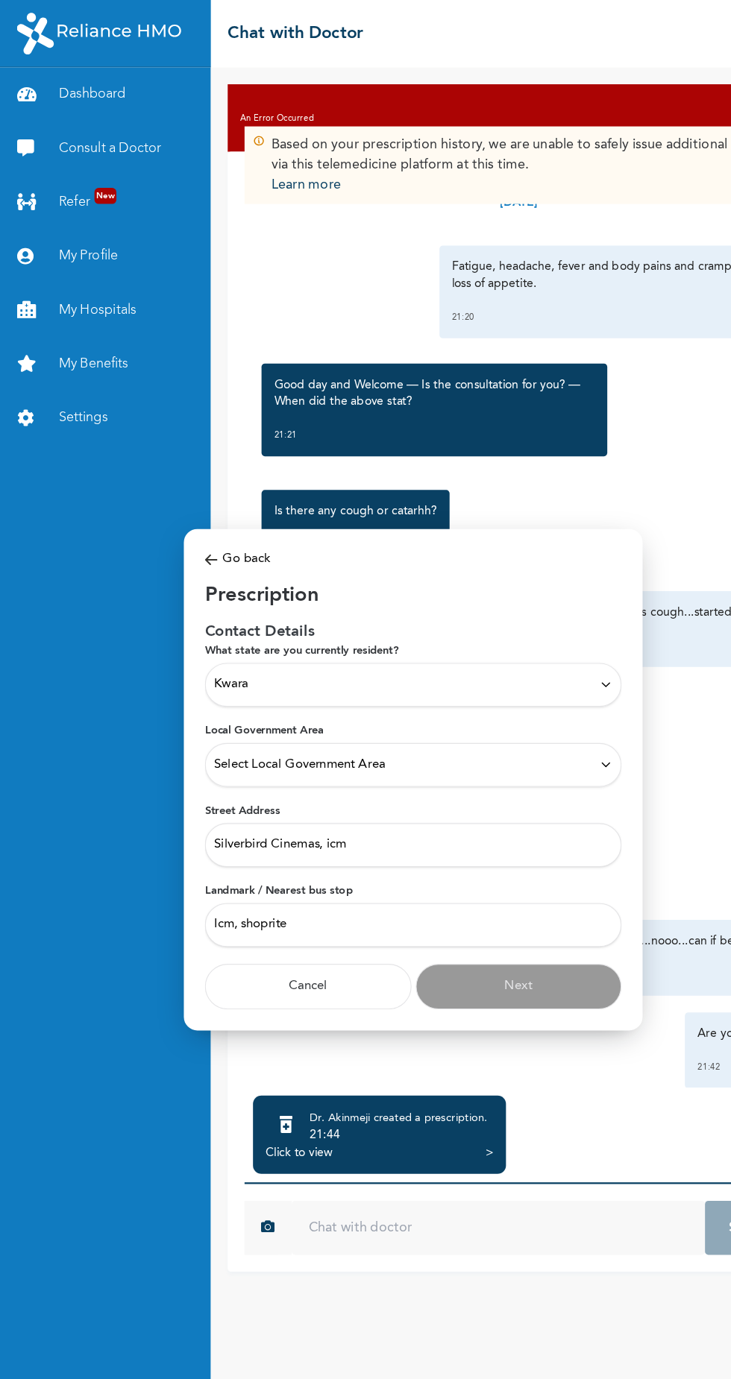
click at [209, 676] on span "Select Local Government Area" at bounding box center [264, 676] width 151 height 16
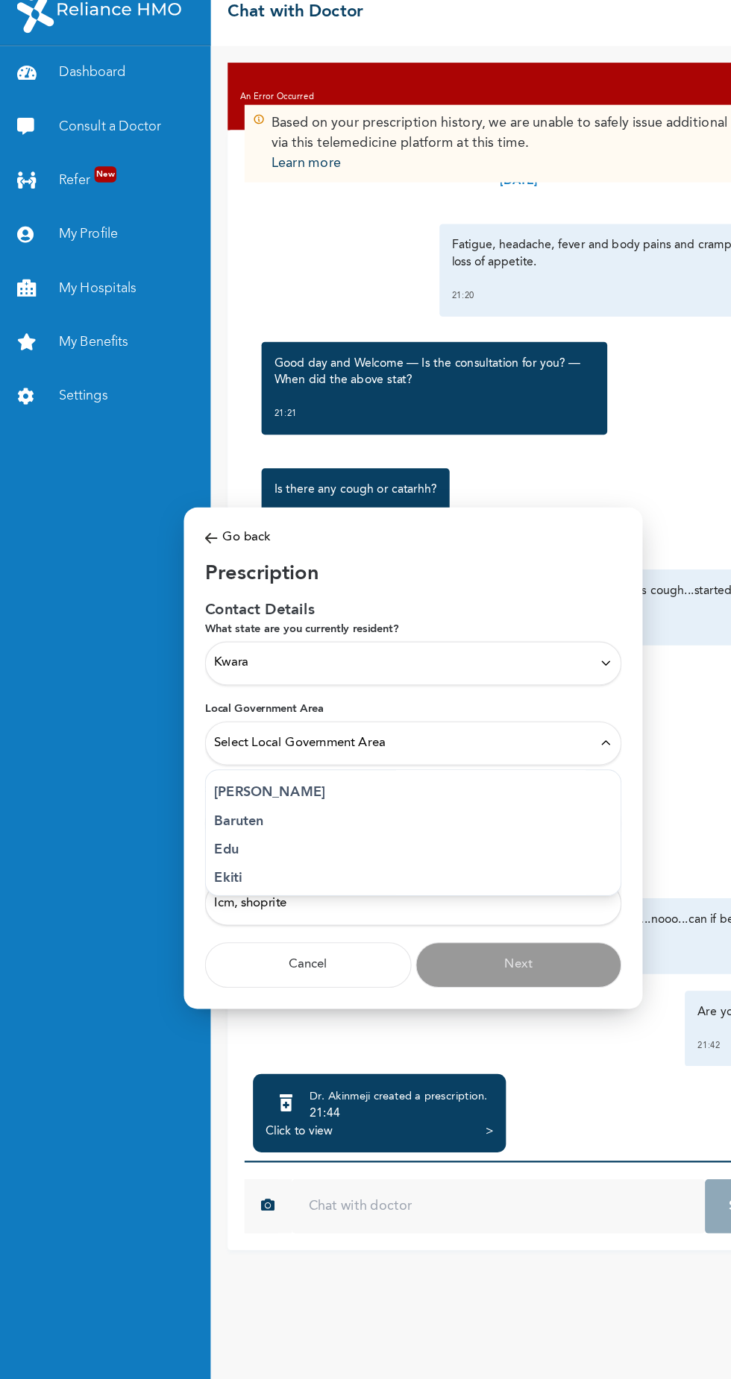
click at [194, 603] on div "Prescription Contact Details What state are you currently resident? Kwara Local…" at bounding box center [365, 703] width 368 height 378
click at [206, 625] on div "Kwara" at bounding box center [365, 605] width 368 height 39
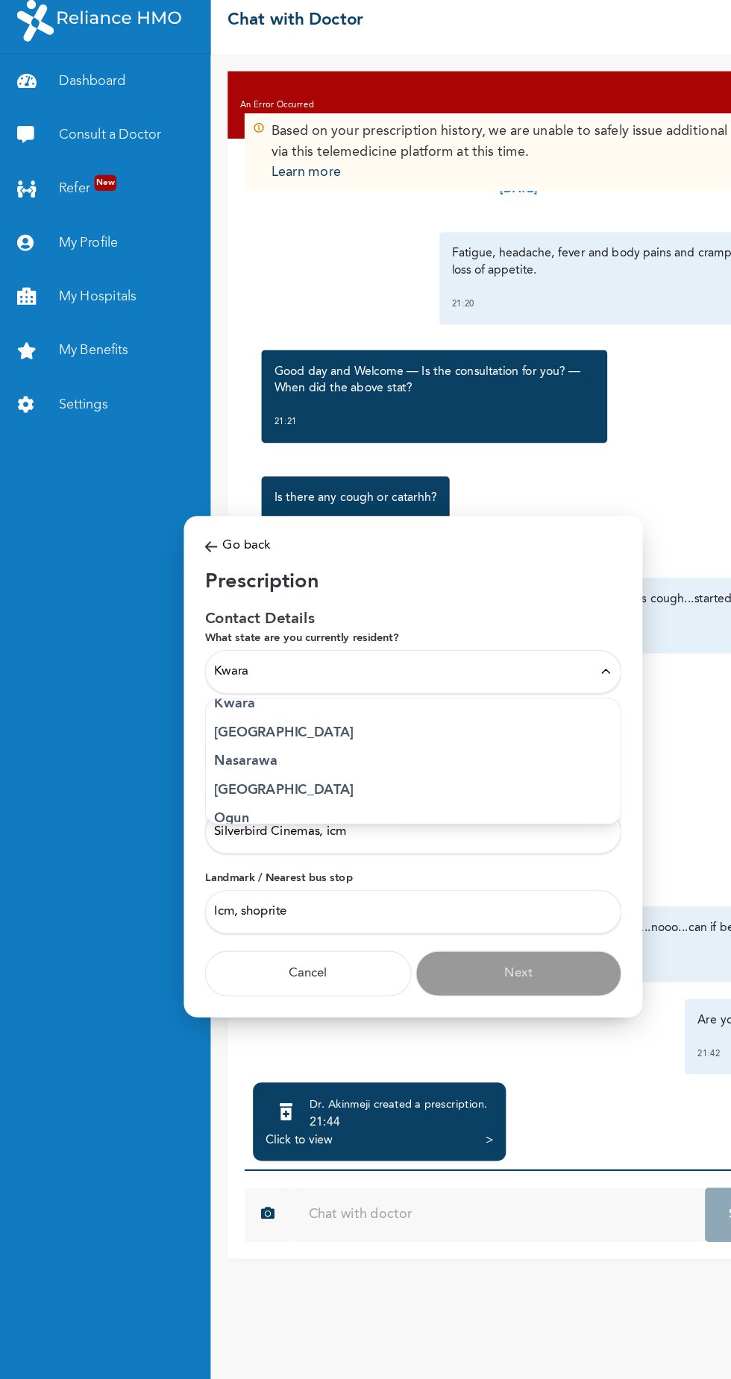
scroll to position [602, 0]
click at [216, 649] on p "[GEOGRAPHIC_DATA]" at bounding box center [365, 655] width 352 height 18
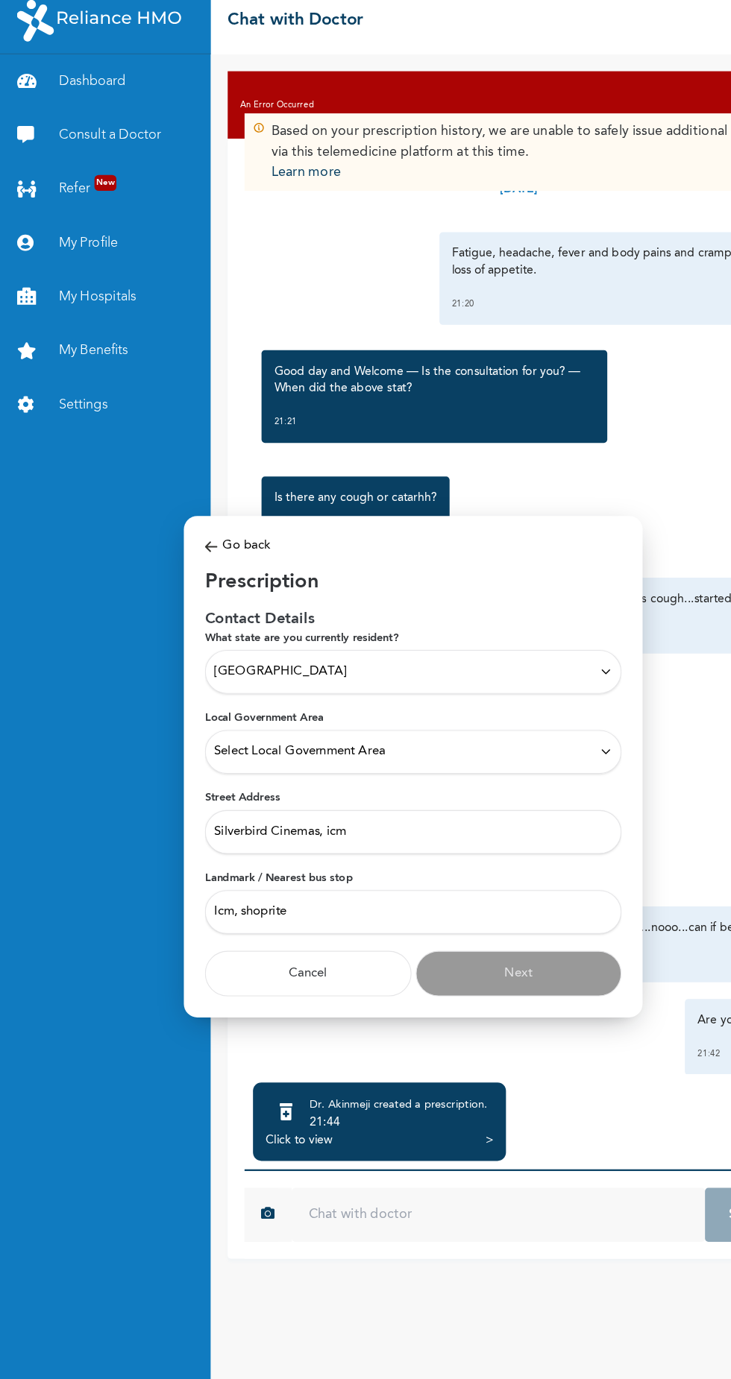
click at [462, 677] on div "Select Local Government Area" at bounding box center [365, 676] width 352 height 16
click at [508, 671] on div "Select Local Government Area" at bounding box center [365, 676] width 352 height 16
click at [503, 675] on div "Select Local Government Area" at bounding box center [365, 676] width 352 height 16
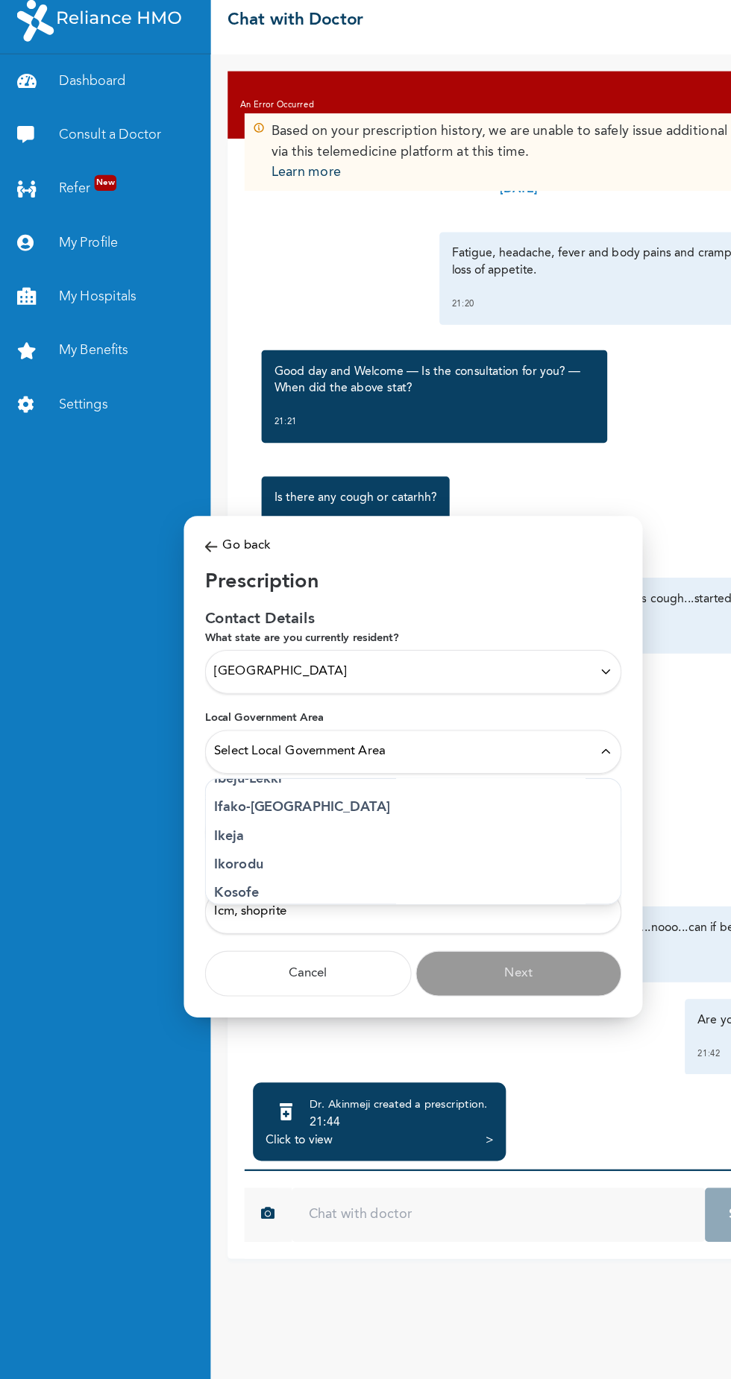
click at [210, 746] on p "Ikeja" at bounding box center [365, 751] width 352 height 18
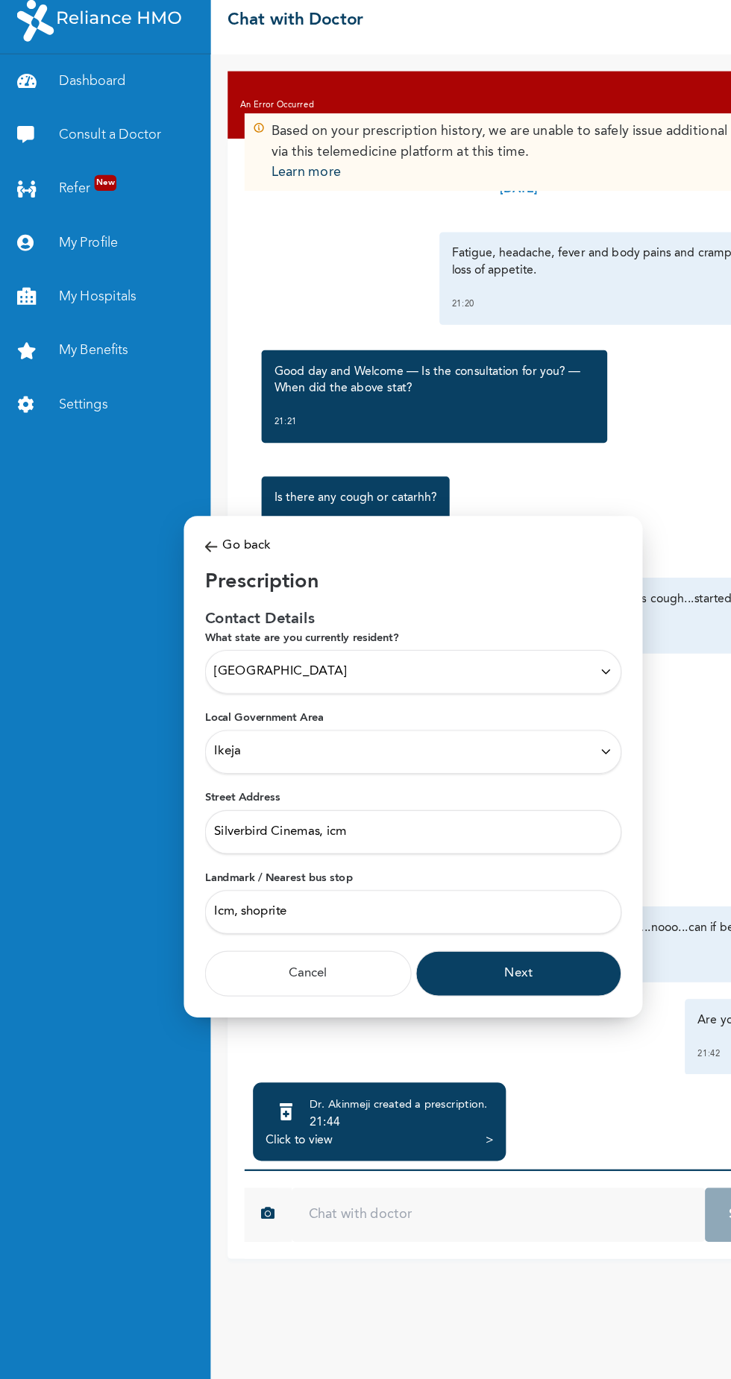
click at [458, 871] on button "Next" at bounding box center [459, 872] width 183 height 40
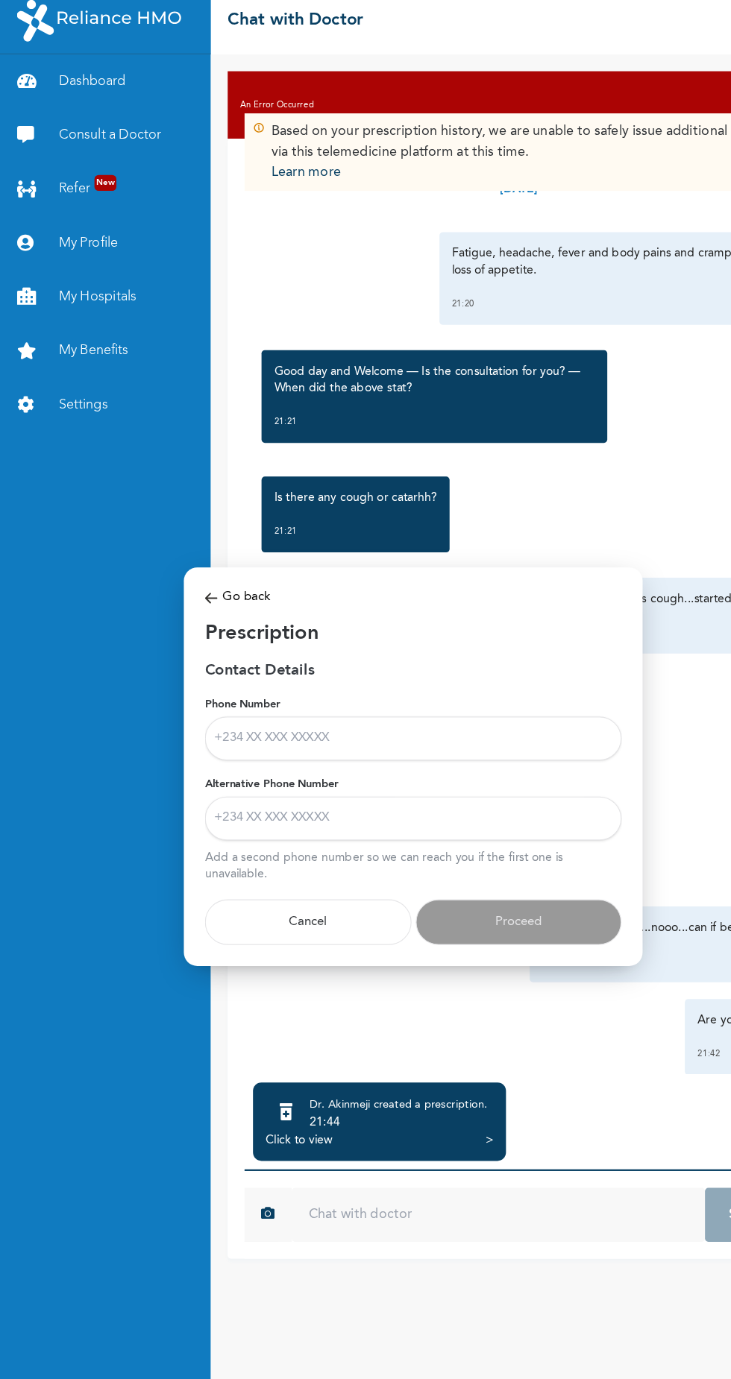
click at [383, 661] on input "Phone Number" at bounding box center [365, 664] width 368 height 39
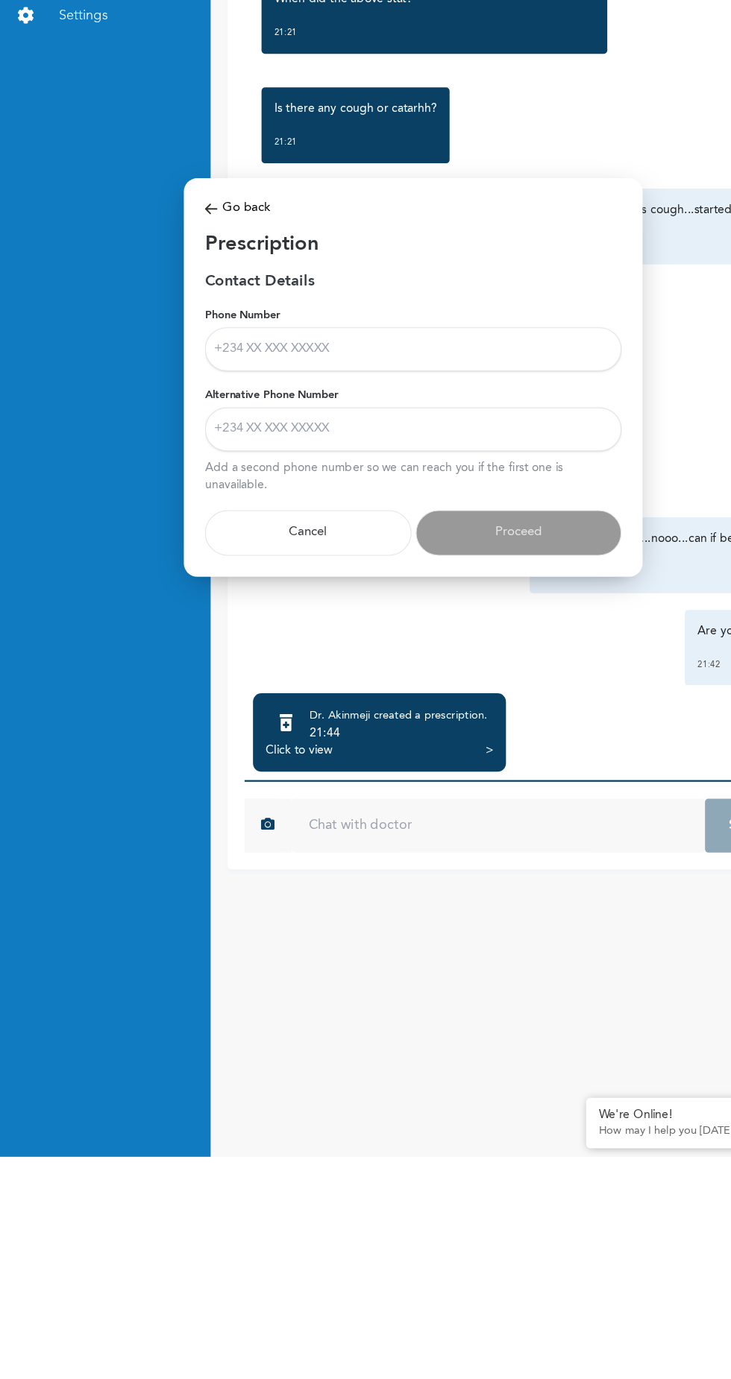
type input "08113028605"
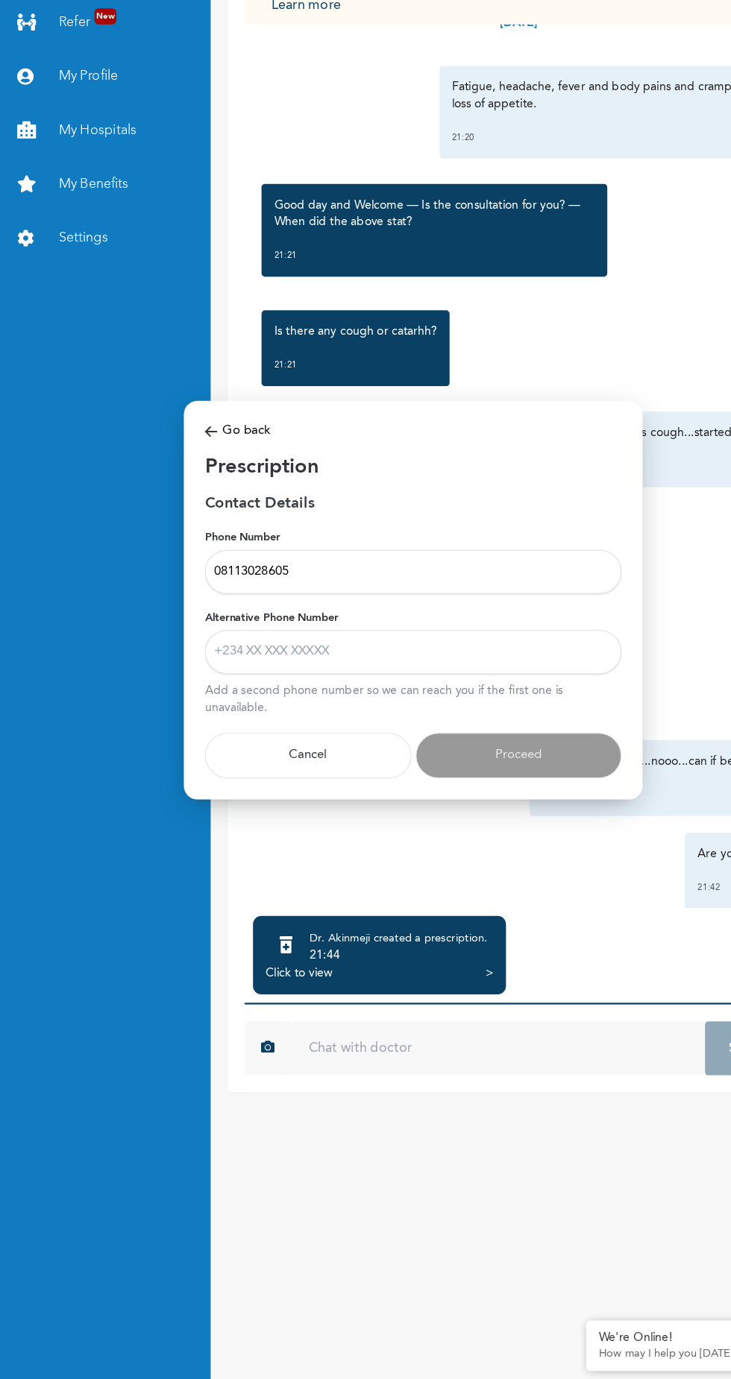
click at [356, 738] on input "Alternative Phone Number" at bounding box center [365, 735] width 368 height 39
type input "09134170425"
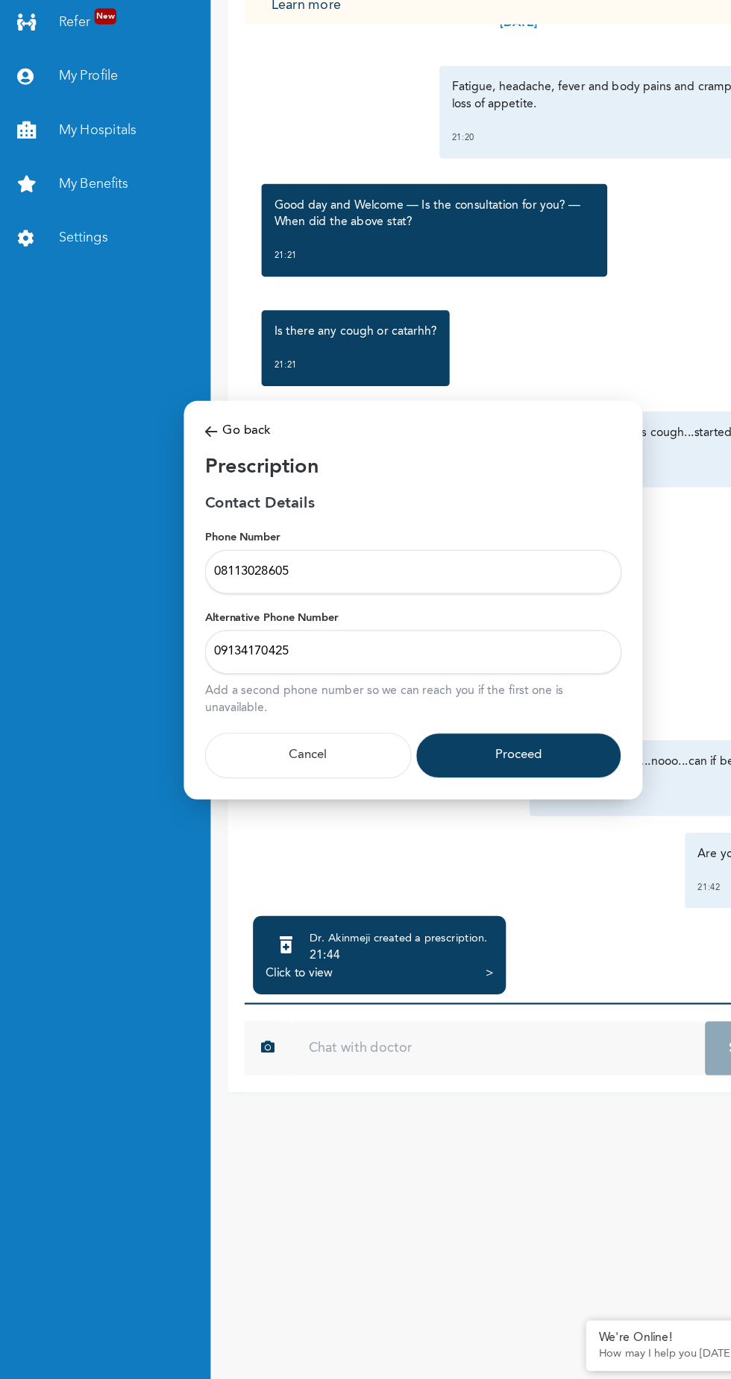
click at [460, 841] on button "Proceed" at bounding box center [459, 827] width 183 height 40
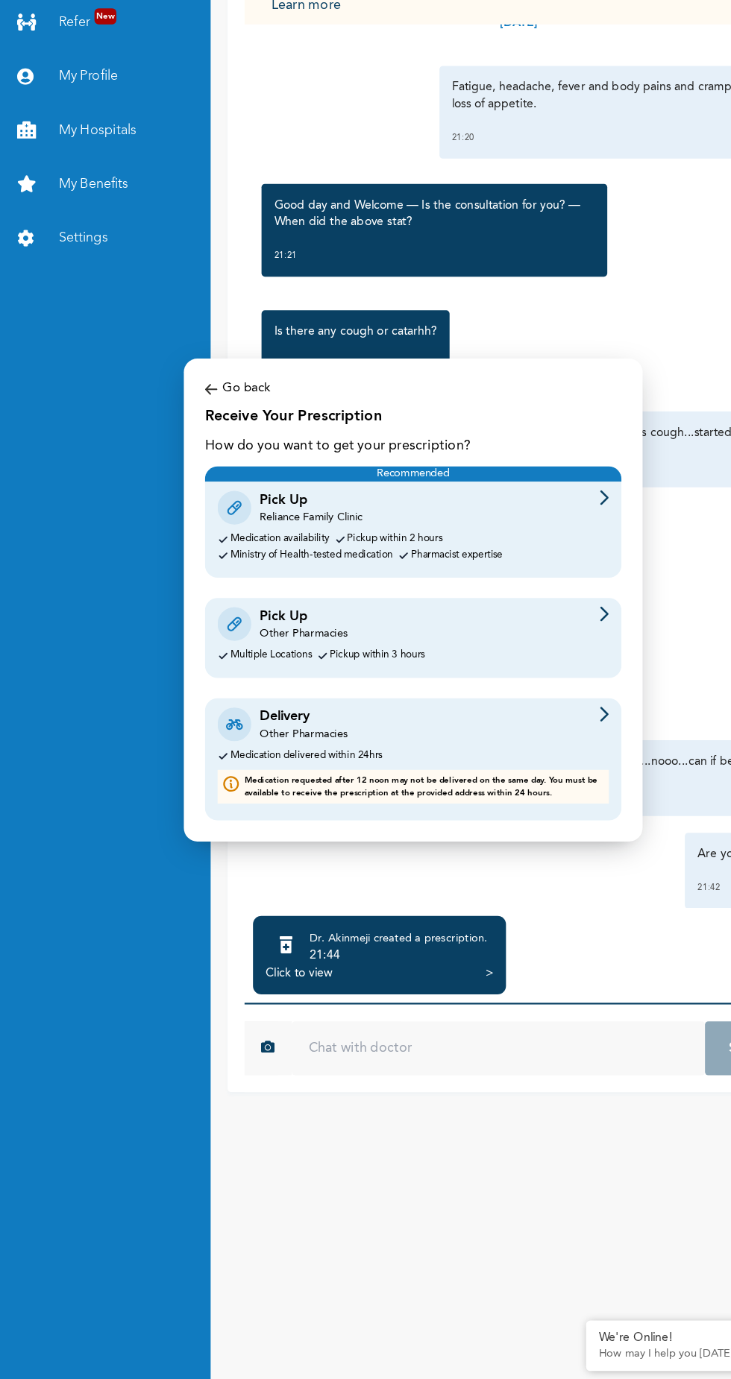
click at [464, 639] on div "Medication availability Pickup within 2 hours Ministry of Health-tested medicat…" at bounding box center [365, 643] width 346 height 24
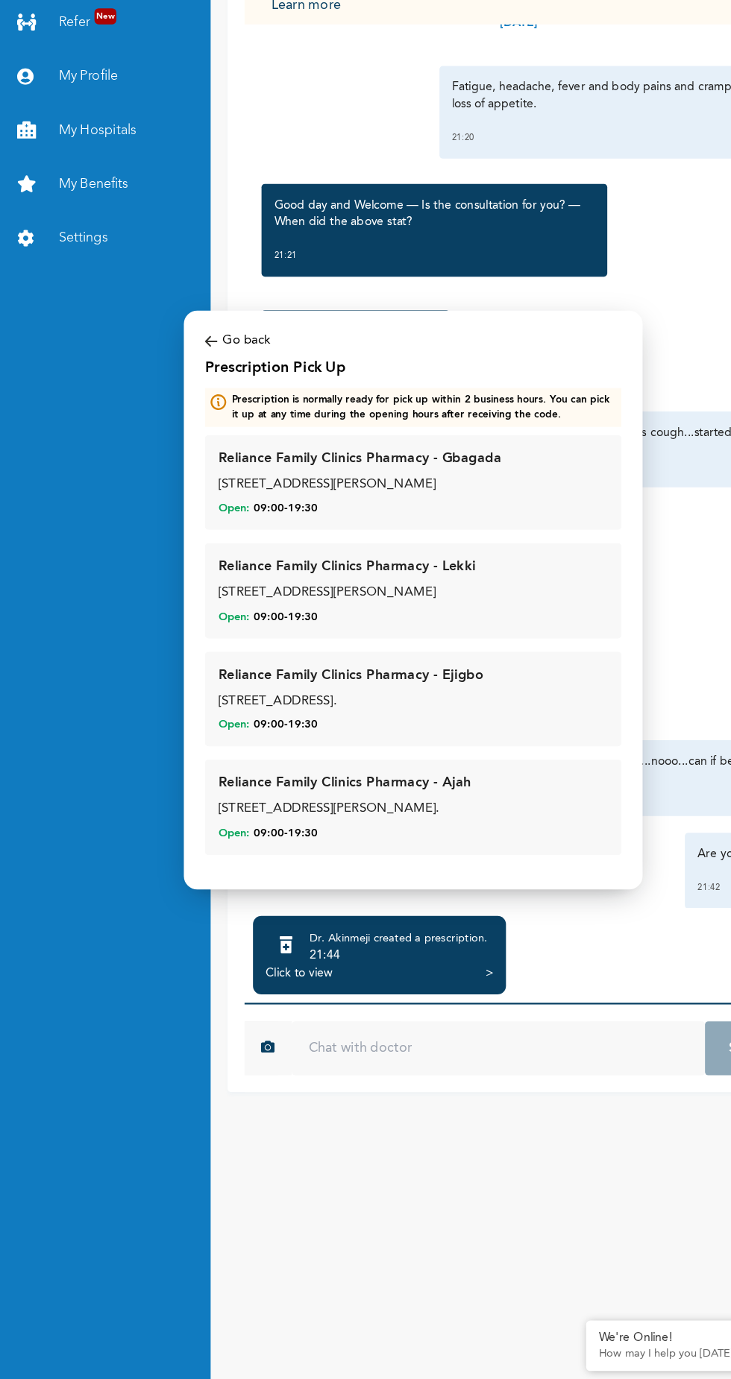
click at [189, 453] on img at bounding box center [186, 461] width 11 height 17
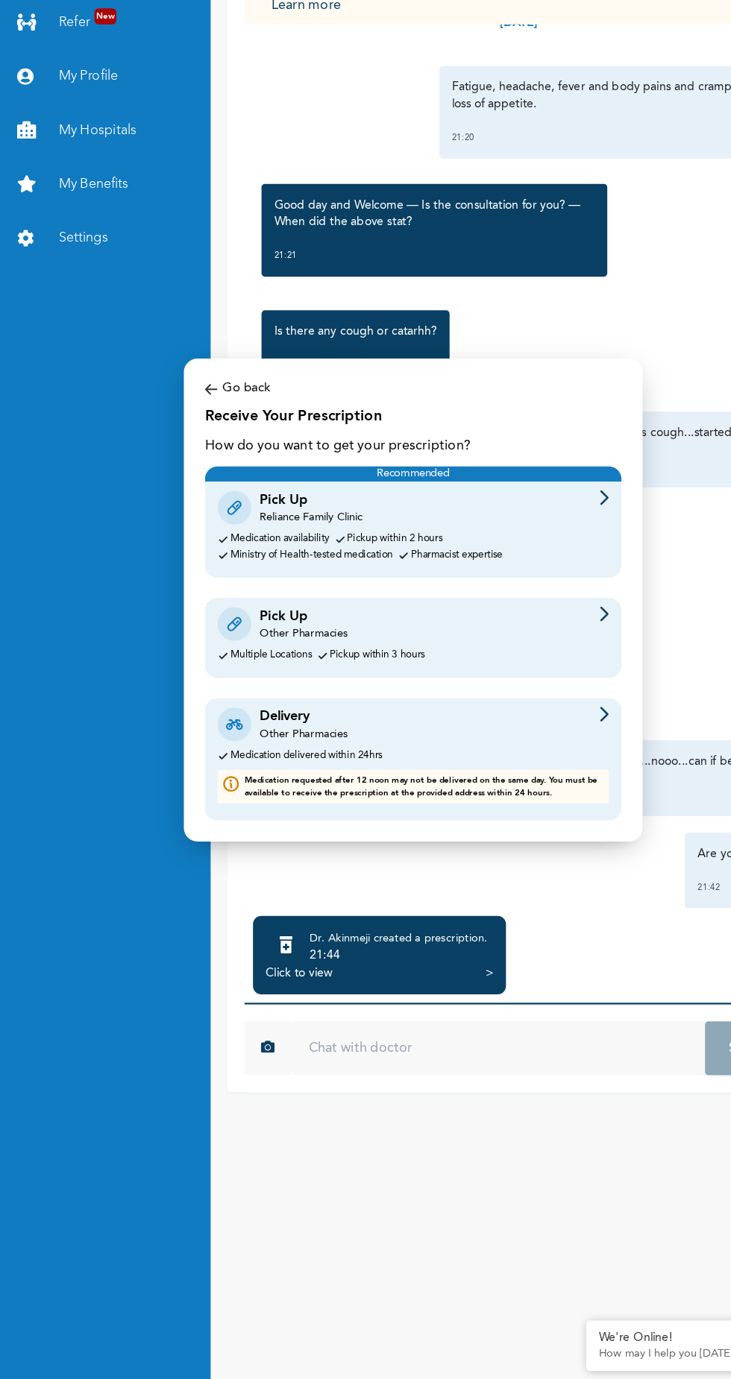
click at [381, 696] on div "Pick Up Other Pharmacies" at bounding box center [365, 710] width 346 height 31
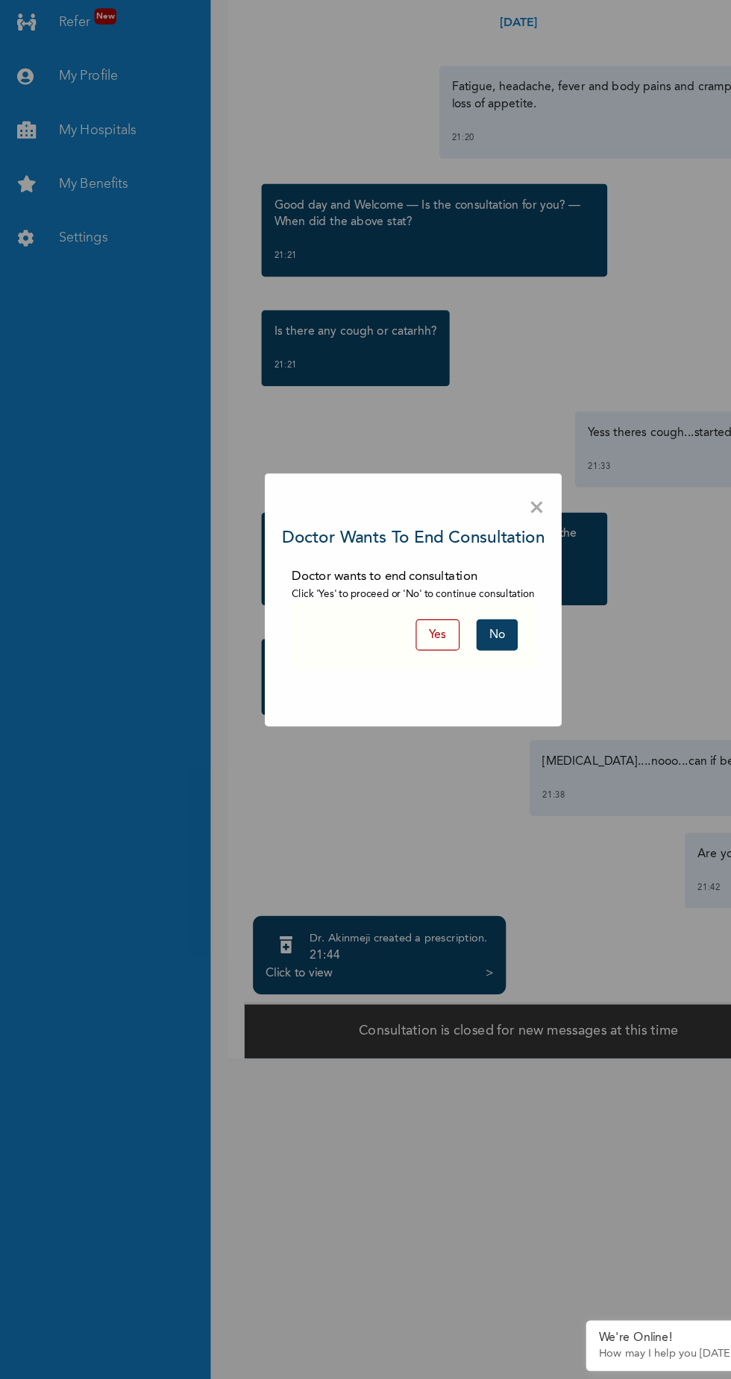
click at [442, 719] on button "No" at bounding box center [439, 721] width 37 height 28
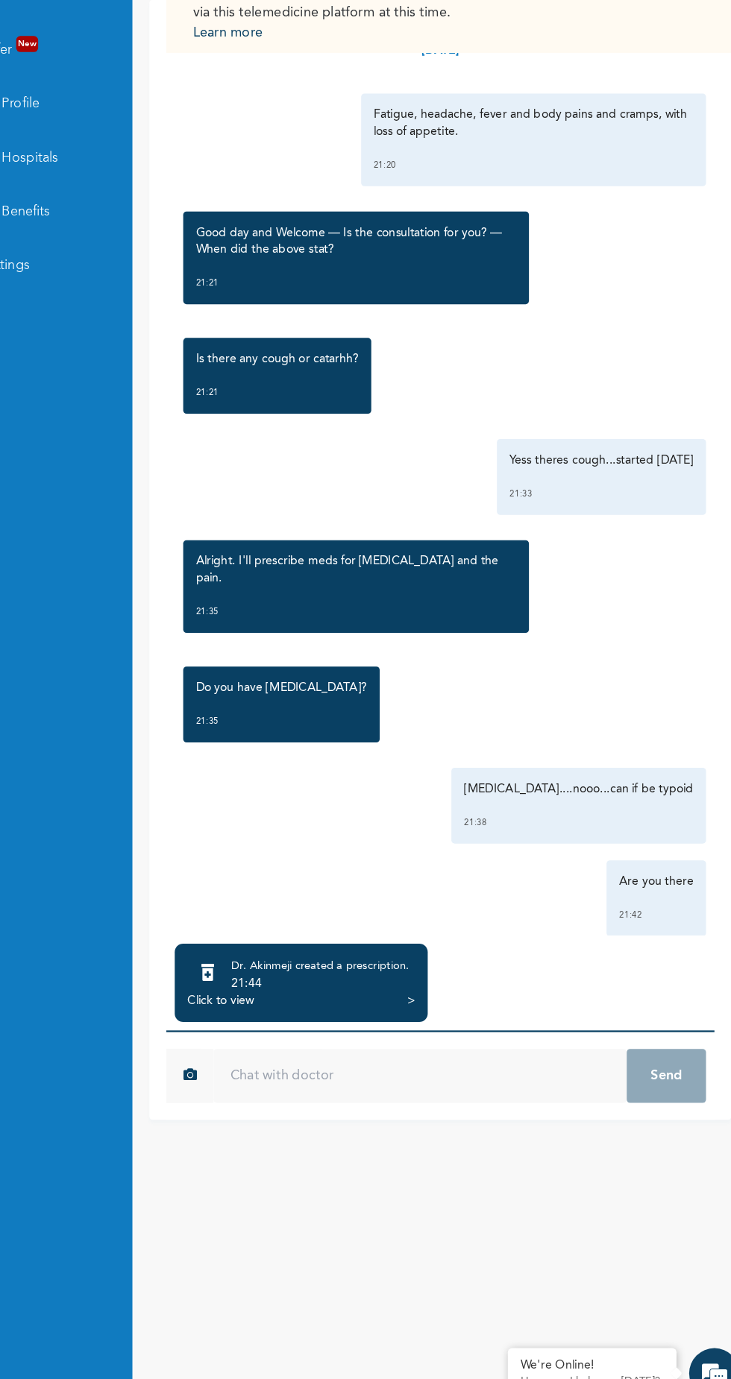
click at [322, 1027] on div "Click to view >" at bounding box center [335, 1020] width 201 height 15
click at [361, 1012] on div "21:44" at bounding box center [352, 1004] width 157 height 15
click at [280, 1027] on div "Click to view" at bounding box center [264, 1020] width 59 height 15
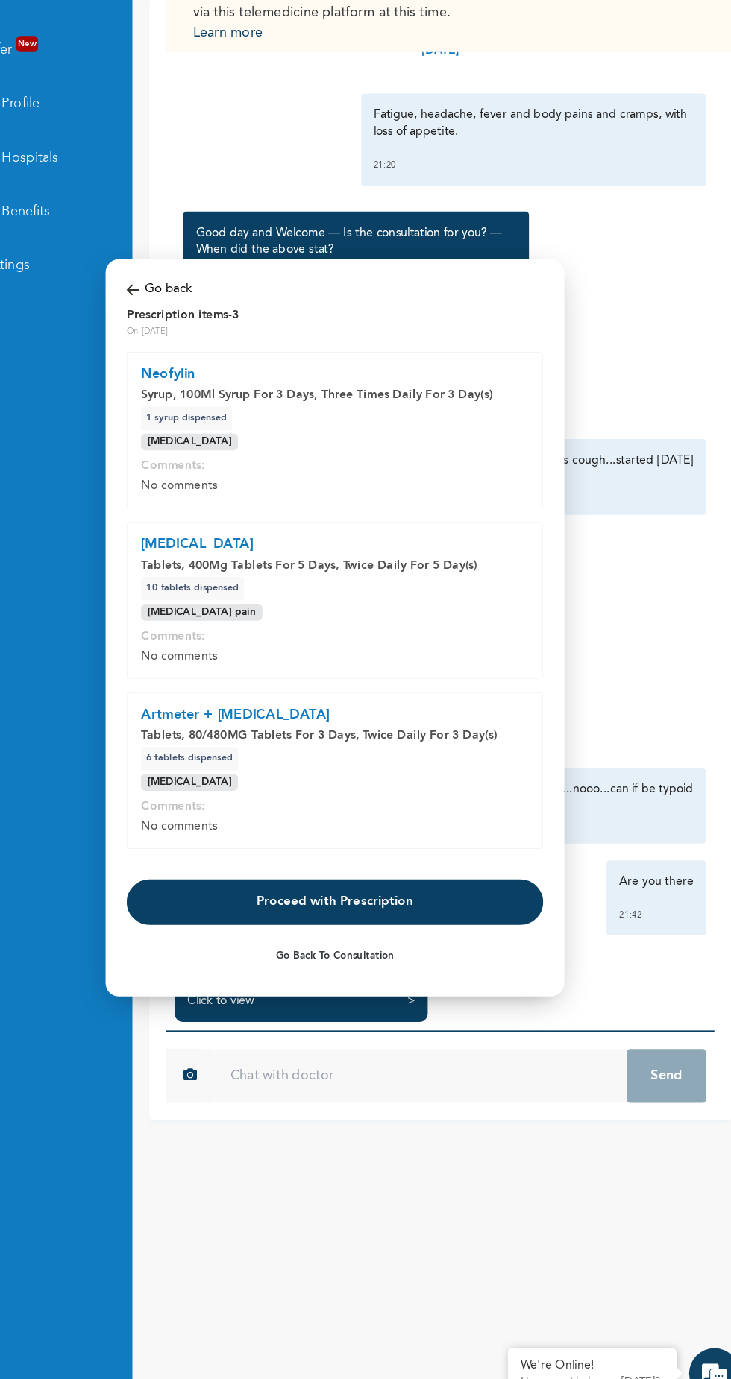
click at [433, 936] on button "Proceed with Prescription" at bounding box center [365, 932] width 368 height 40
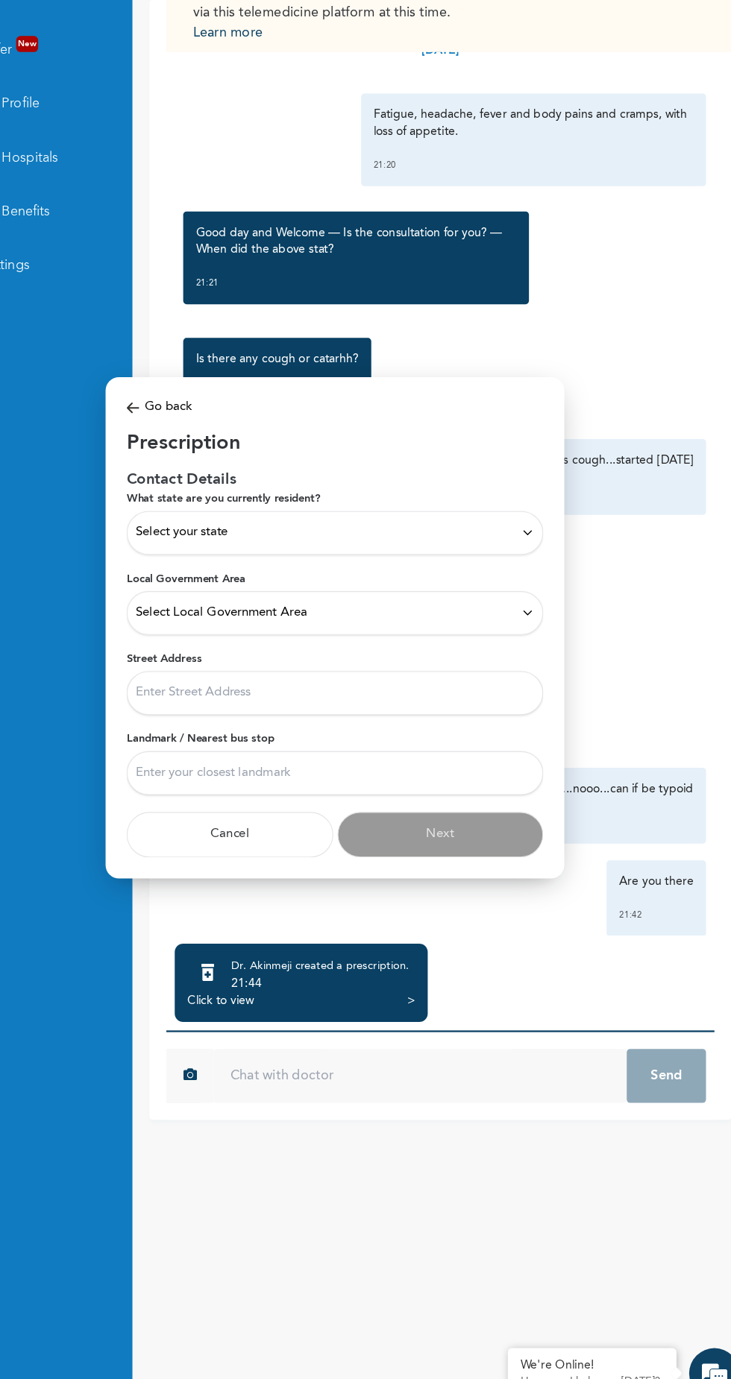
click at [500, 607] on div "Select your state" at bounding box center [365, 605] width 352 height 16
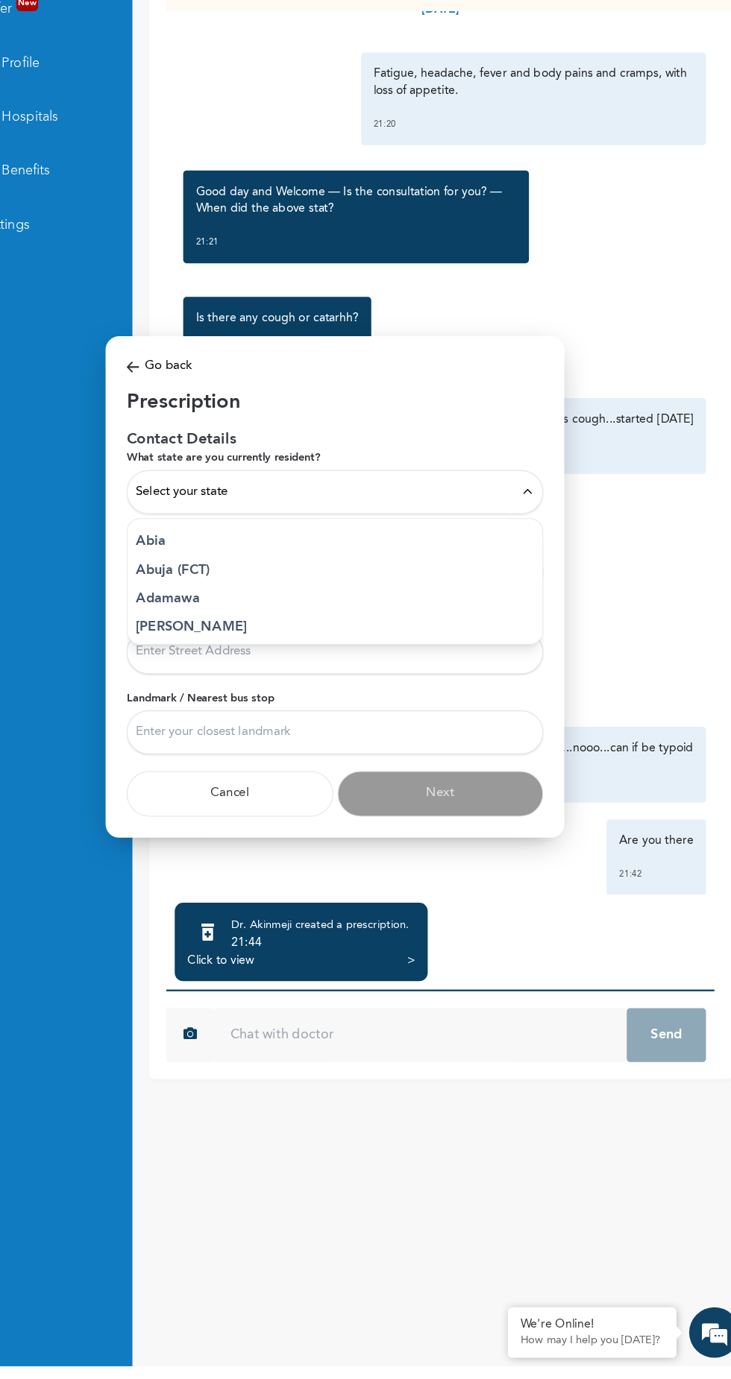
click at [295, 837] on input "Landmark / Nearest bus stop" at bounding box center [365, 818] width 368 height 39
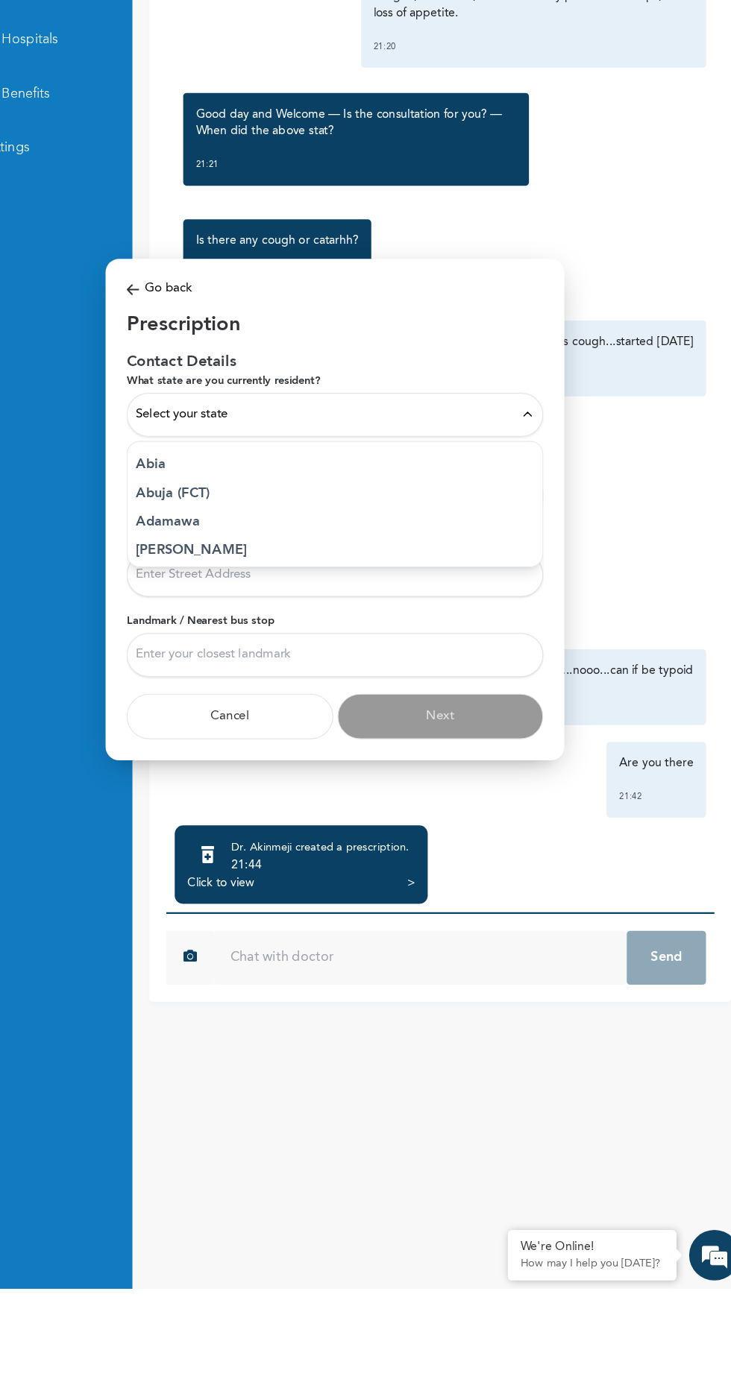
click at [314, 820] on input "Landmark / Nearest bus stop" at bounding box center [365, 818] width 368 height 39
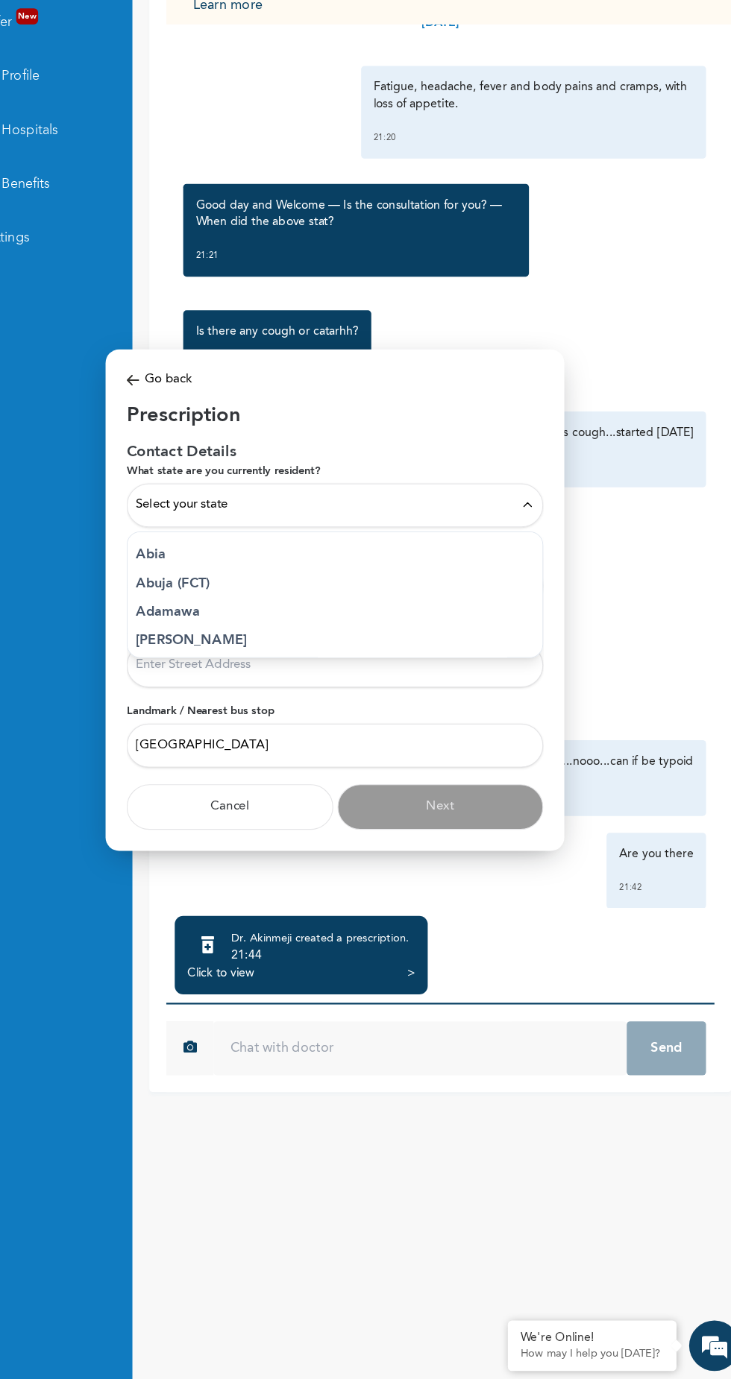
click at [344, 815] on input "[GEOGRAPHIC_DATA]" at bounding box center [365, 818] width 368 height 39
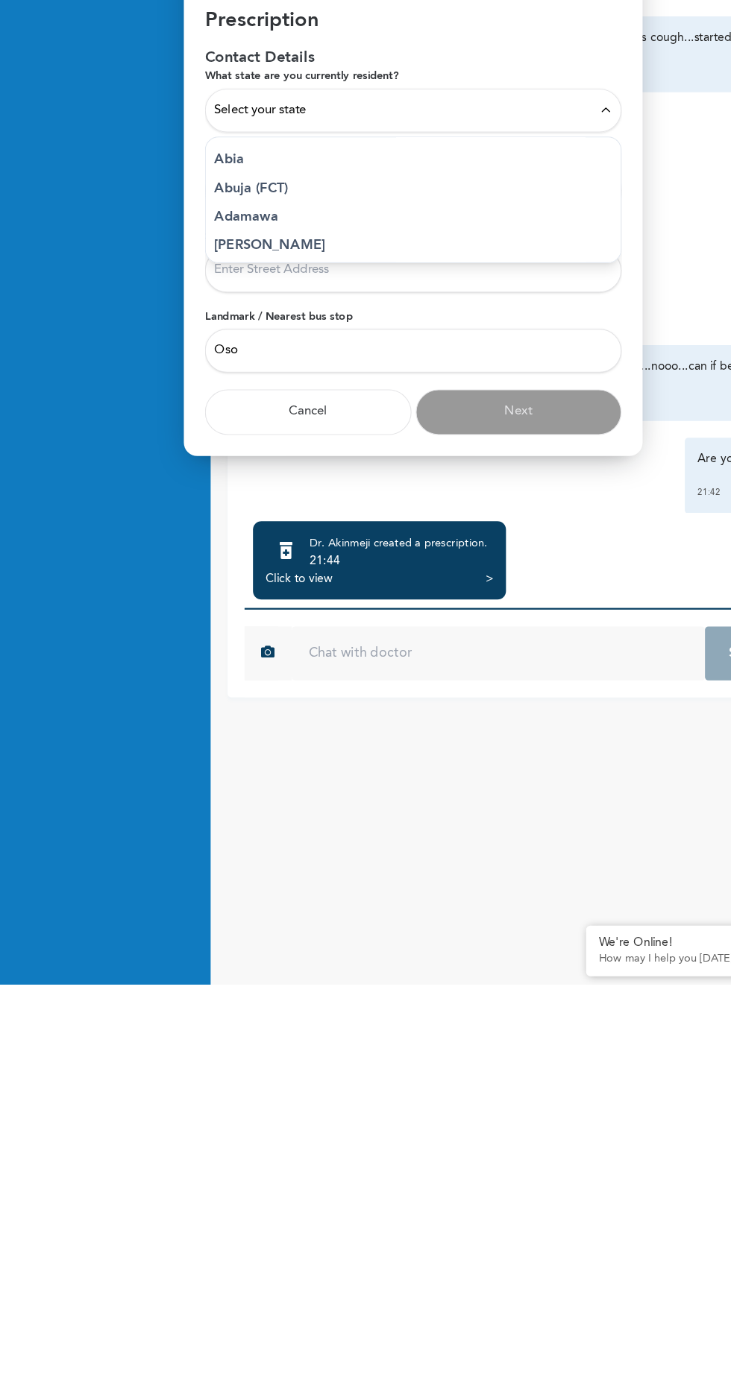
type input "Os"
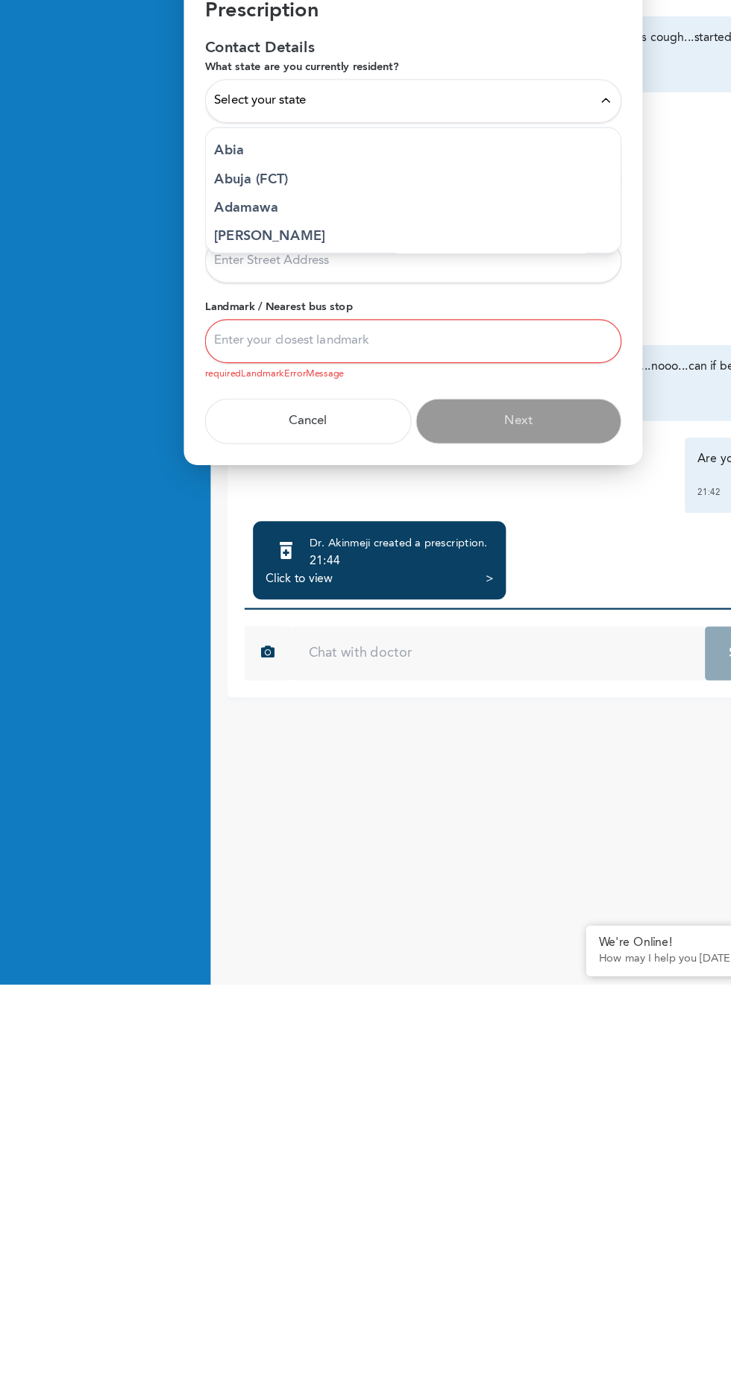
type input "Icm, shoprite"
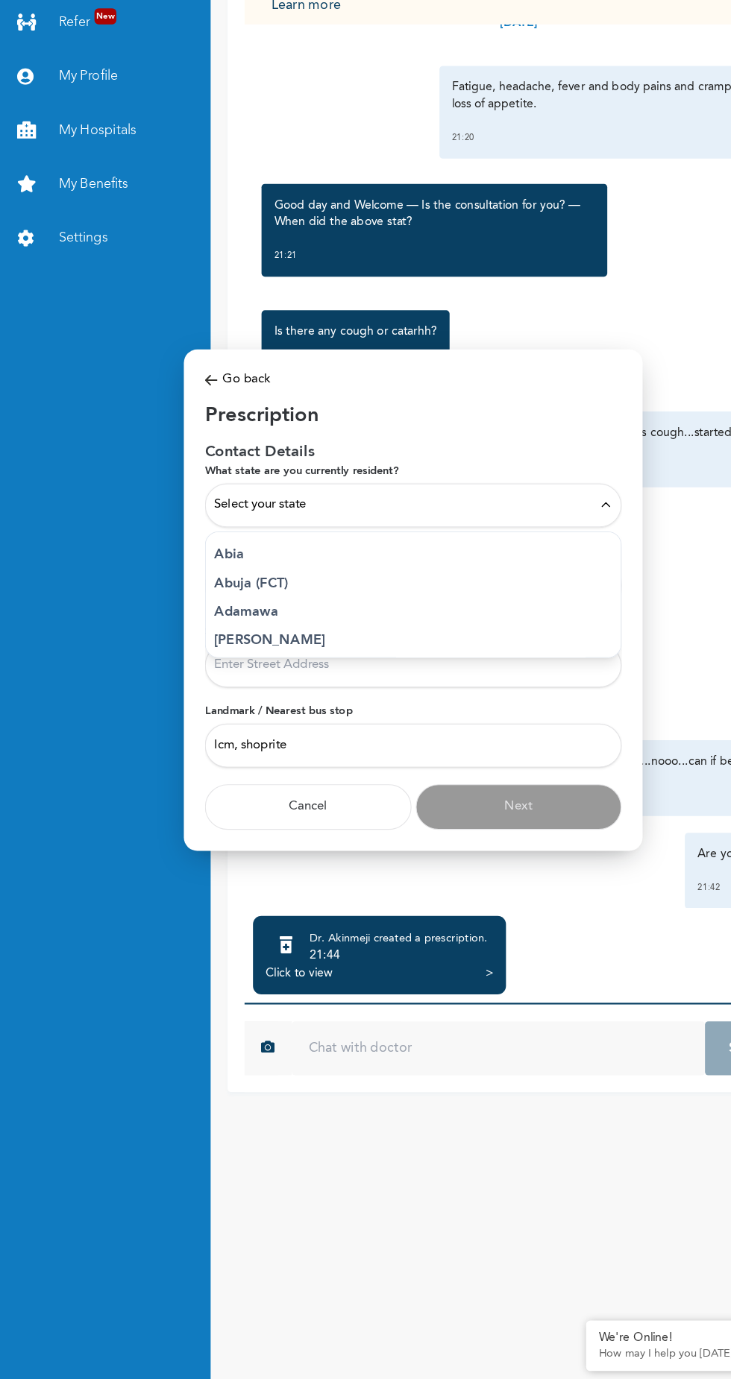
click at [336, 752] on input "Street Address" at bounding box center [365, 747] width 368 height 39
type input "Silverbird Cinemas, icm"
click at [433, 605] on div "Select your state" at bounding box center [365, 605] width 352 height 16
click at [517, 605] on div "Select your state" at bounding box center [365, 605] width 352 height 16
click at [521, 602] on div "Select your state" at bounding box center [365, 605] width 352 height 16
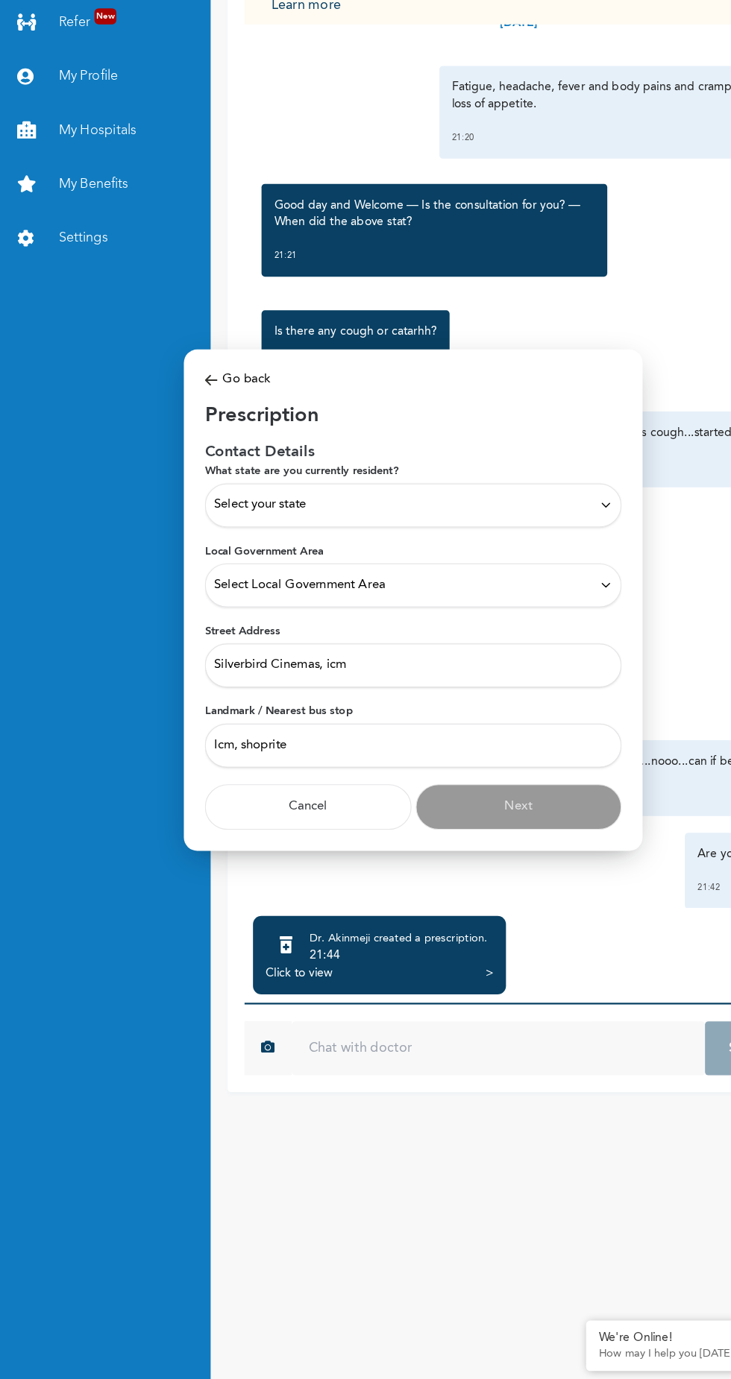
click at [444, 676] on div "Select Local Government Area" at bounding box center [365, 676] width 352 height 16
click at [500, 599] on div "Select your state" at bounding box center [365, 605] width 352 height 16
click at [341, 699] on p "Adamawa" at bounding box center [365, 700] width 352 height 18
click at [398, 602] on div "Adamawa" at bounding box center [365, 605] width 352 height 16
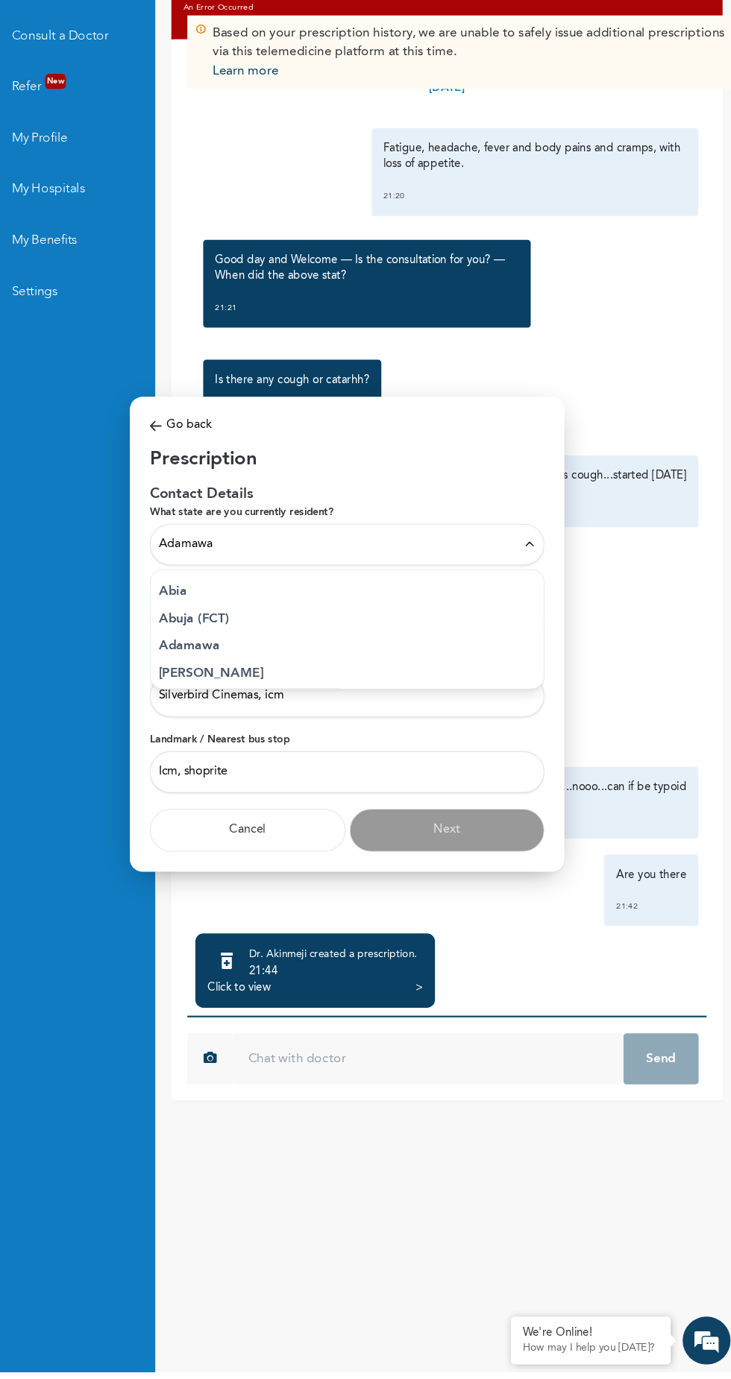
click at [384, 614] on div "Adamawa" at bounding box center [365, 605] width 352 height 16
click at [432, 614] on div "Adamawa" at bounding box center [365, 605] width 352 height 16
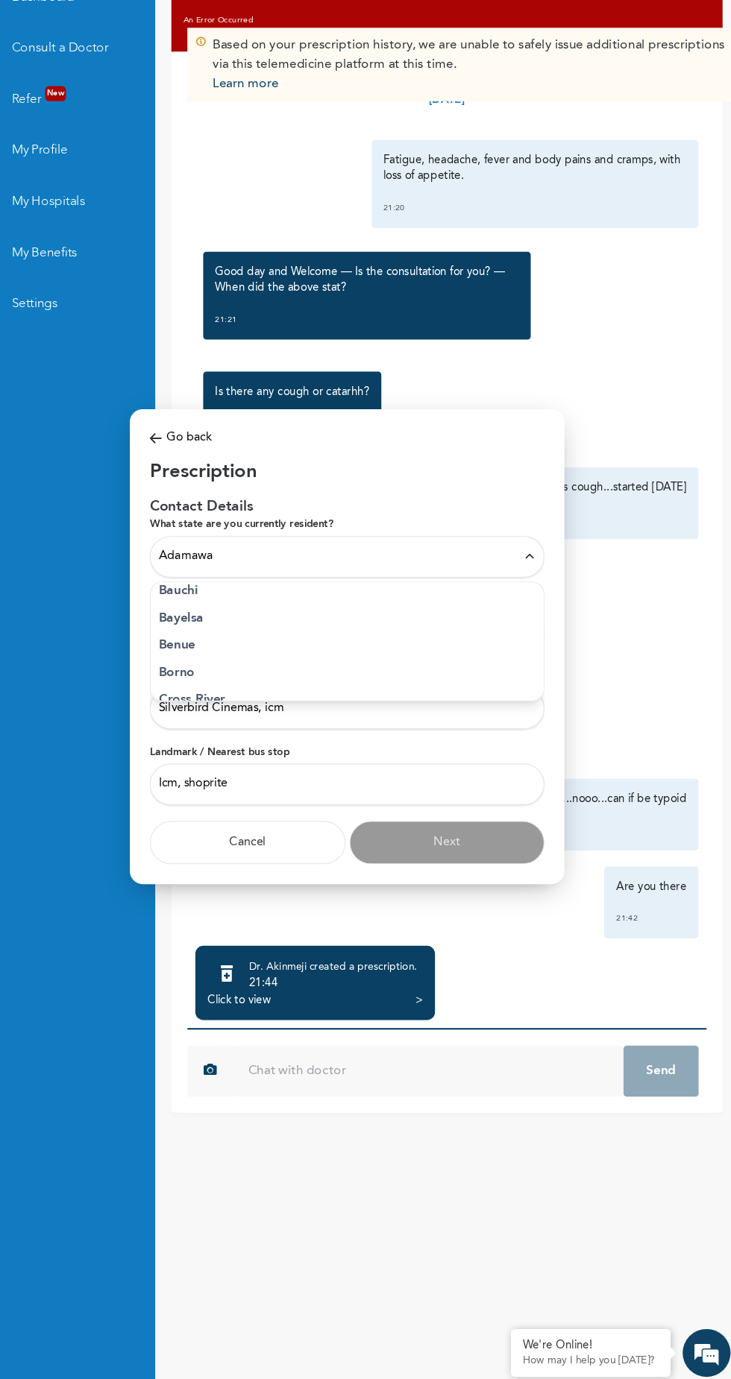
click at [317, 753] on input "Silverbird Cinemas, icm" at bounding box center [365, 747] width 368 height 39
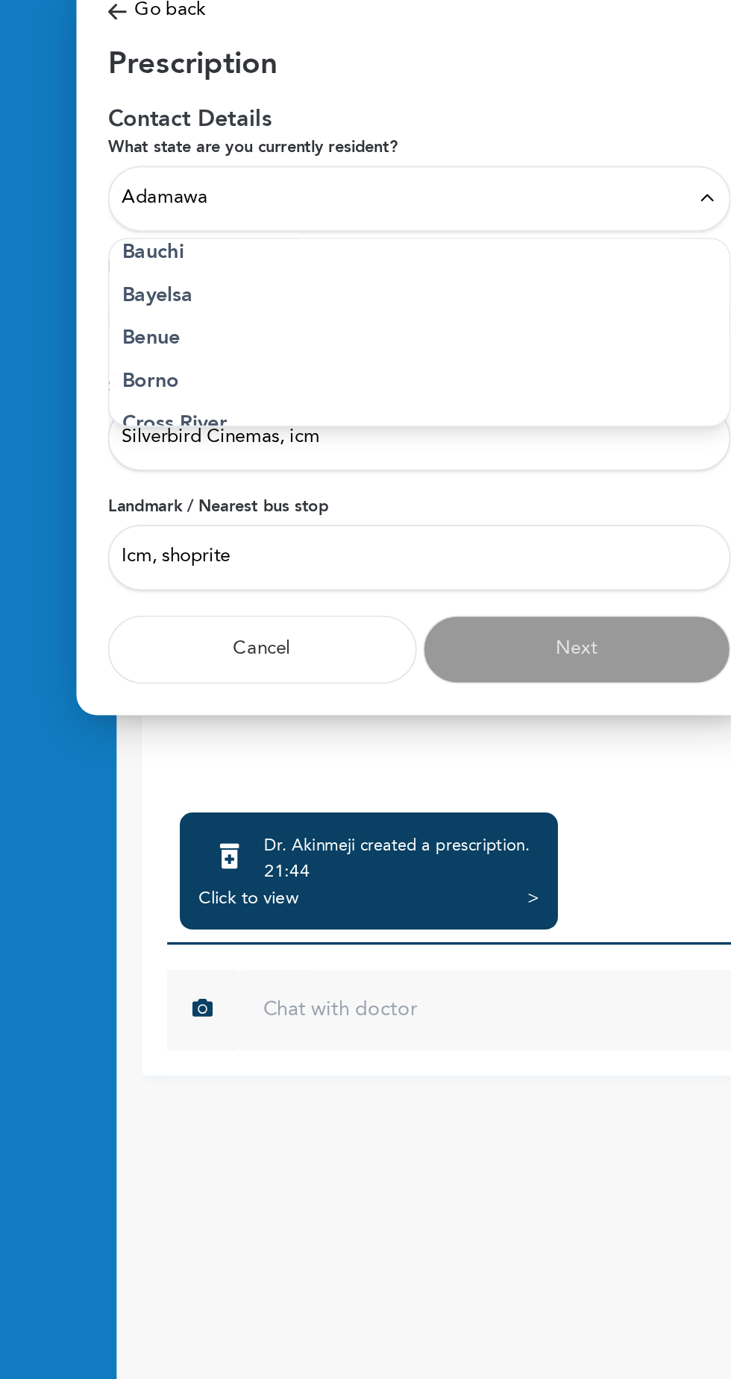
click at [347, 671] on p "Bayelsa" at bounding box center [365, 663] width 352 height 18
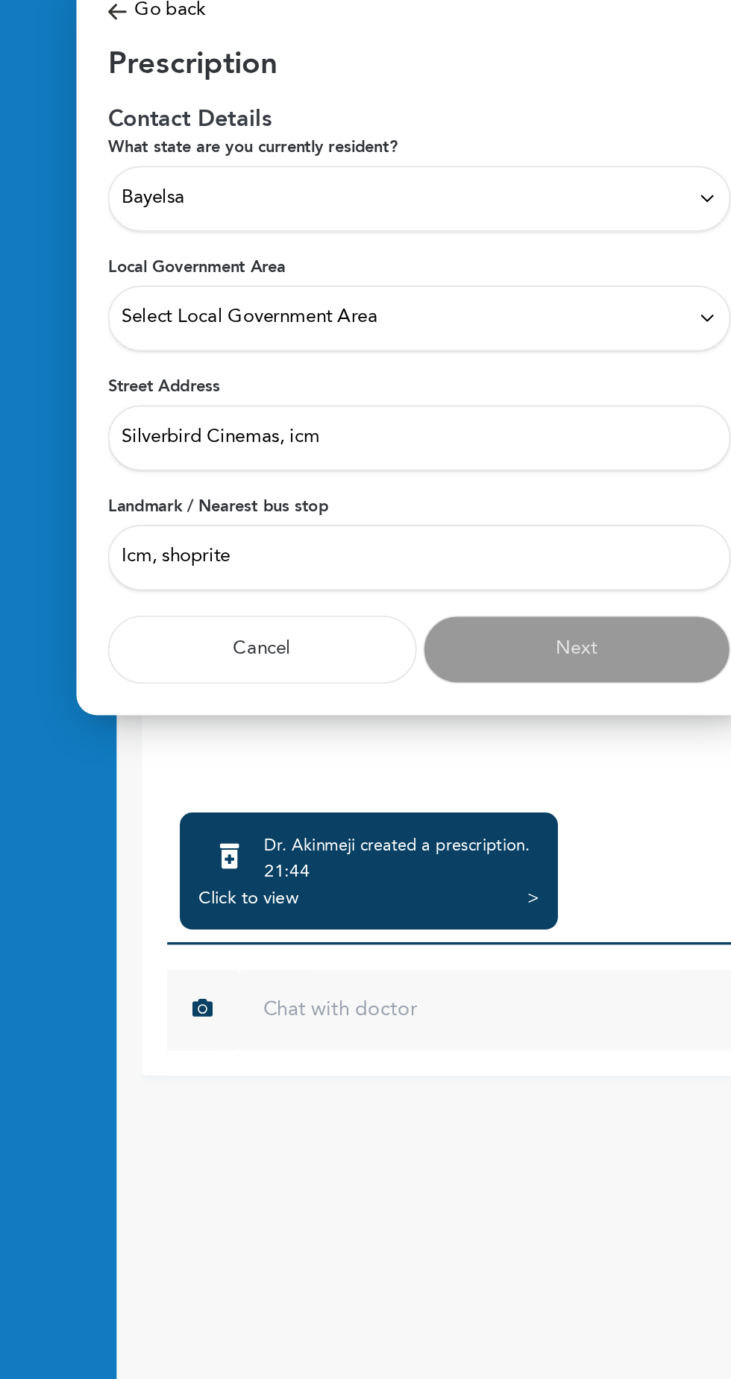
click at [403, 752] on input "Silverbird Cinemas, icm" at bounding box center [365, 747] width 368 height 39
click at [421, 602] on div "Bayelsa" at bounding box center [365, 605] width 352 height 16
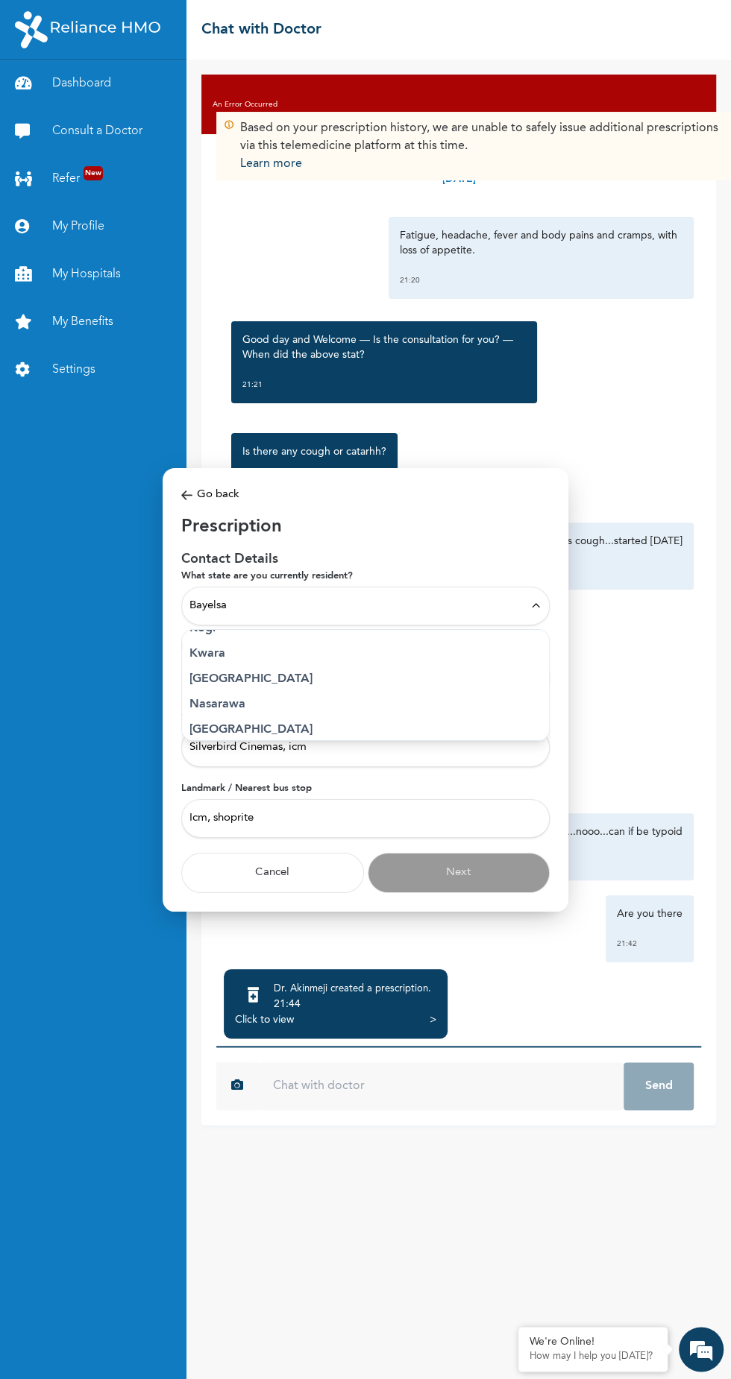
scroll to position [581, 0]
click at [201, 686] on p "[GEOGRAPHIC_DATA]" at bounding box center [365, 677] width 352 height 18
click at [207, 684] on span "Select Local Government Area" at bounding box center [264, 676] width 151 height 16
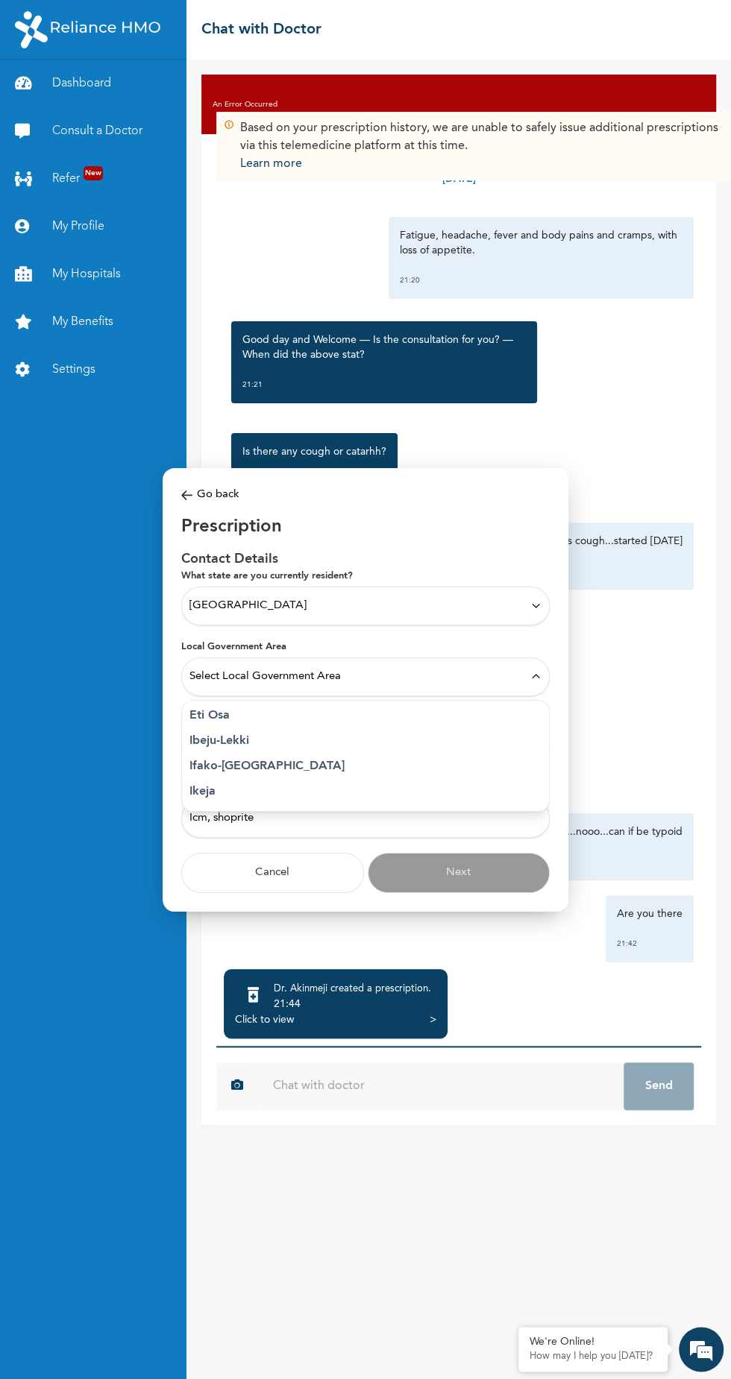
scroll to position [181, 0]
click at [197, 776] on p "Ifako-[GEOGRAPHIC_DATA]" at bounding box center [365, 767] width 352 height 18
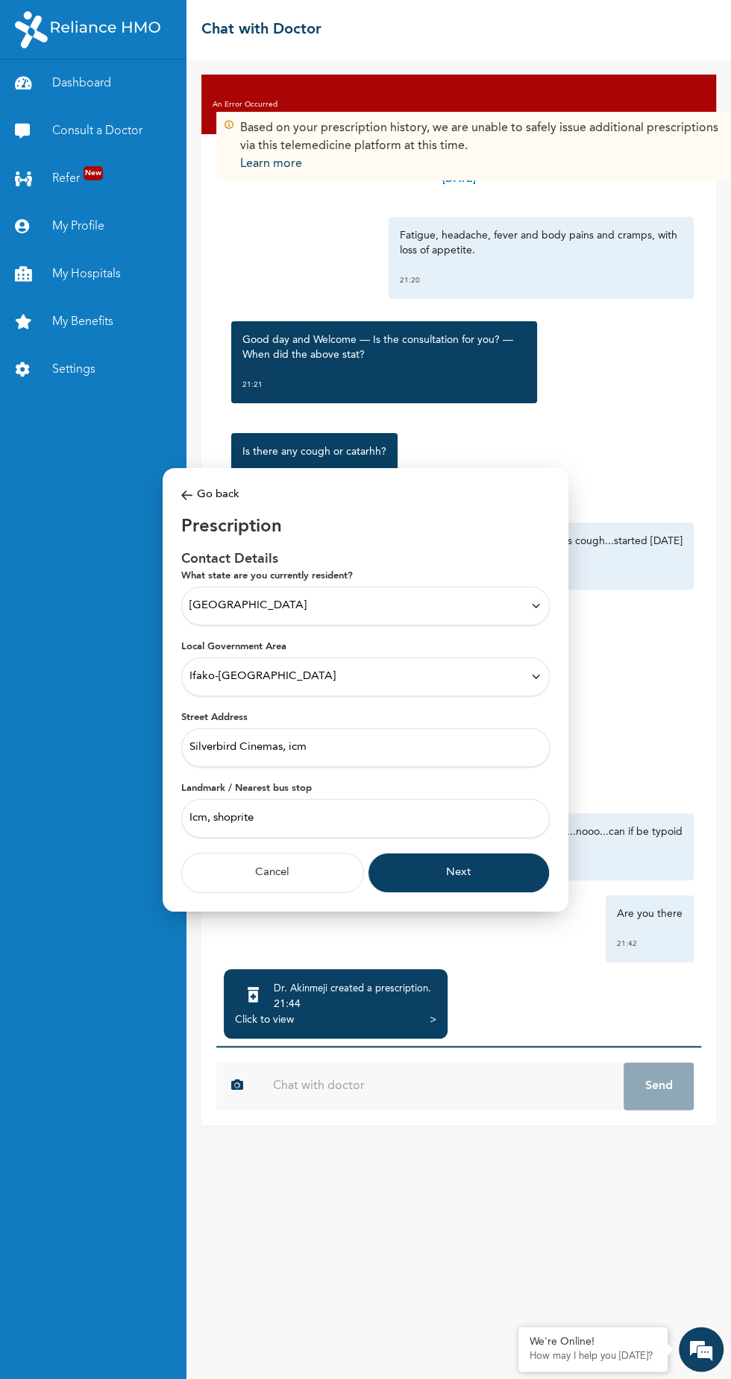
click at [232, 684] on span "Ifako-[GEOGRAPHIC_DATA]" at bounding box center [262, 676] width 146 height 16
click at [204, 734] on li "Ikeja" at bounding box center [365, 721] width 367 height 25
click at [458, 892] on button "Next" at bounding box center [459, 872] width 183 height 40
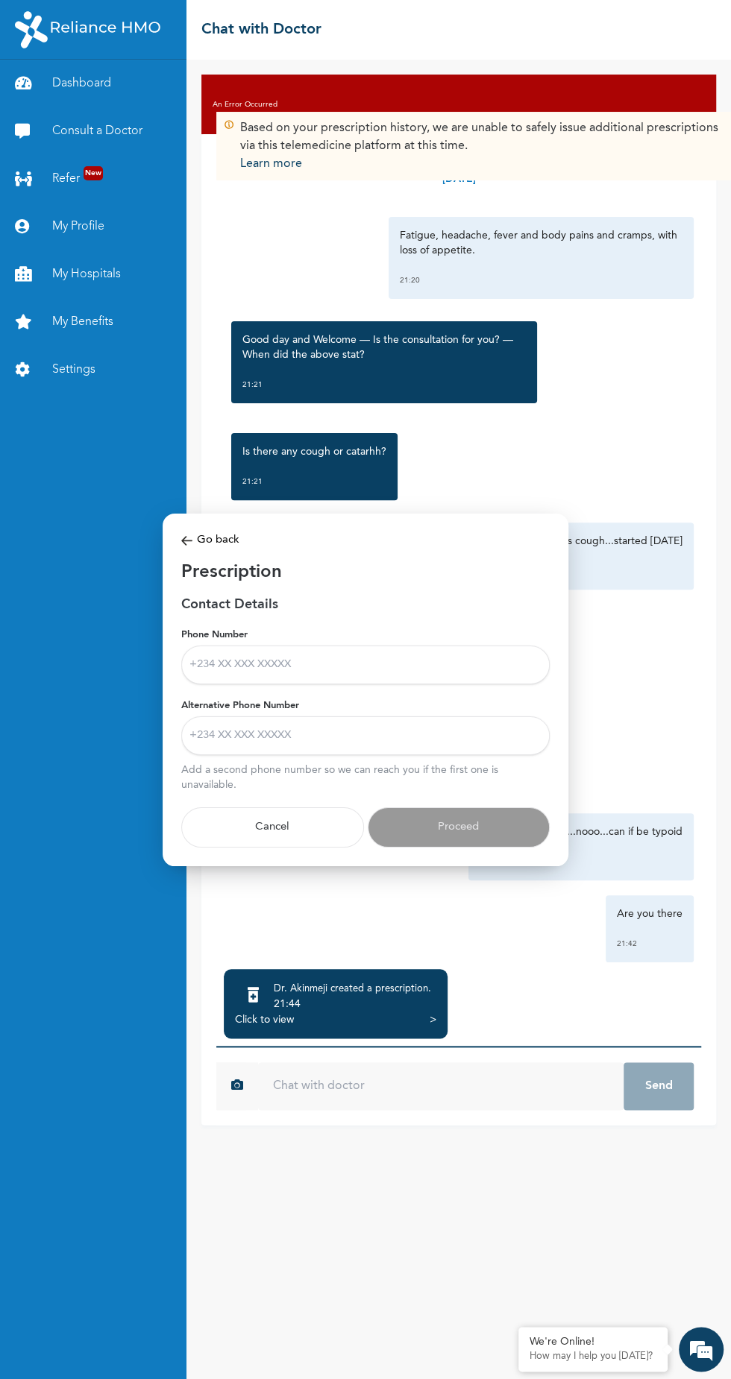
click at [350, 684] on input "Phone Number" at bounding box center [365, 664] width 368 height 39
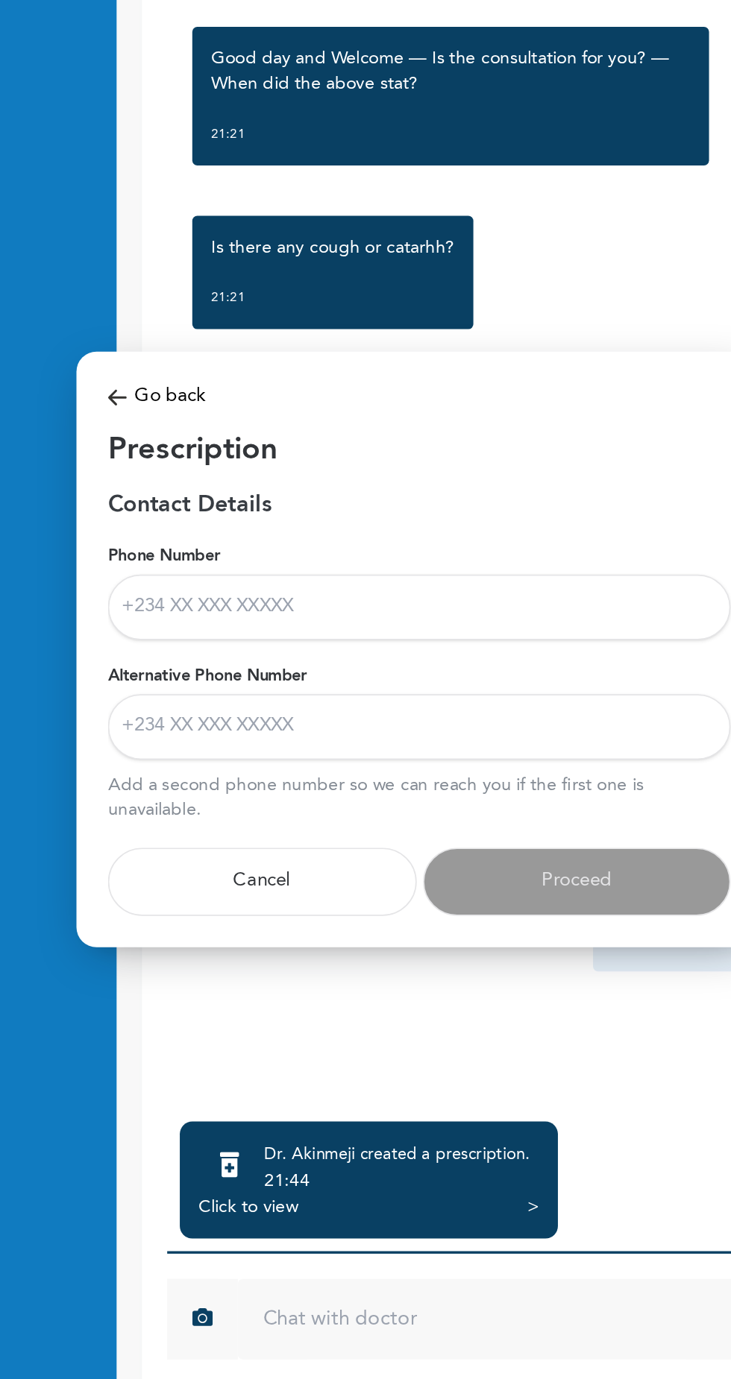
type input "08113028605"
click at [359, 739] on input "Alternative Phone Number" at bounding box center [365, 735] width 368 height 39
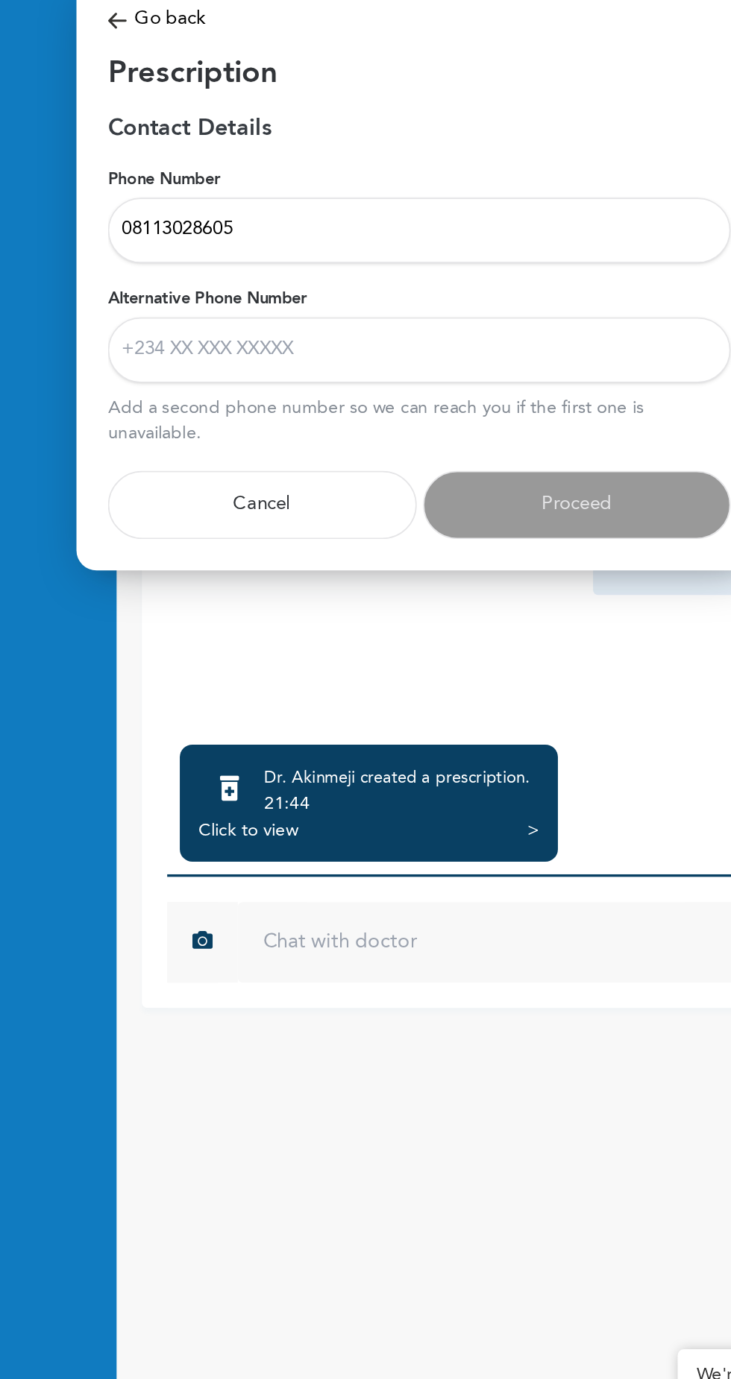
type input "09134170425"
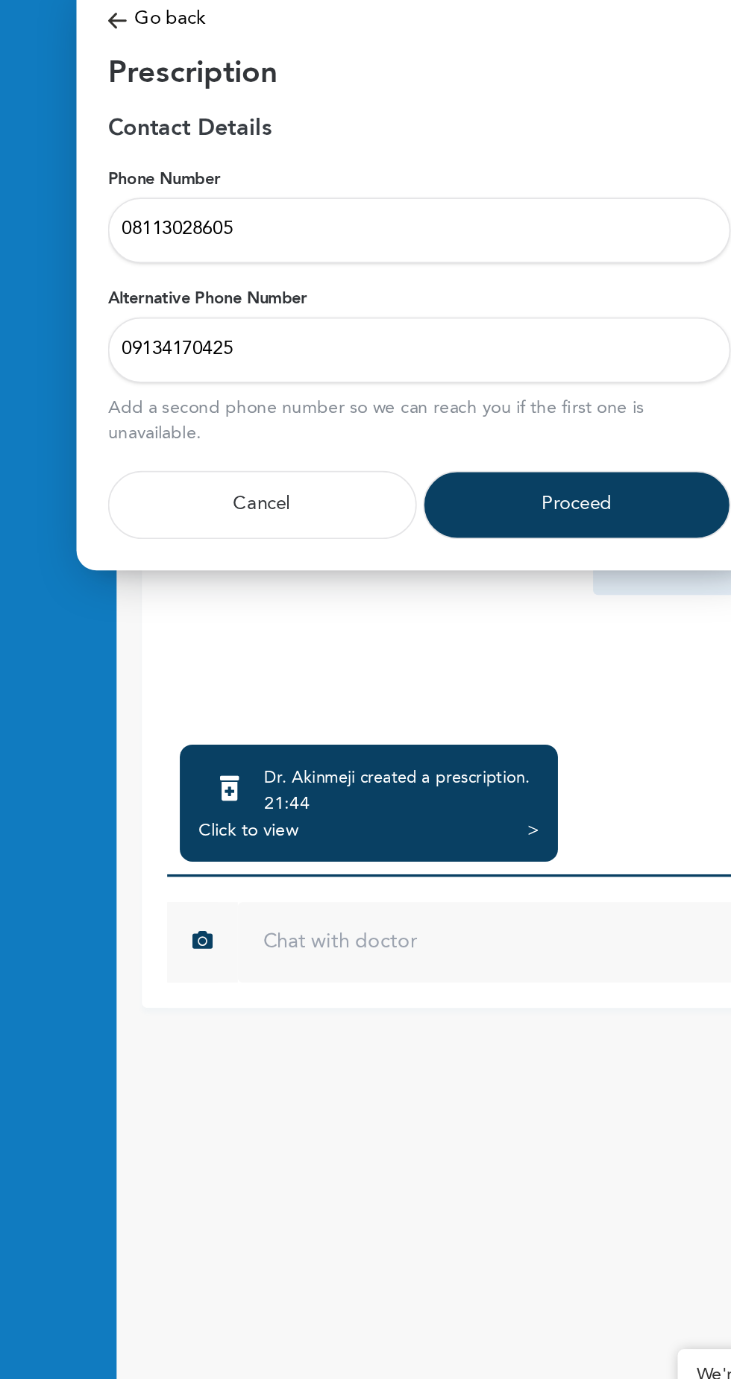
click at [458, 843] on button "Proceed" at bounding box center [459, 827] width 183 height 40
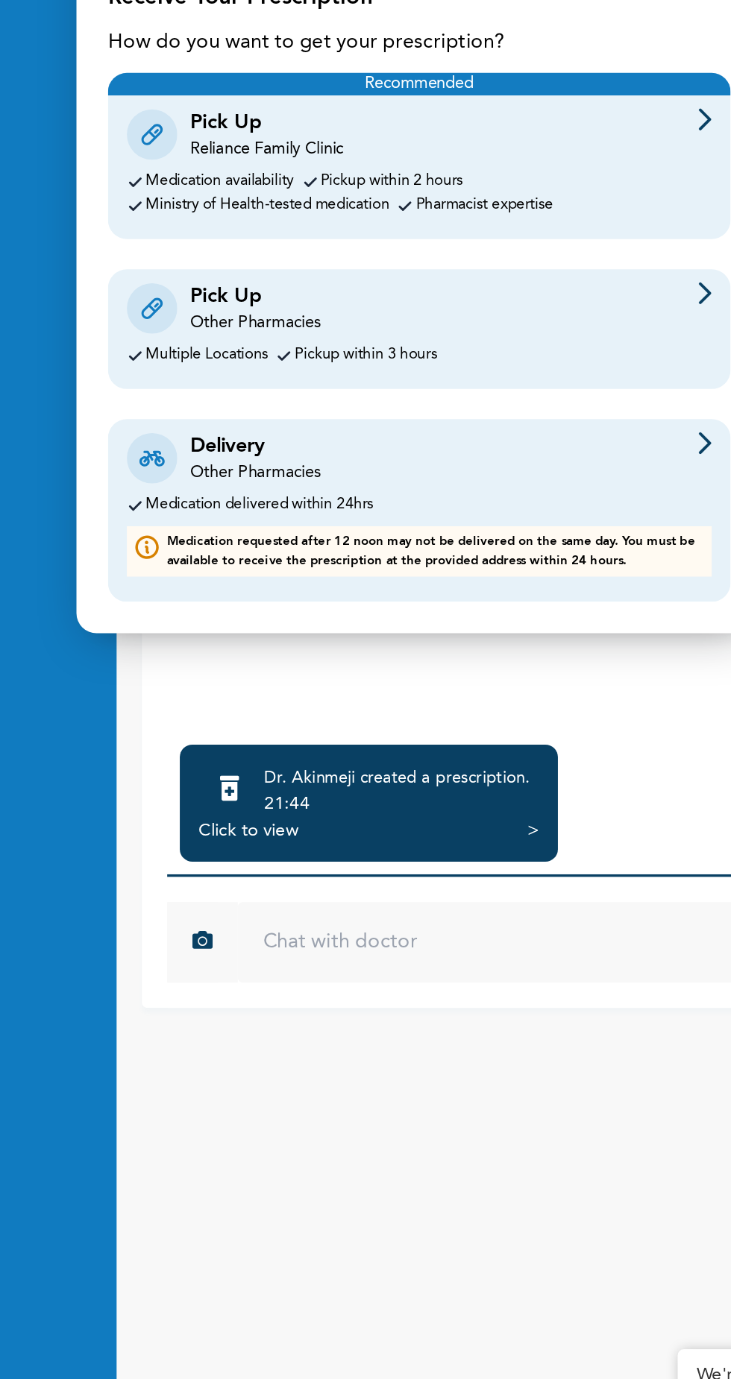
click at [465, 825] on div "Medication delivered within 24hrs" at bounding box center [365, 827] width 346 height 10
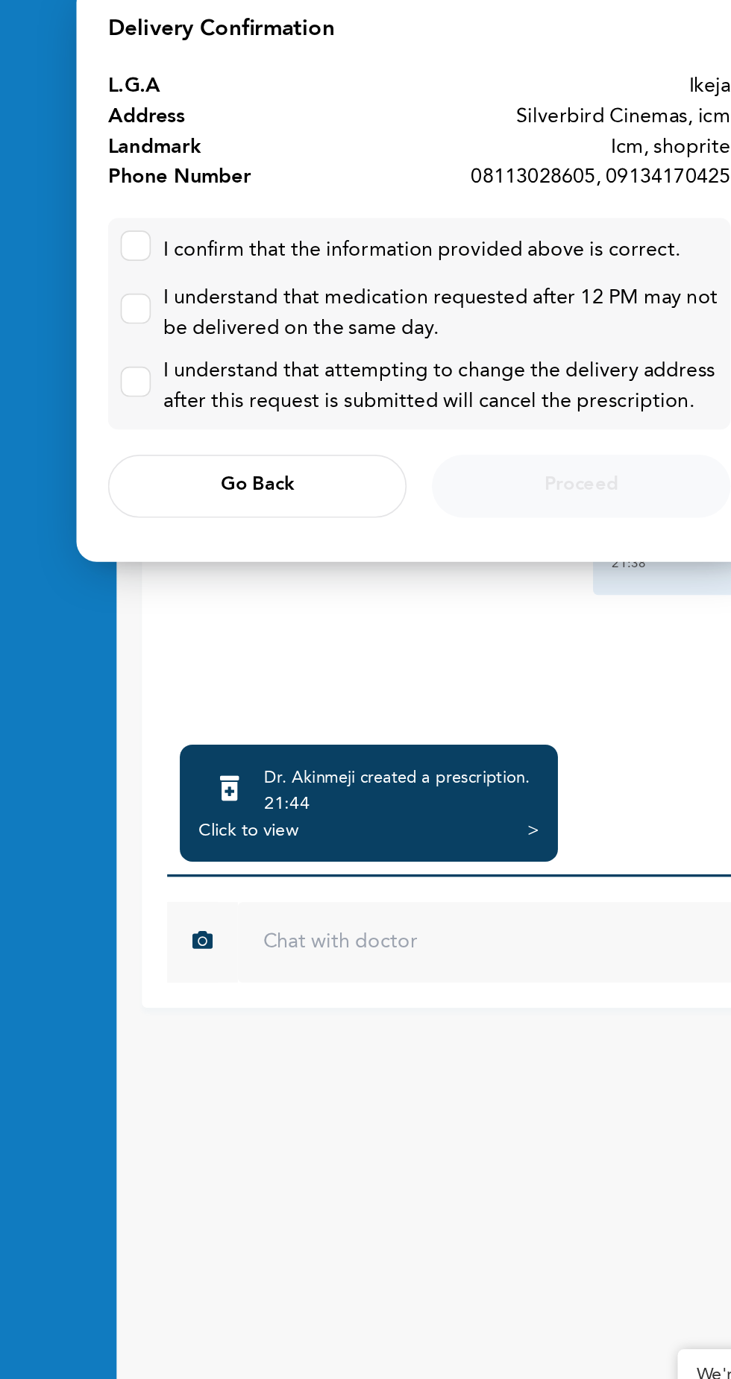
click at [195, 674] on input "checkbox" at bounding box center [194, 671] width 10 height 10
checkbox input "true"
click at [197, 708] on input "checkbox" at bounding box center [194, 708] width 10 height 10
checkbox input "true"
click at [205, 747] on div at bounding box center [198, 758] width 18 height 24
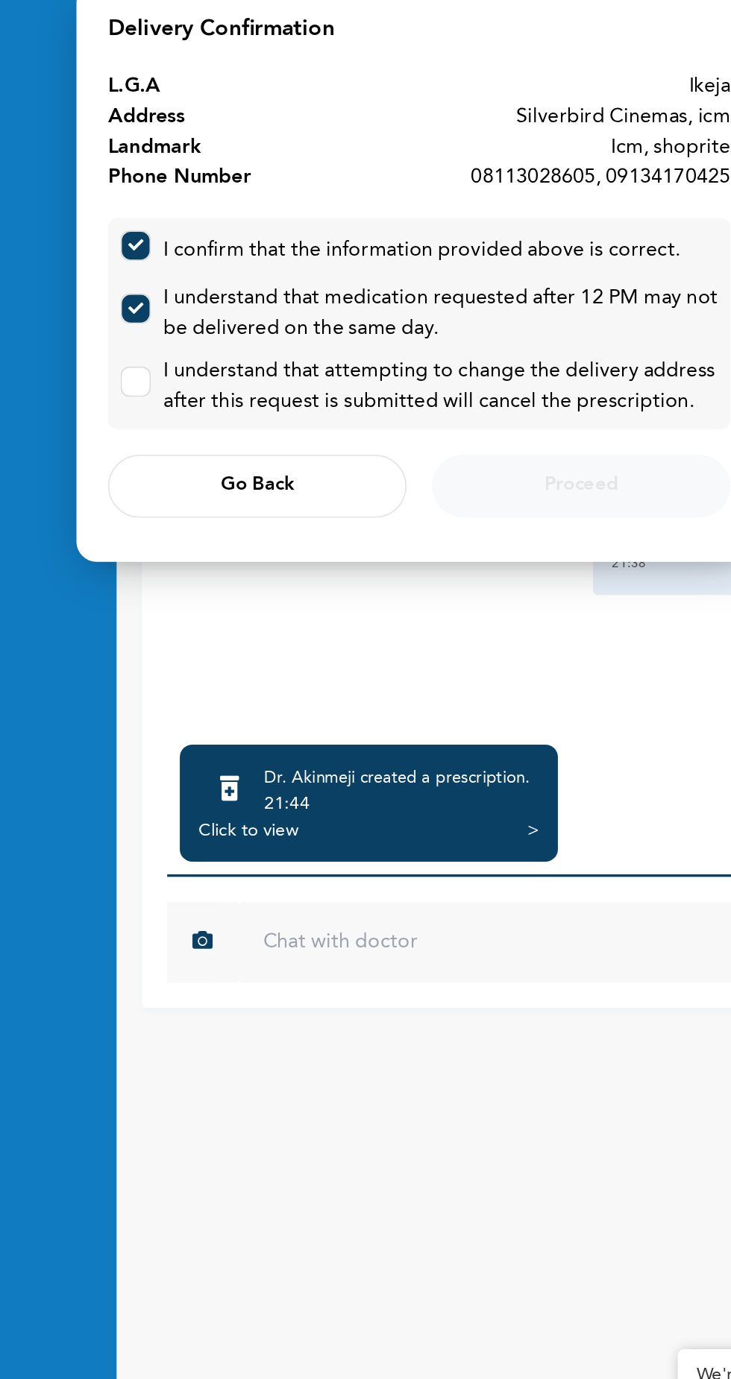
click at [195, 756] on input "checkbox" at bounding box center [194, 751] width 10 height 10
checkbox input "true"
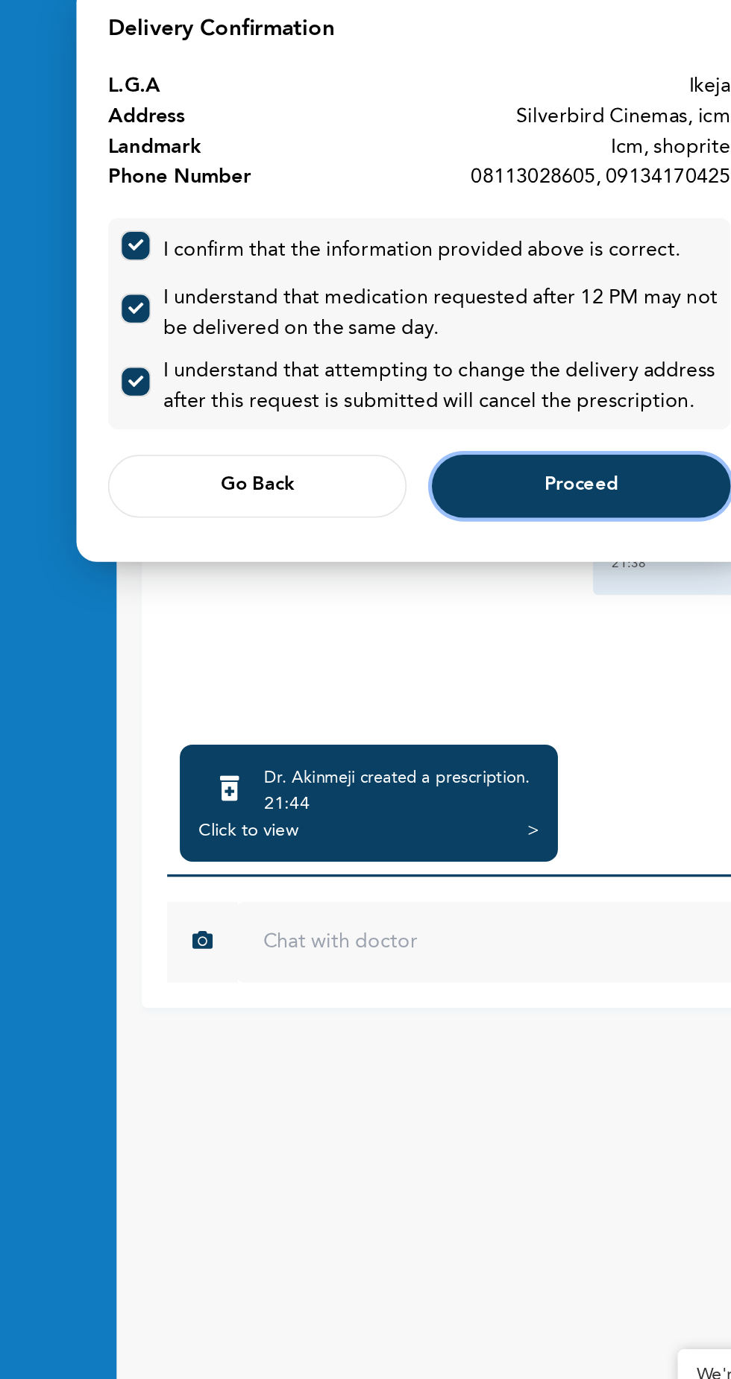
click at [456, 821] on span "Proceed" at bounding box center [460, 817] width 43 height 10
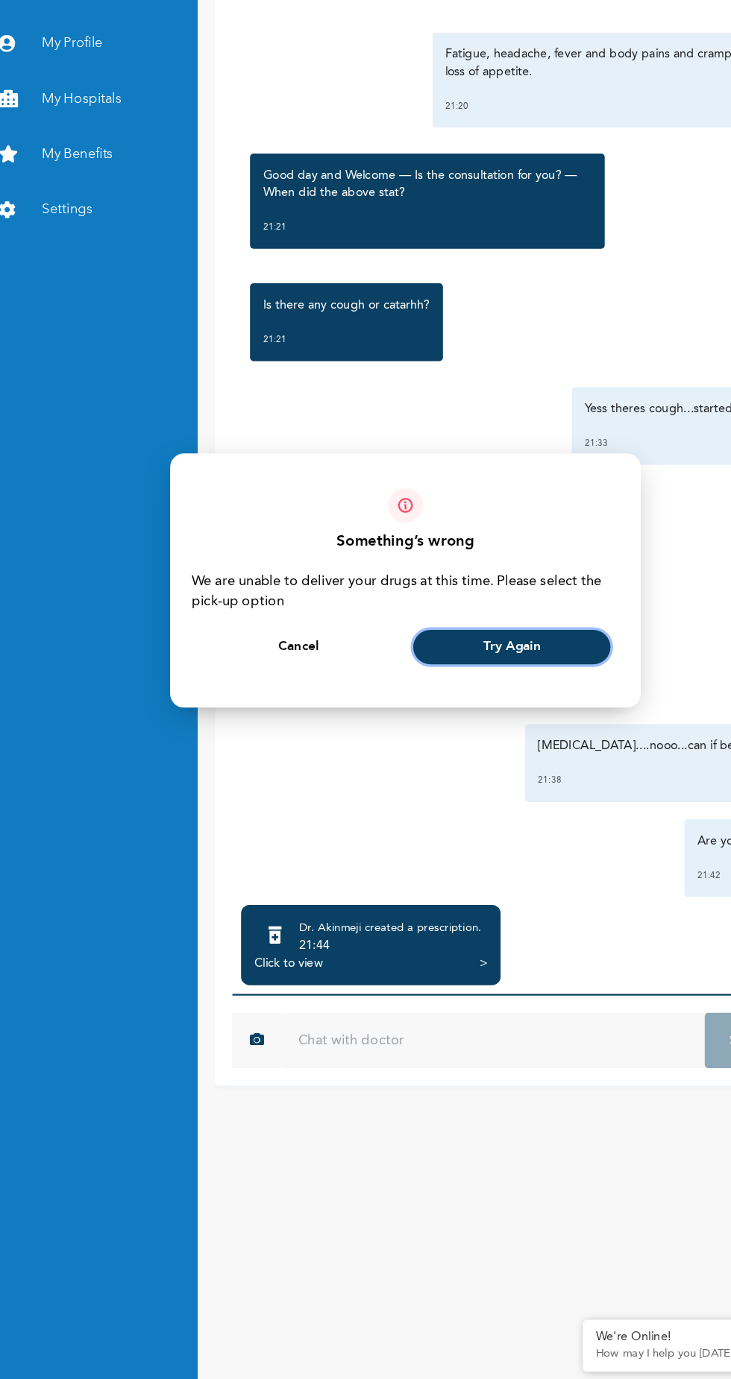
click at [408, 744] on button "Try Again" at bounding box center [457, 747] width 170 height 30
click at [270, 752] on span "Cancel" at bounding box center [273, 748] width 35 height 10
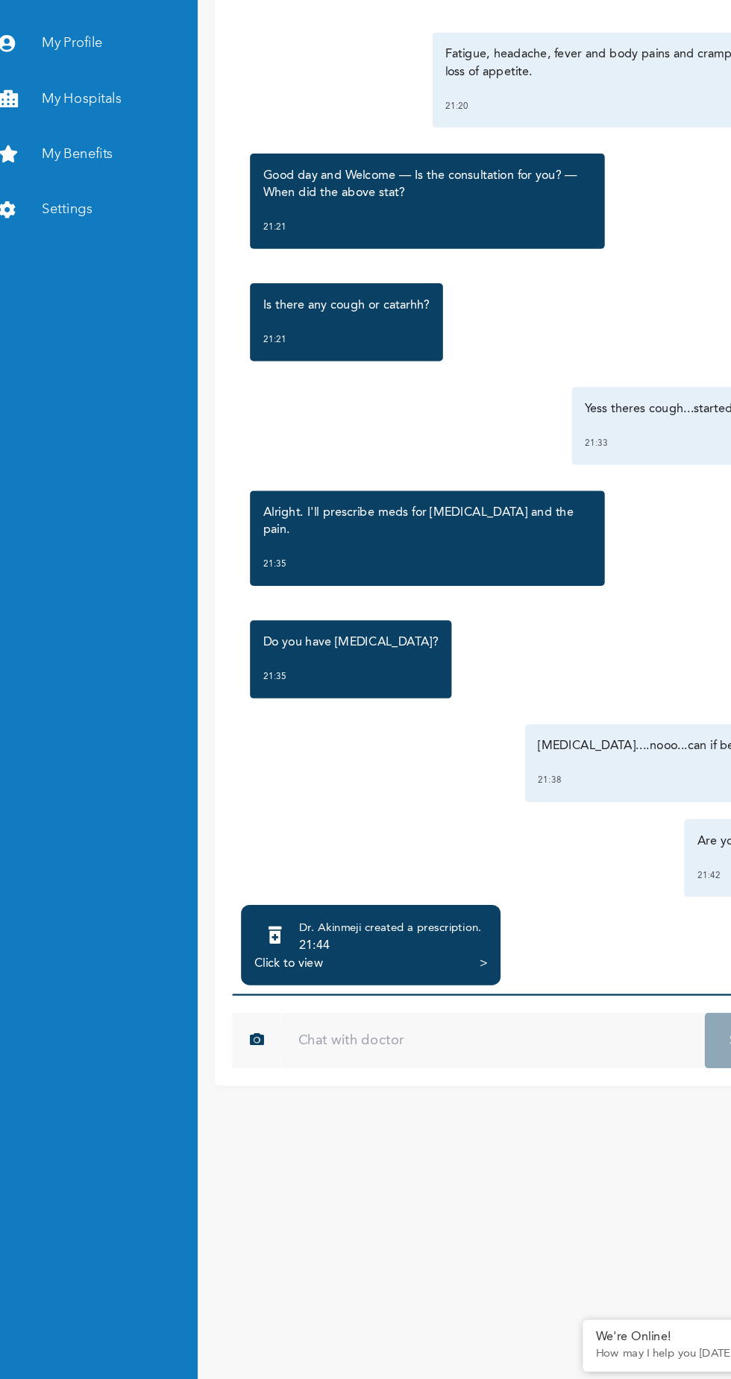
click at [350, 1110] on input "text" at bounding box center [440, 1086] width 365 height 48
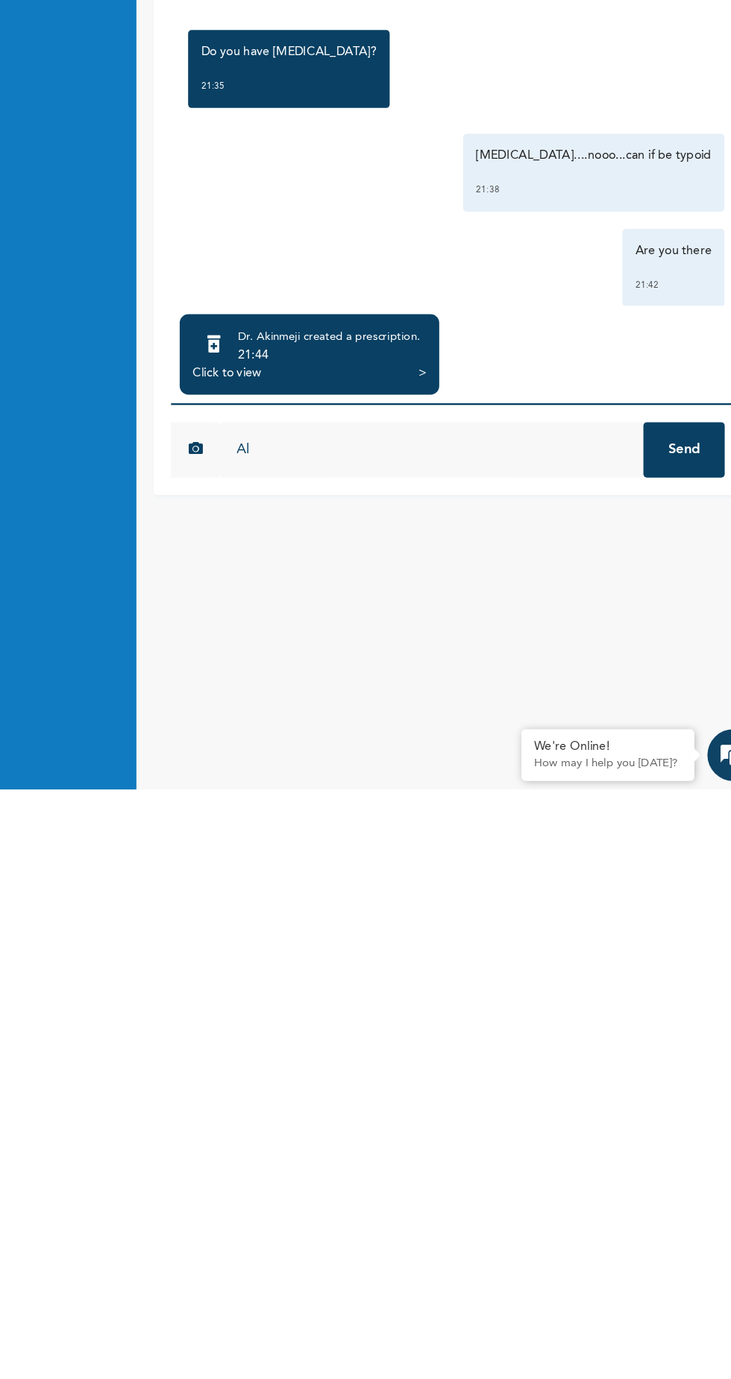
type input "A"
type input "Thank you"
click at [657, 1110] on button "Send" at bounding box center [658, 1086] width 70 height 48
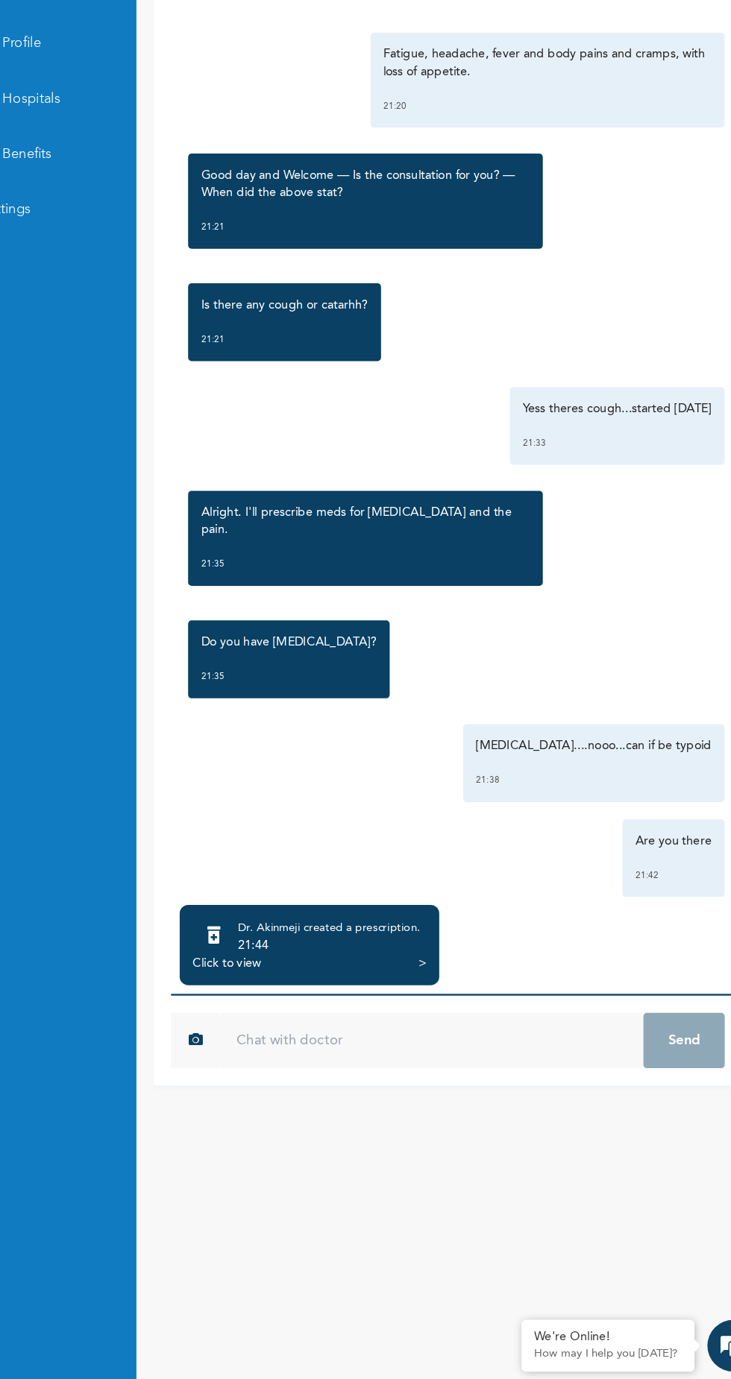
click at [317, 1012] on div "21:44" at bounding box center [352, 1004] width 157 height 15
click at [401, 1012] on div "21:44" at bounding box center [352, 1004] width 157 height 15
click at [283, 1027] on div "Click to view" at bounding box center [264, 1020] width 59 height 15
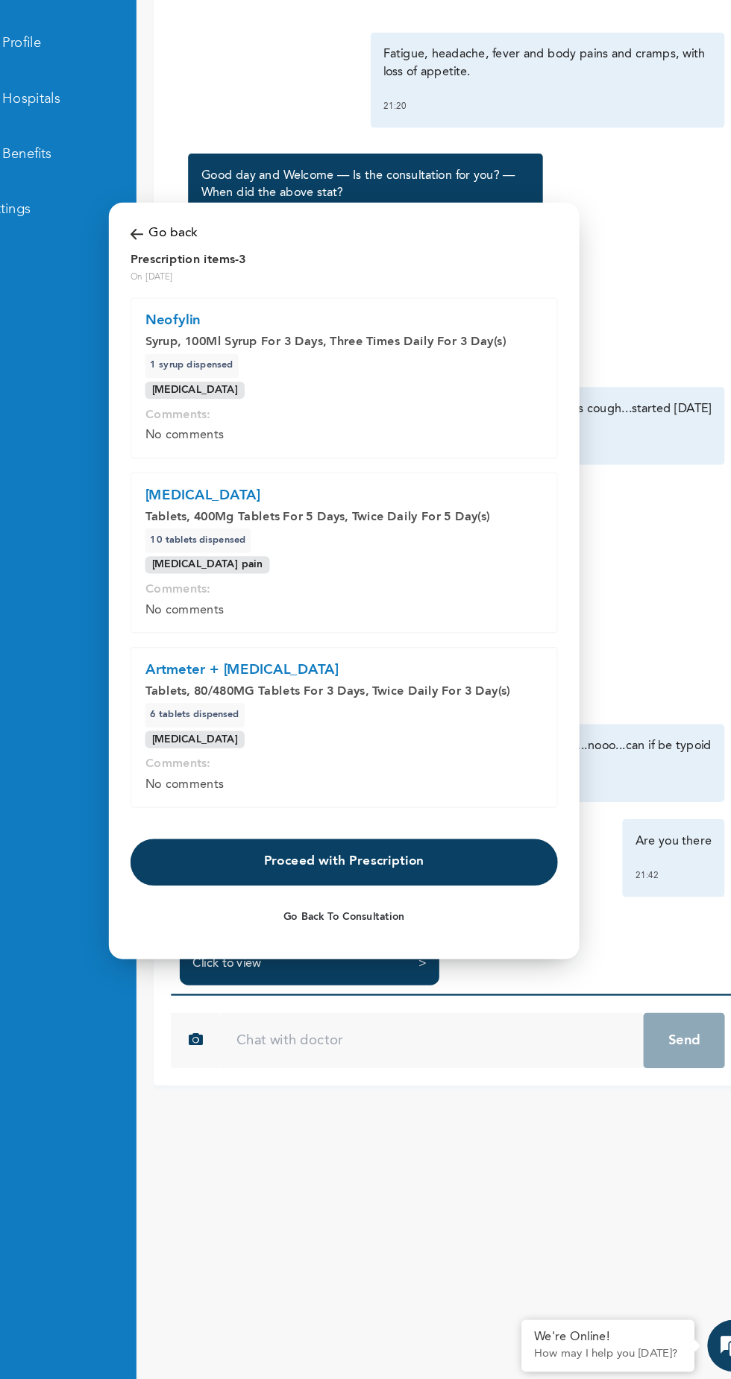
click at [410, 925] on button "Proceed with Prescription" at bounding box center [365, 932] width 368 height 40
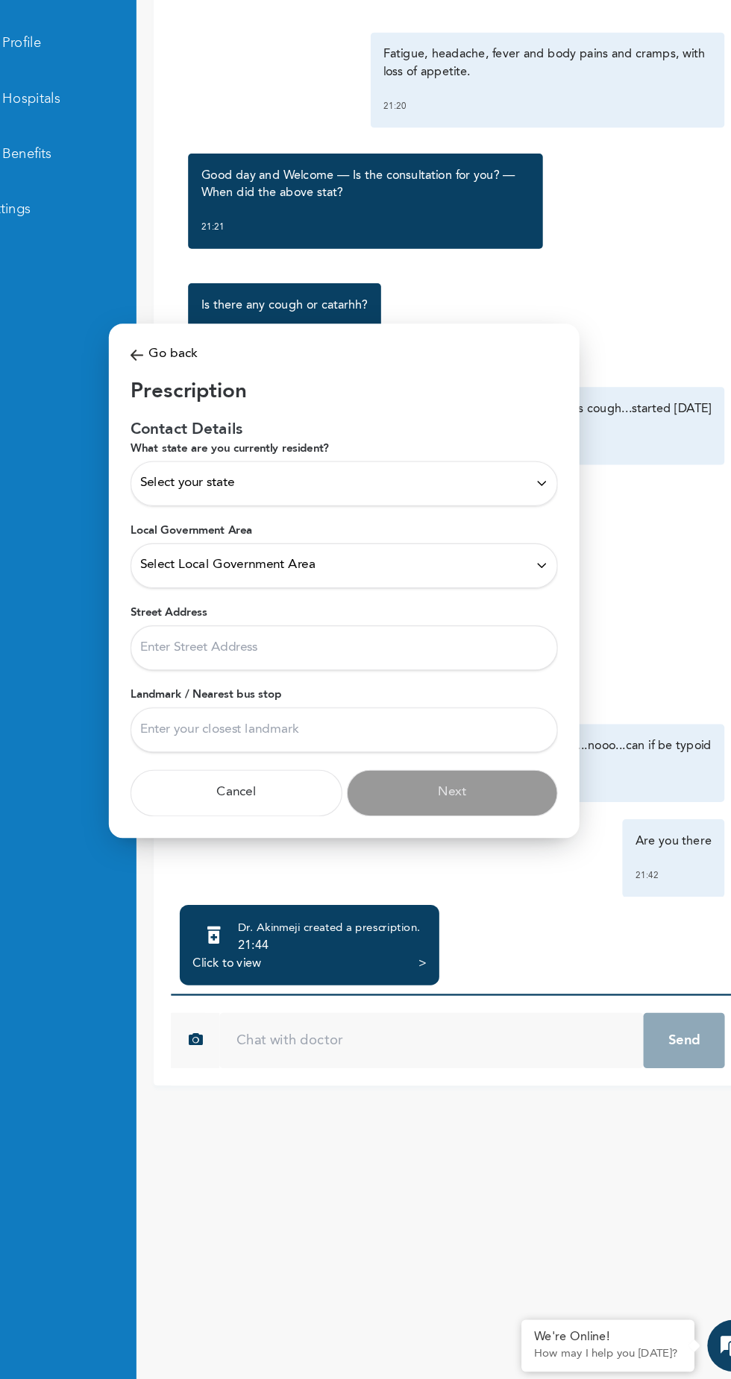
click at [477, 607] on div "Select your state" at bounding box center [365, 605] width 352 height 16
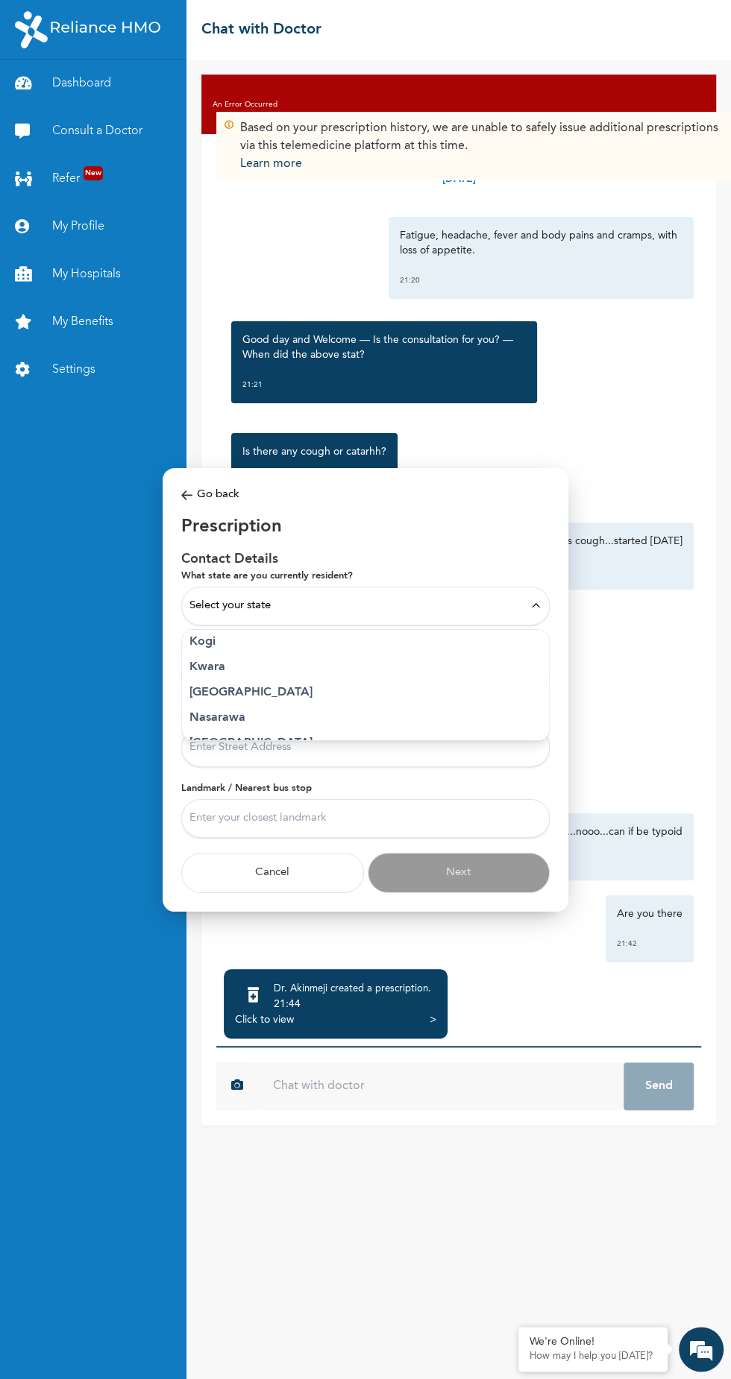
scroll to position [569, 0]
click at [204, 698] on p "[GEOGRAPHIC_DATA]" at bounding box center [365, 689] width 352 height 18
click at [209, 684] on span "Select Local Government Area" at bounding box center [264, 676] width 151 height 16
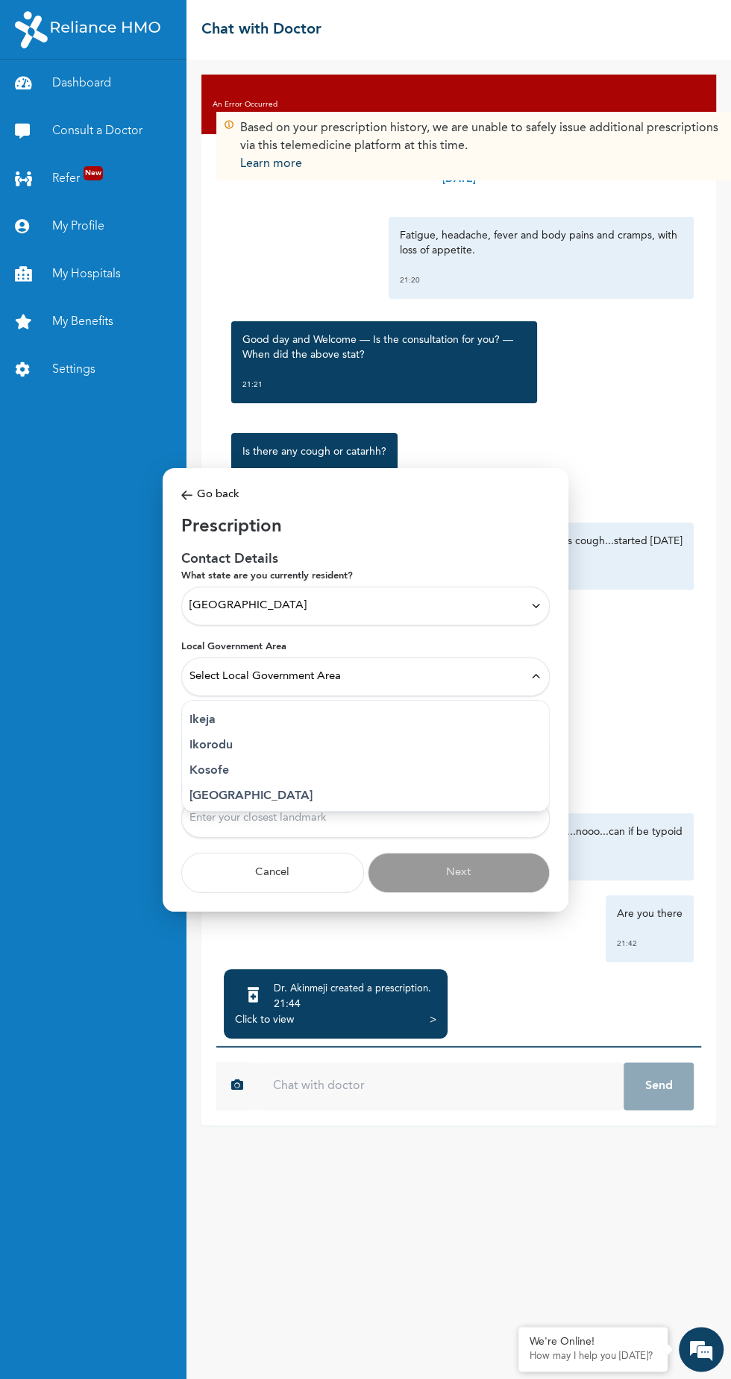
scroll to position [230, 0]
click at [201, 753] on p "Ikeja" at bounding box center [365, 744] width 352 height 18
click at [202, 766] on input "Street Address" at bounding box center [365, 747] width 368 height 39
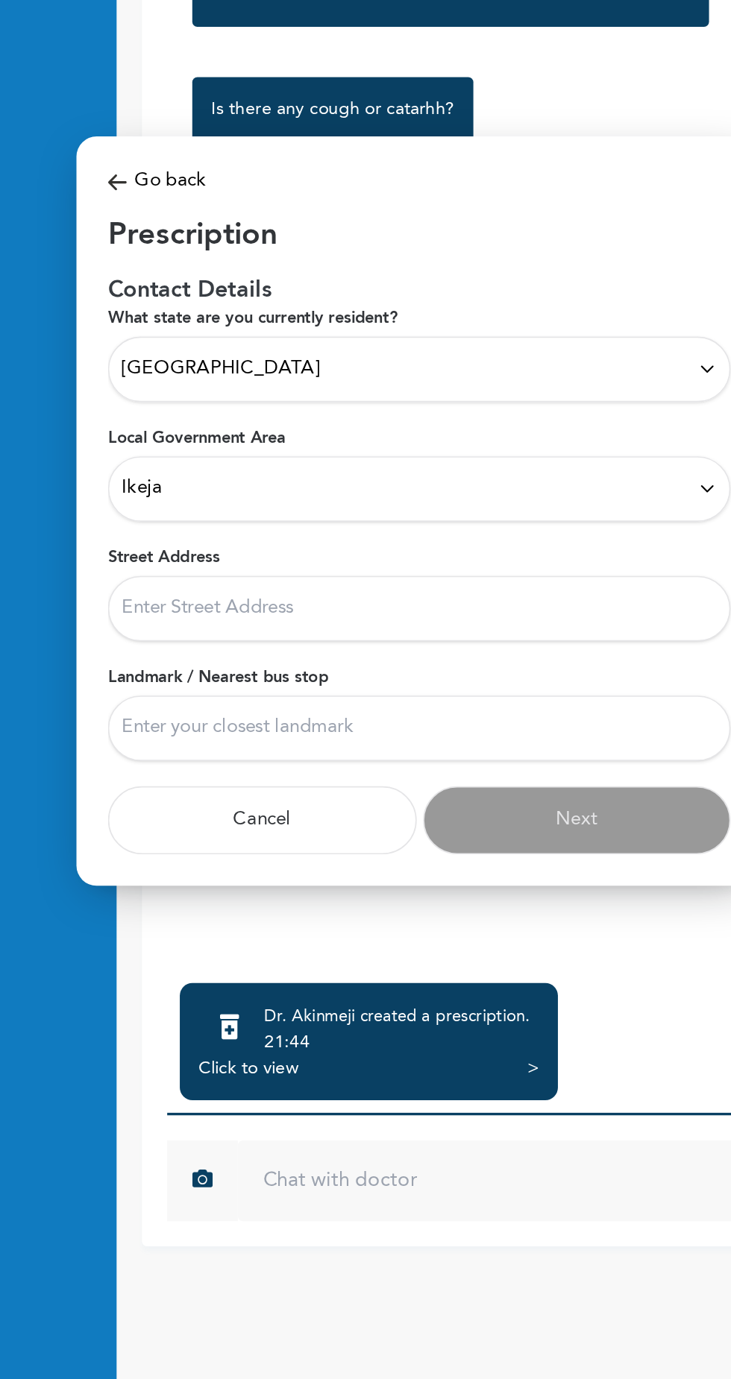
type input "Silverbird Cinemas, icm"
click at [231, 824] on input "Landmark / Nearest bus stop" at bounding box center [365, 818] width 368 height 39
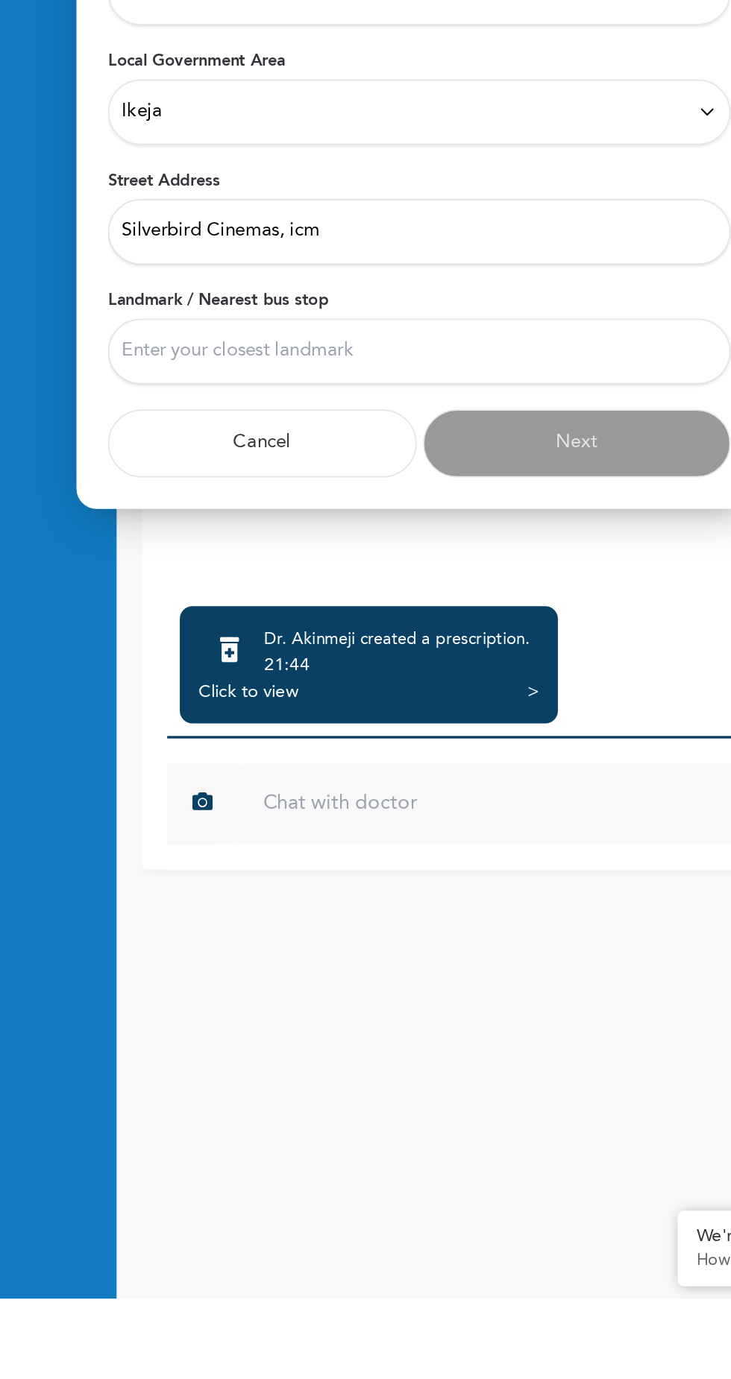
type input "Icm, shoprite"
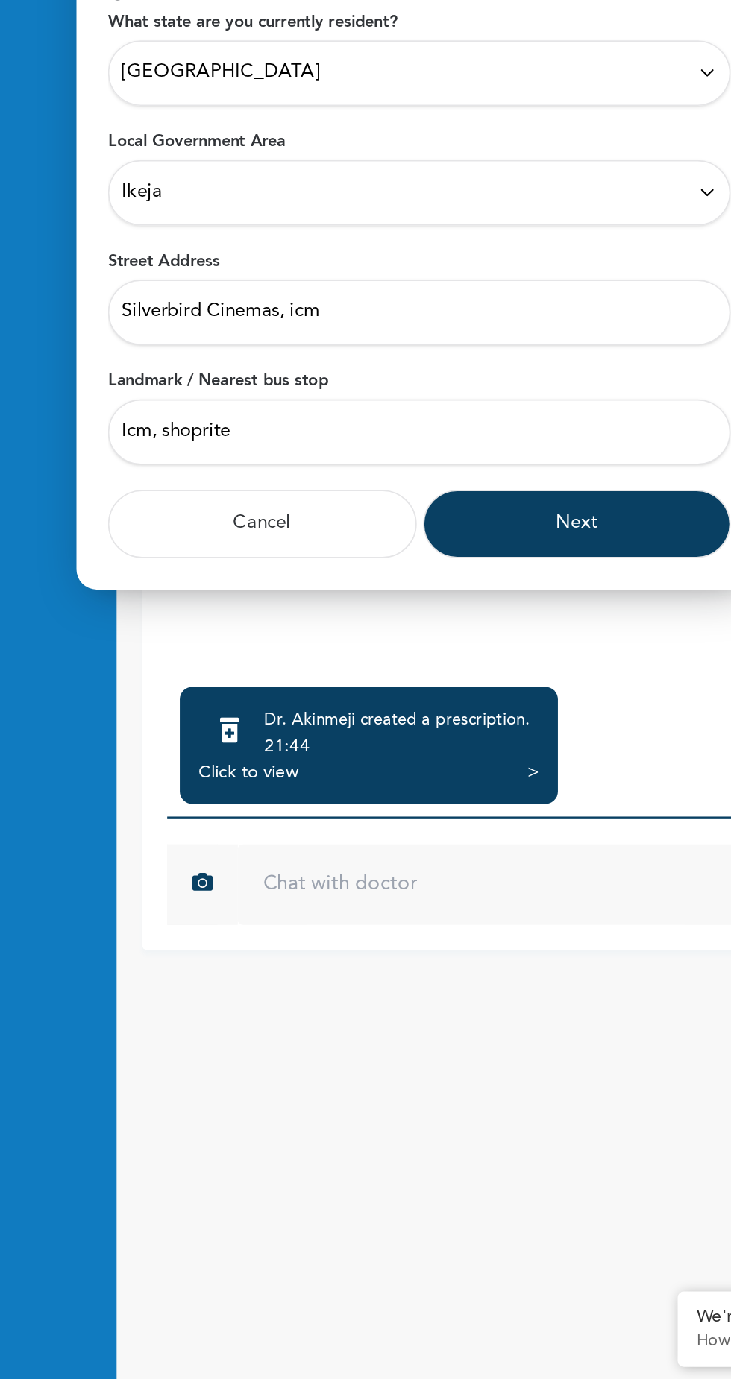
click at [454, 879] on button "Next" at bounding box center [459, 872] width 183 height 40
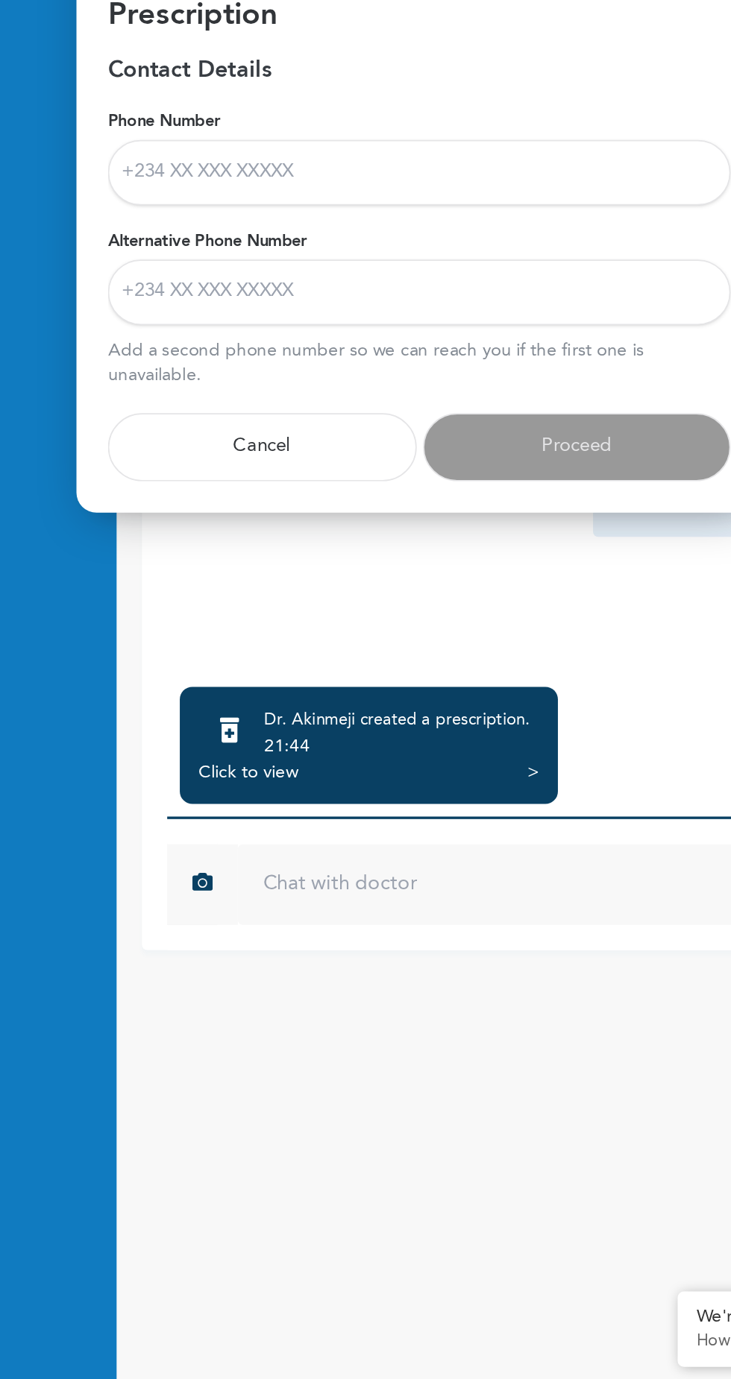
click at [389, 663] on input "Phone Number" at bounding box center [365, 664] width 368 height 39
type input "08113028605"
click at [408, 737] on input "Alternative Phone Number" at bounding box center [365, 735] width 368 height 39
type input "09134170425"
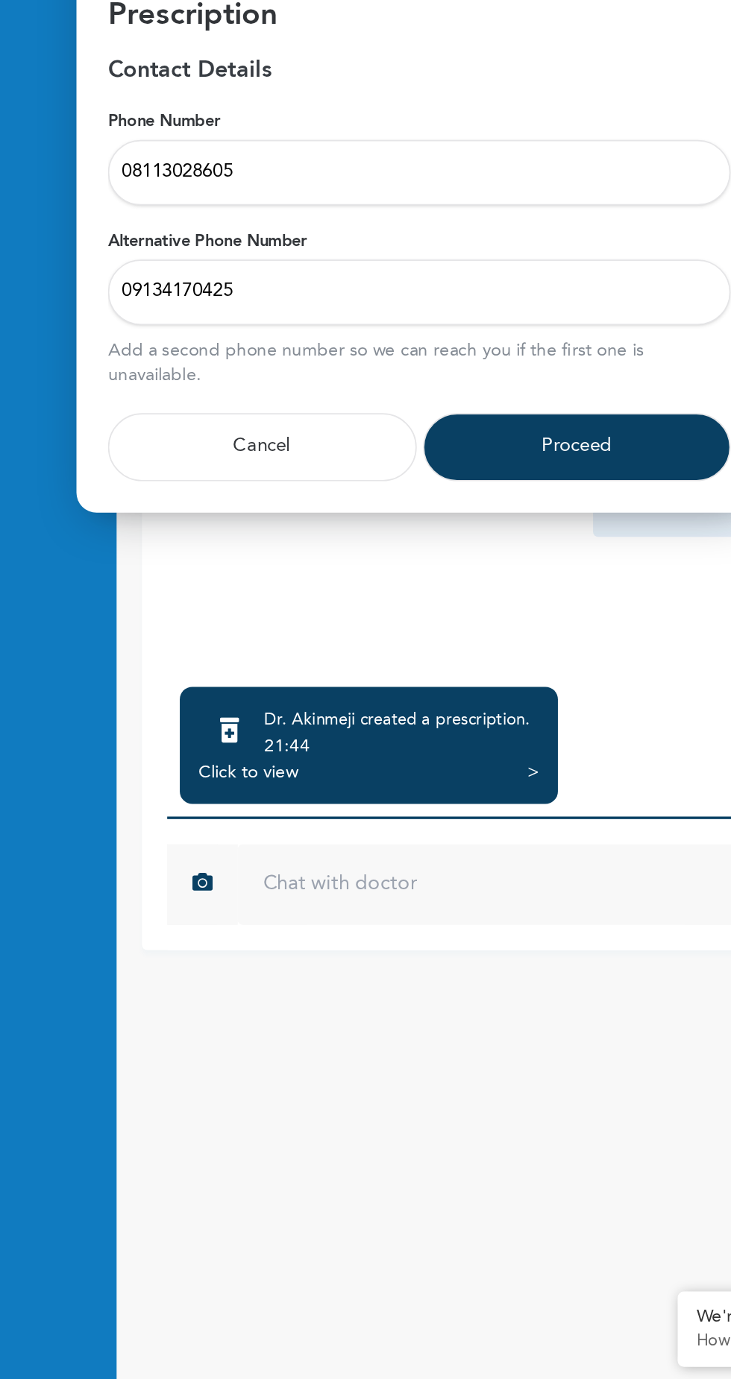
click at [452, 830] on button "Proceed" at bounding box center [459, 827] width 183 height 40
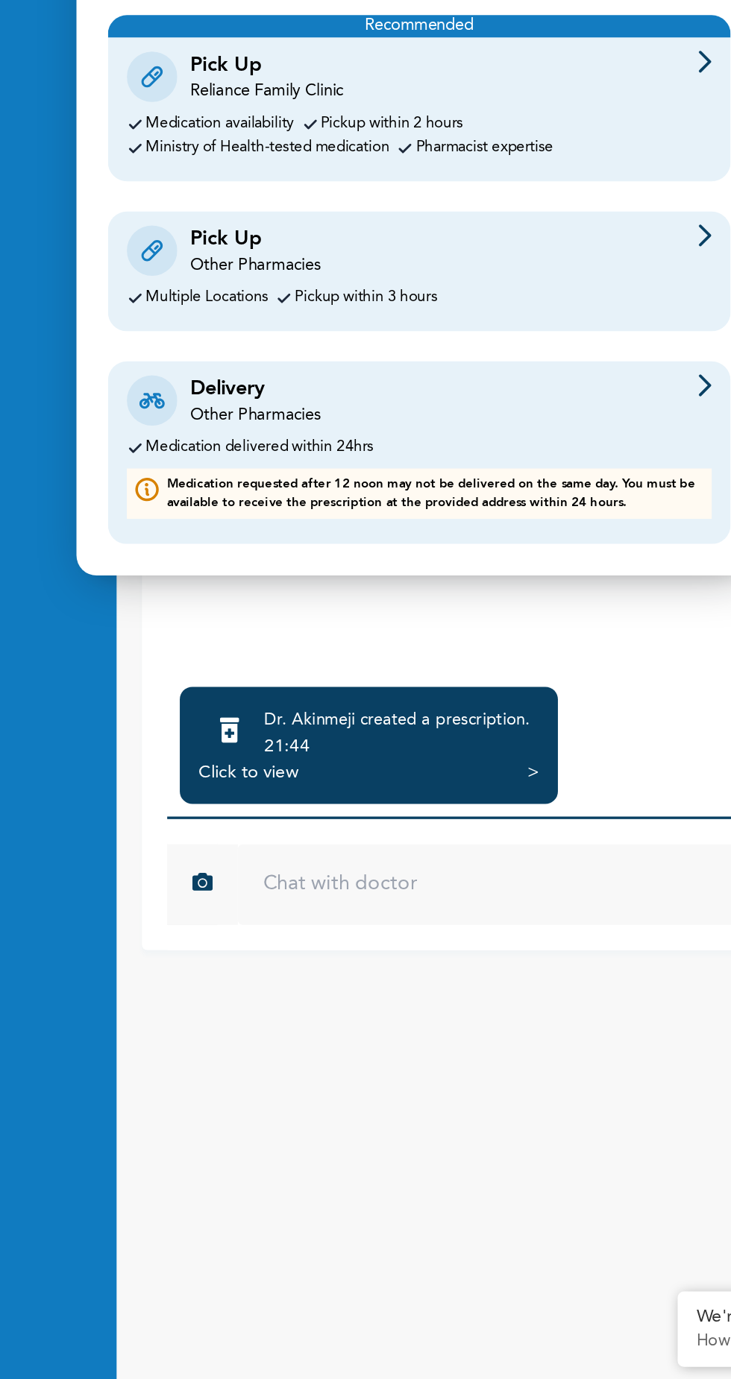
click at [434, 738] on div "Multiple Locations Pickup within 3 hours" at bounding box center [365, 739] width 346 height 10
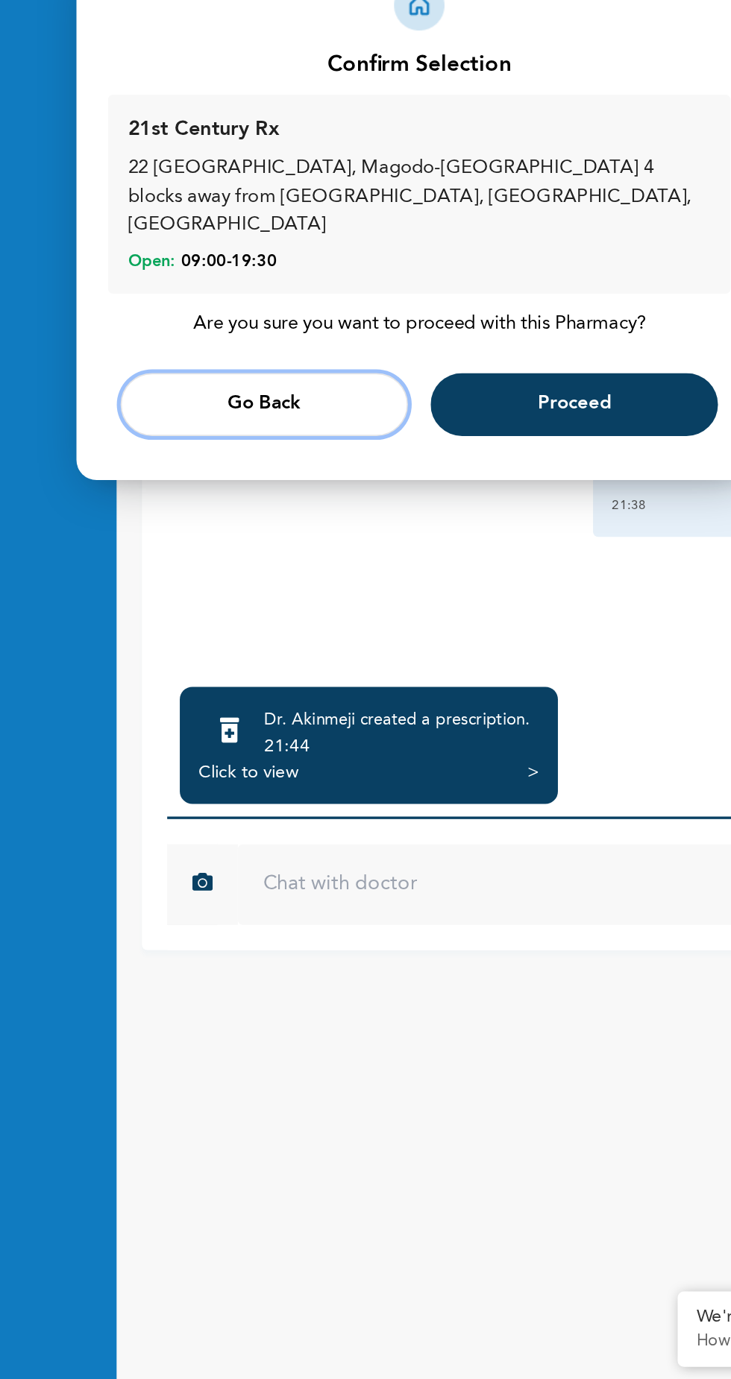
click at [286, 800] on button "Go Back" at bounding box center [274, 802] width 170 height 37
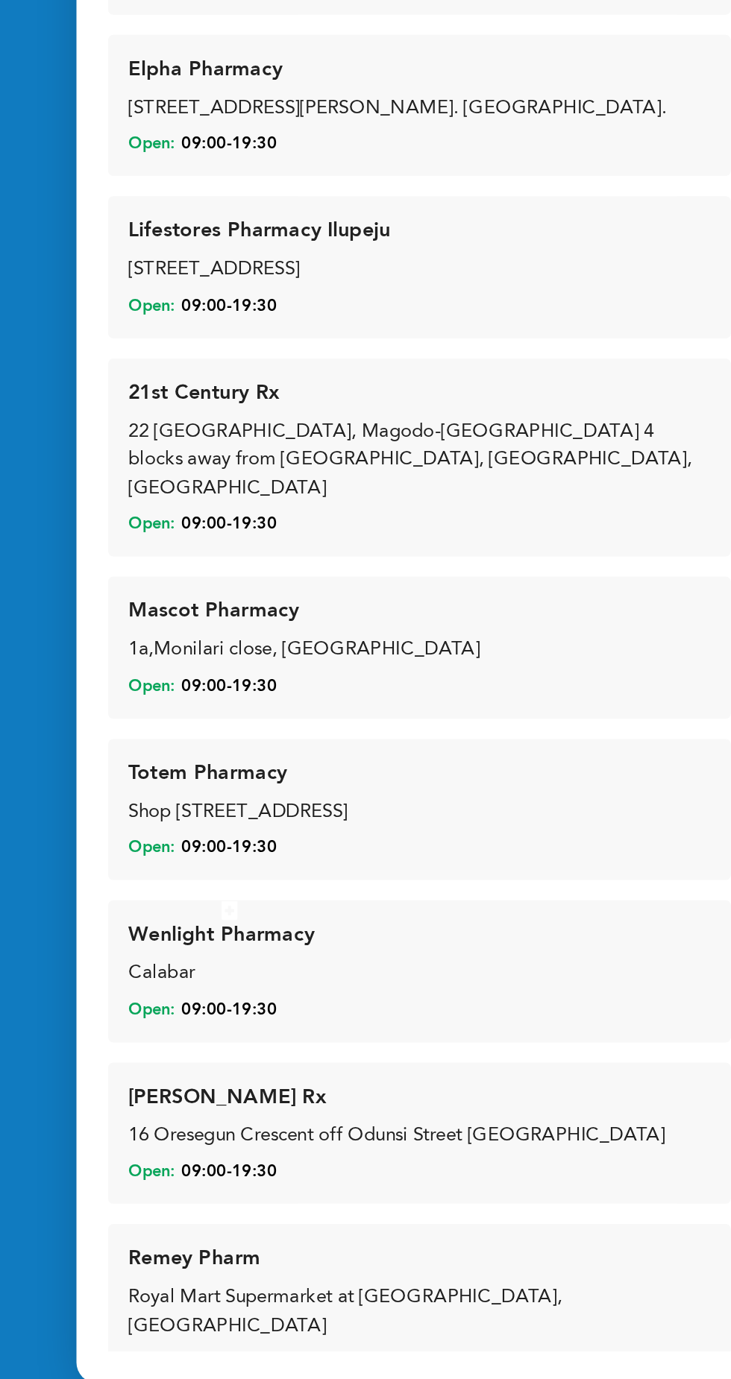
scroll to position [57, 0]
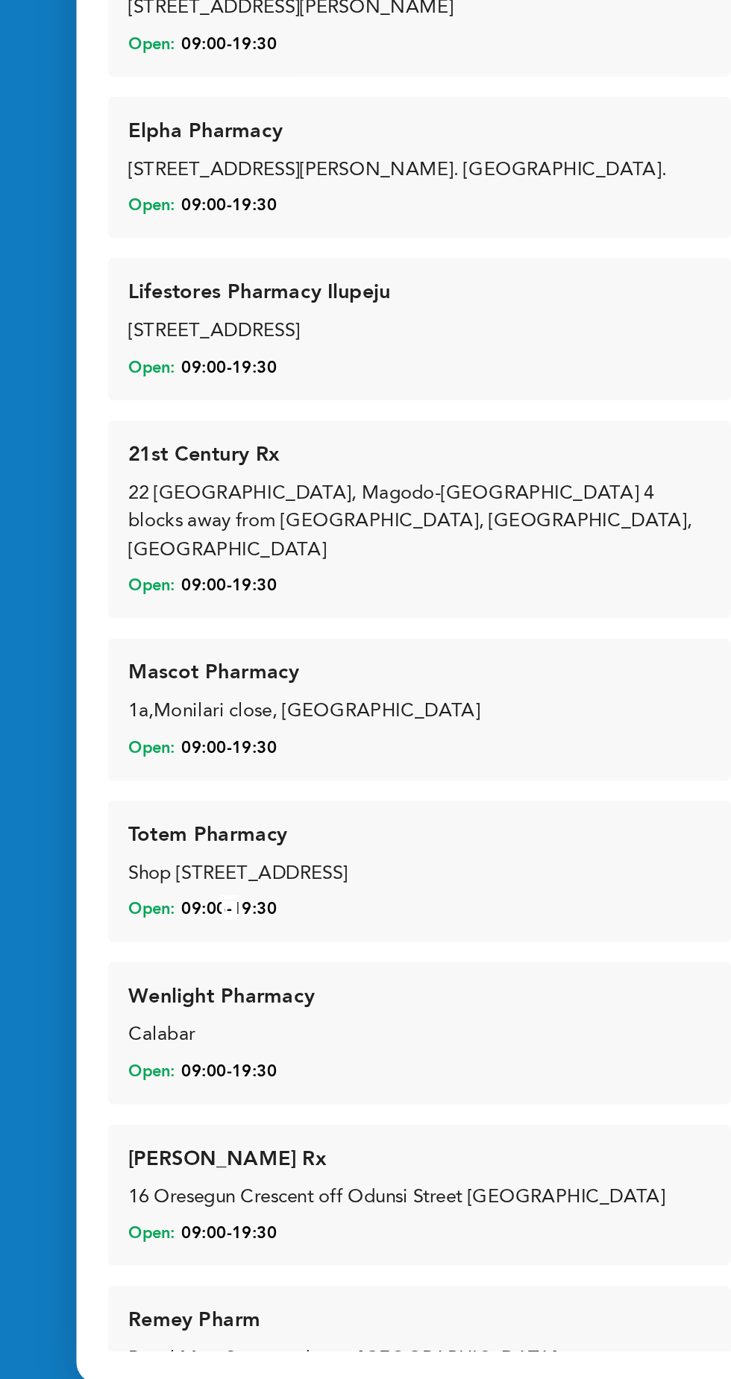
click at [239, 761] on div "22 [GEOGRAPHIC_DATA], Magodo-[GEOGRAPHIC_DATA] 4 blocks away from [GEOGRAPHIC_D…" at bounding box center [365, 768] width 344 height 51
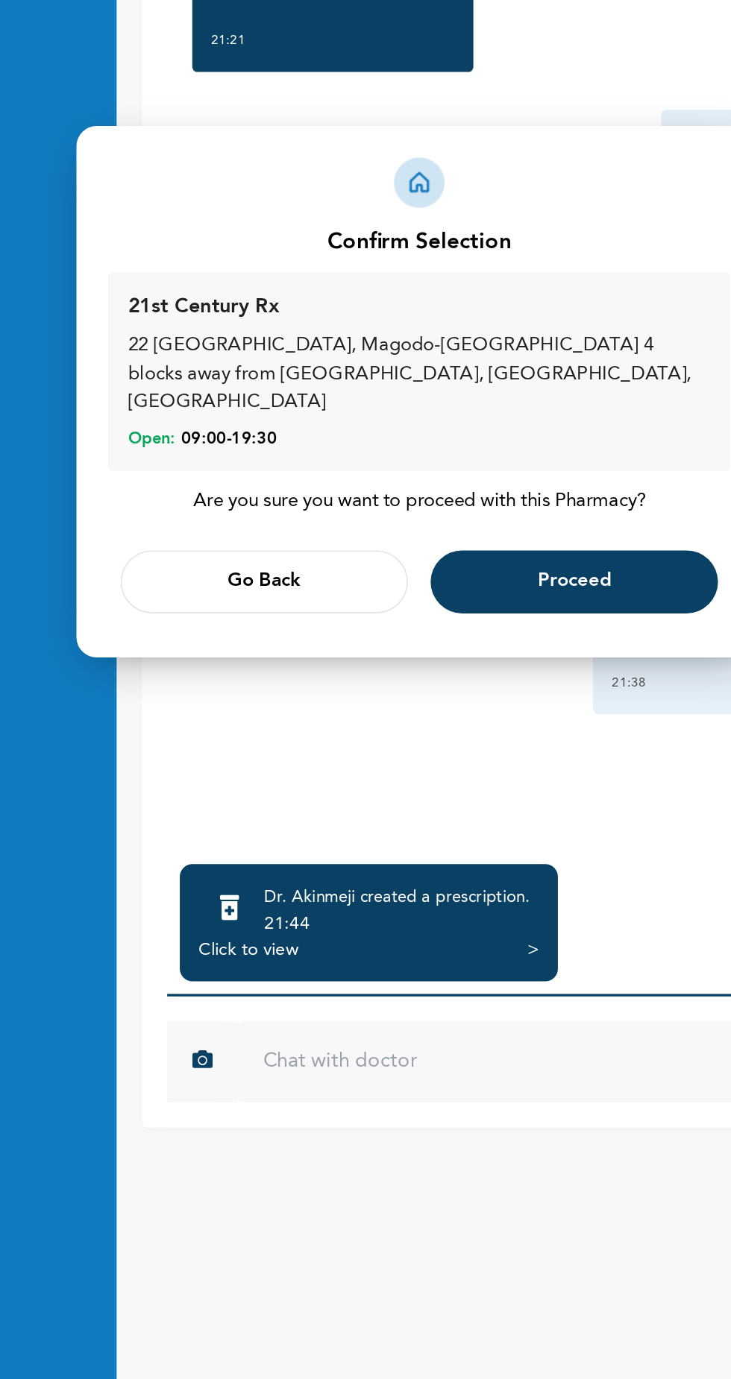
scroll to position [0, 0]
click at [427, 821] on button "Proceed" at bounding box center [457, 802] width 170 height 37
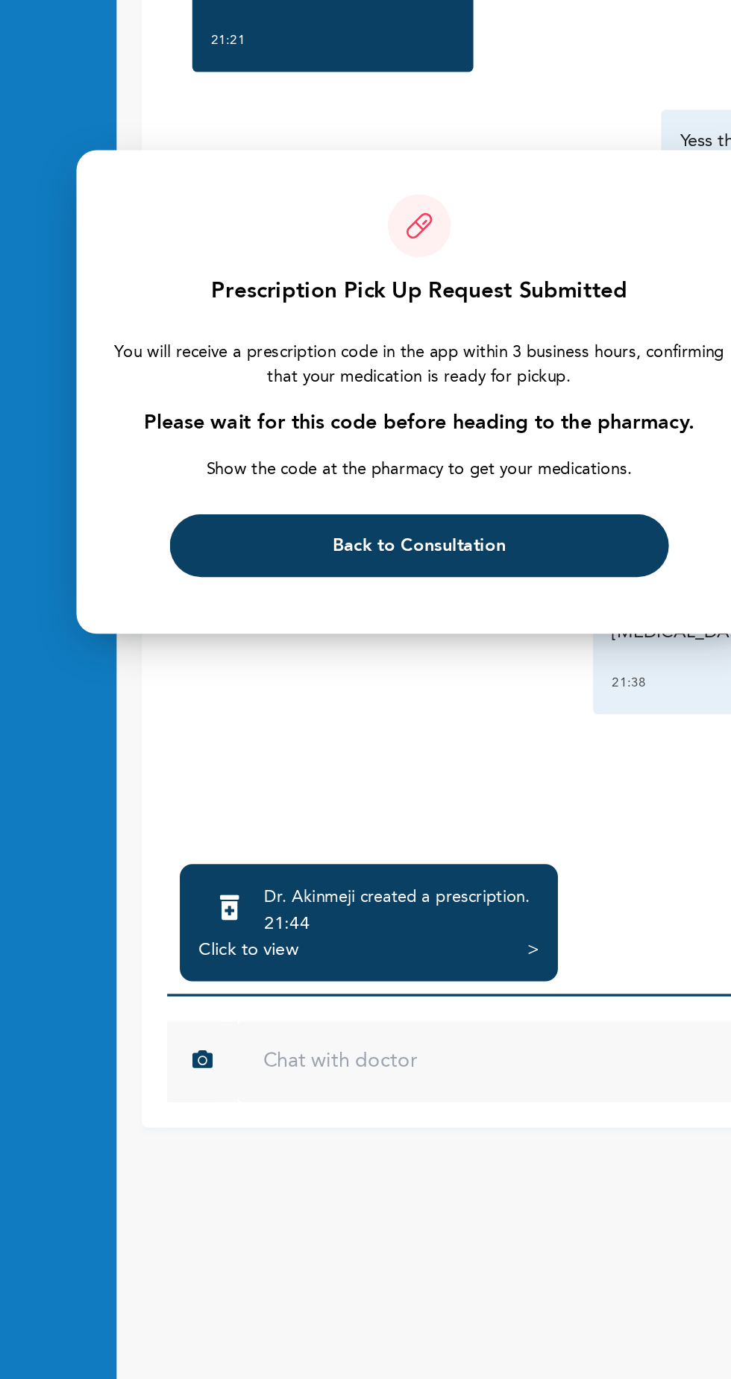
click at [549, 1316] on div at bounding box center [365, 689] width 731 height 1379
